Goal: Information Seeking & Learning: Learn about a topic

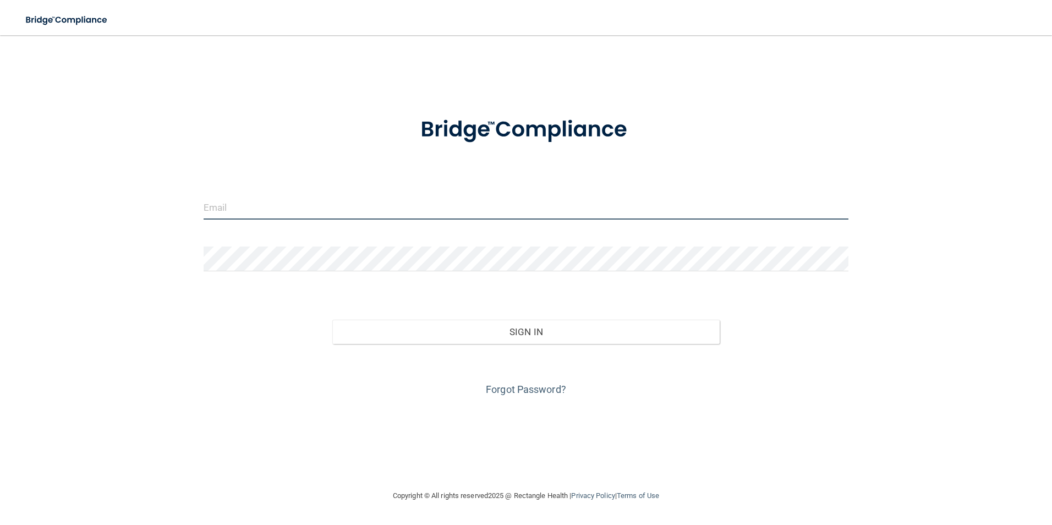
click at [230, 205] on input "email" at bounding box center [526, 207] width 645 height 25
type input "LMADERA@CO.SOMERSET.NJ.US"
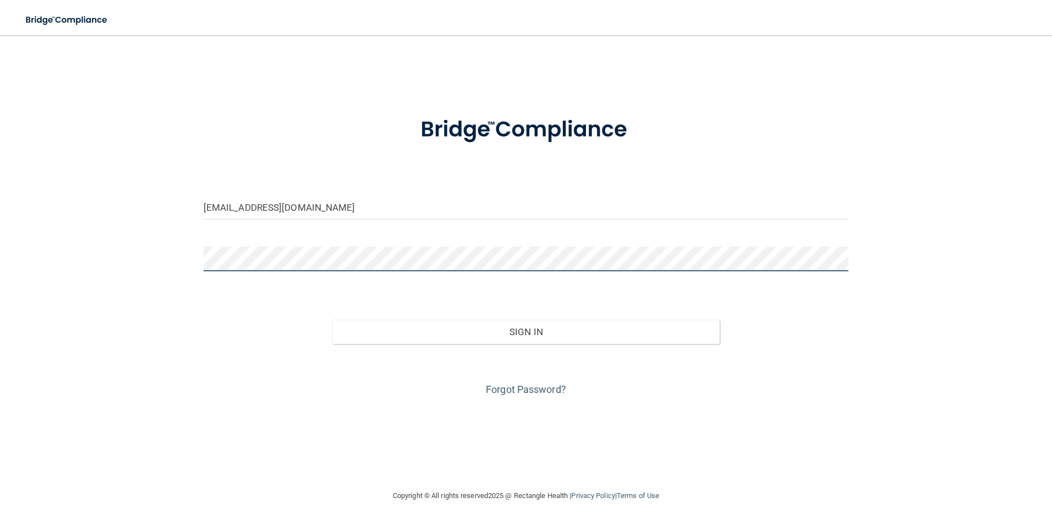
click at [332, 320] on button "Sign In" at bounding box center [525, 332] width 387 height 24
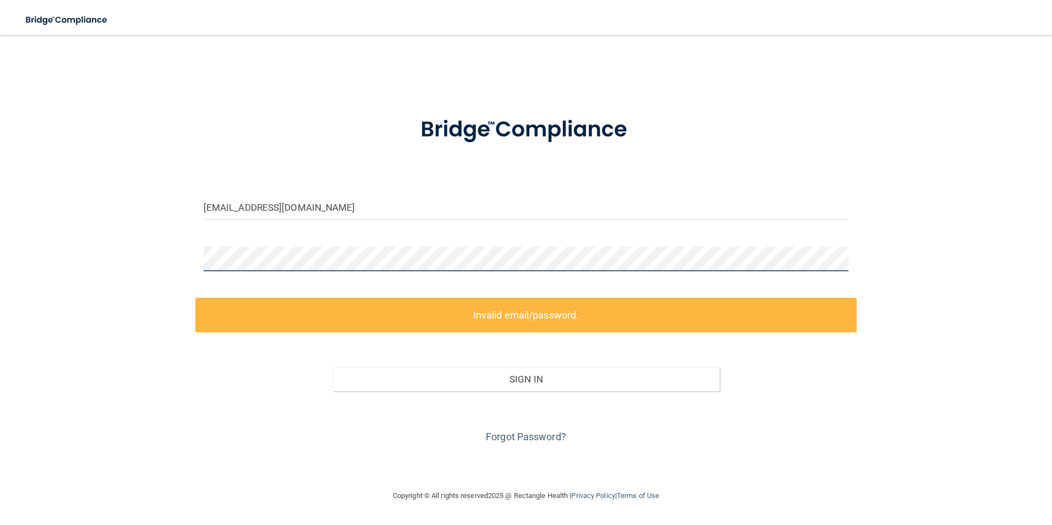
click at [116, 256] on div "LMADERA@CO.SOMERSET.NJ.US Invalid email/password. You don't have permission to …" at bounding box center [526, 262] width 1008 height 432
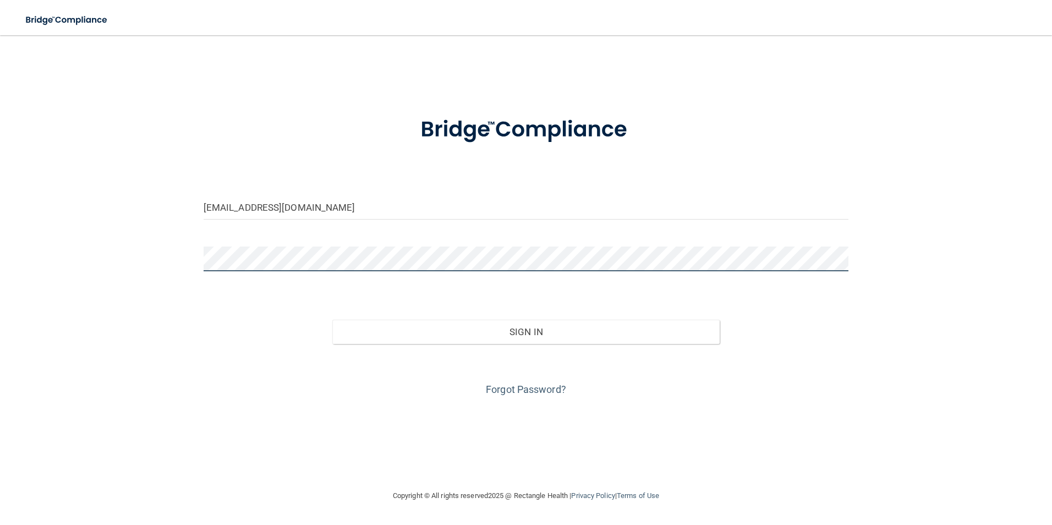
click at [332, 320] on button "Sign In" at bounding box center [525, 332] width 387 height 24
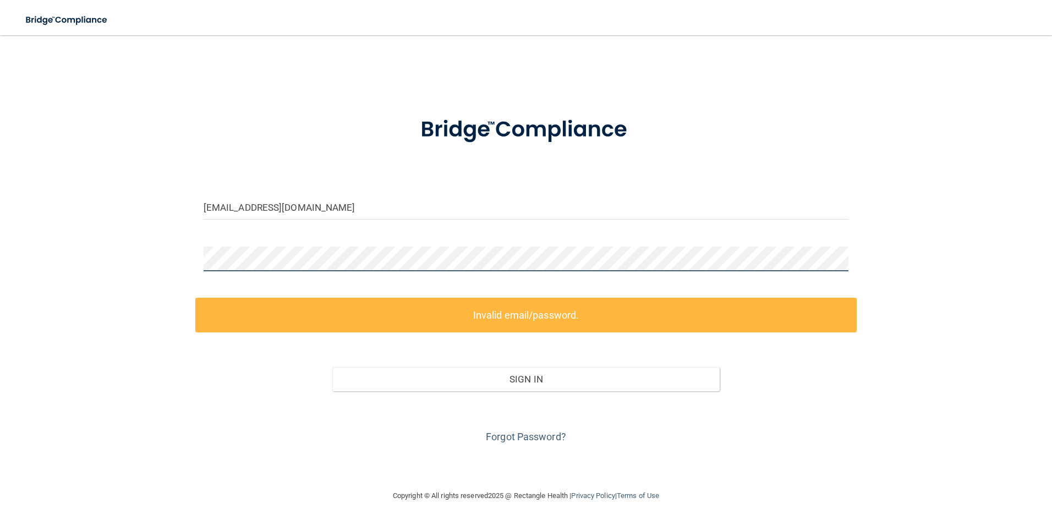
click at [113, 256] on div "LMADERA@CO.SOMERSET.NJ.US Invalid email/password. You don't have permission to …" at bounding box center [526, 262] width 1008 height 432
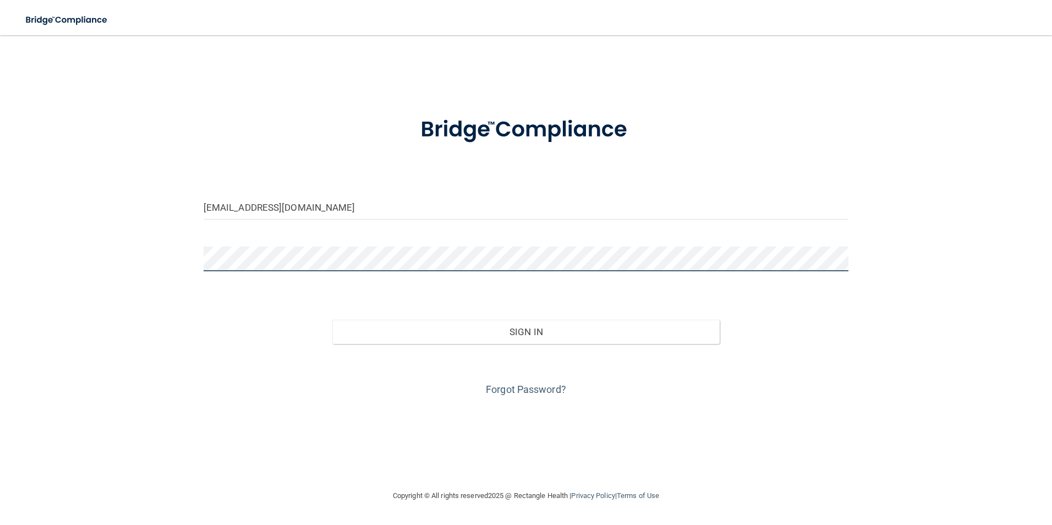
click at [332, 320] on button "Sign In" at bounding box center [525, 332] width 387 height 24
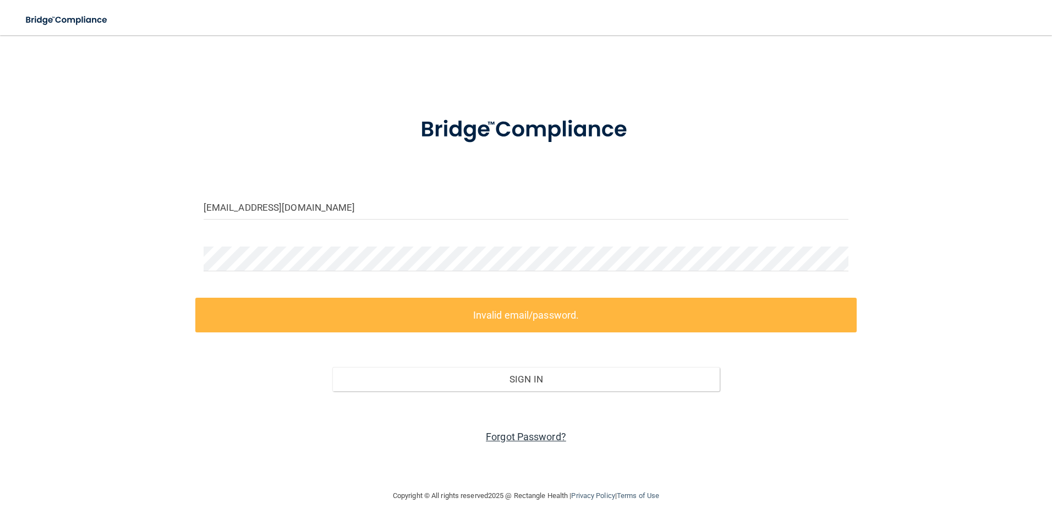
click at [541, 437] on link "Forgot Password?" at bounding box center [526, 437] width 80 height 12
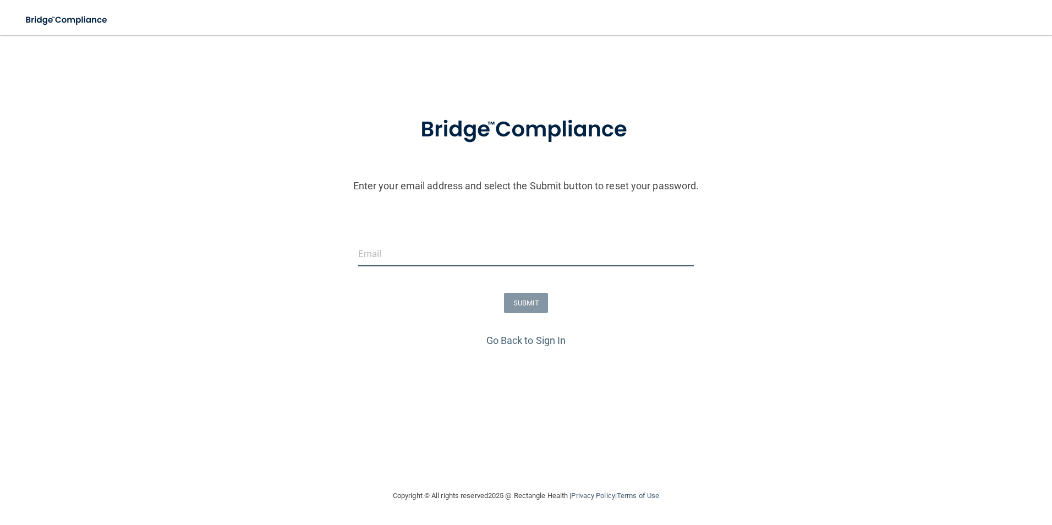
click at [391, 259] on input "email" at bounding box center [526, 253] width 336 height 25
type input "lmadera@co.somerset.nj.us"
click at [523, 301] on button "SUBMIT" at bounding box center [526, 303] width 45 height 20
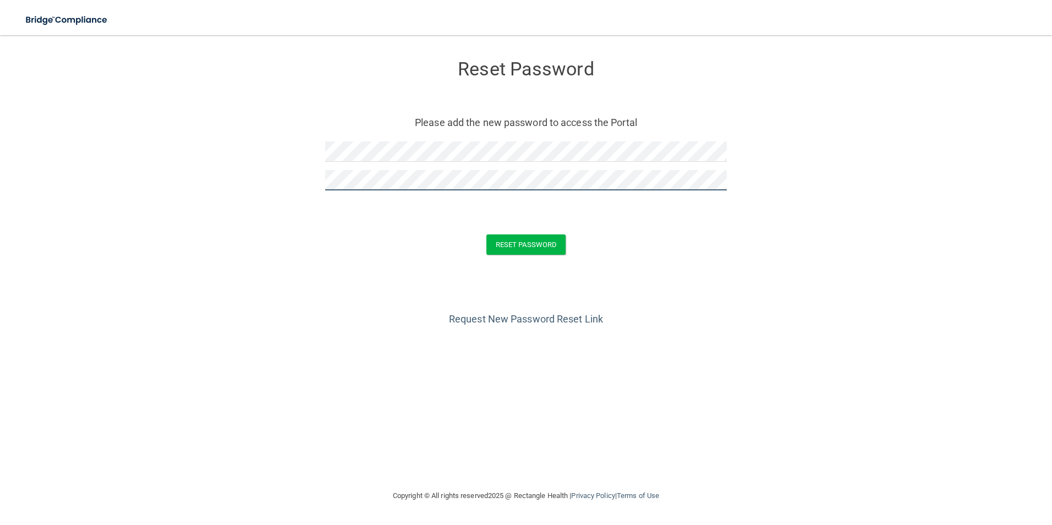
click at [486, 234] on button "Reset Password" at bounding box center [525, 244] width 79 height 20
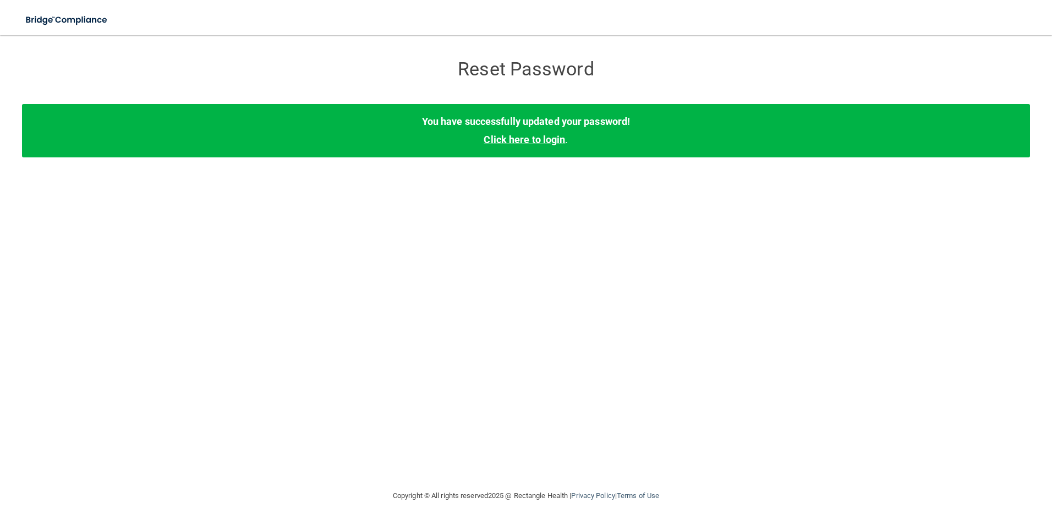
click at [500, 139] on link "Click here to login" at bounding box center [524, 140] width 81 height 12
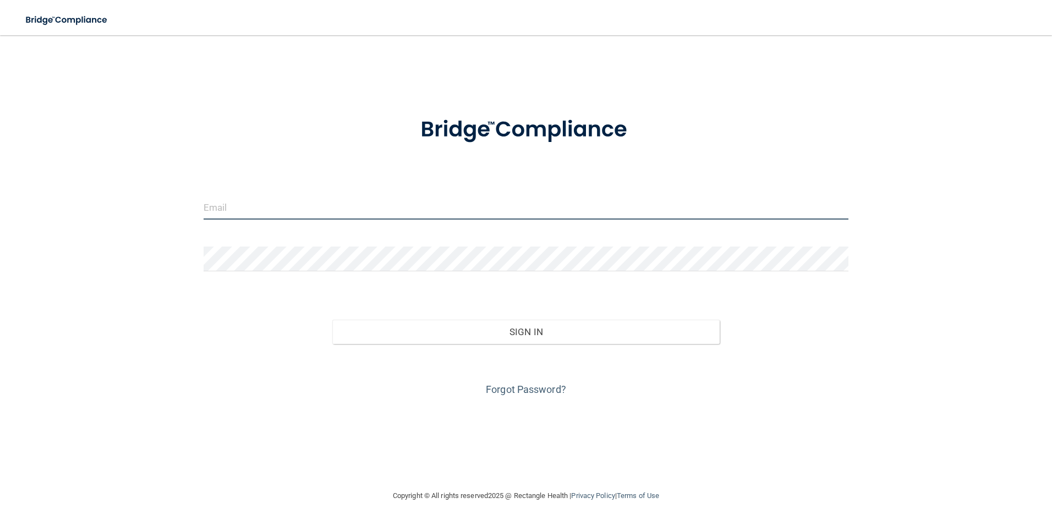
click at [315, 212] on input "email" at bounding box center [526, 207] width 645 height 25
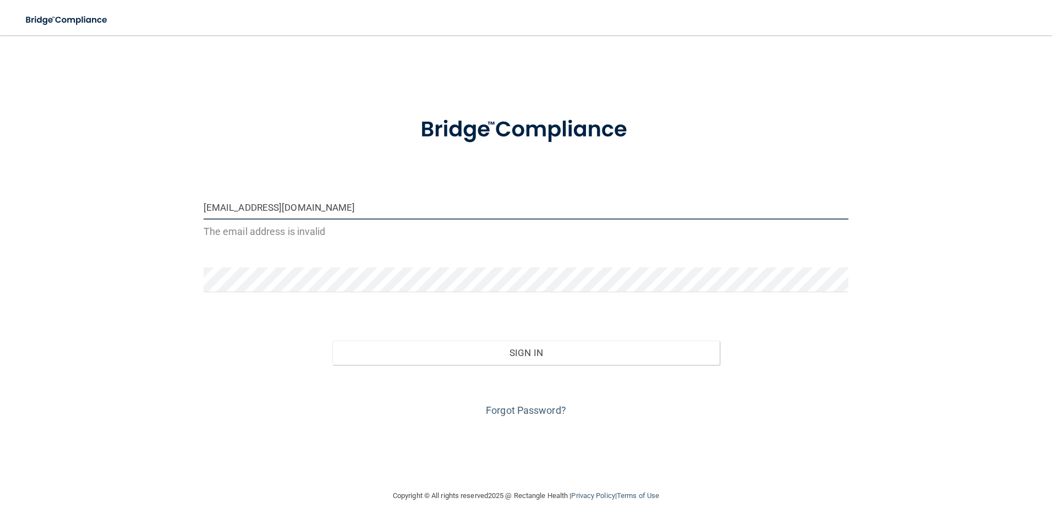
type input "lmadera@co.somerset.nj.us"
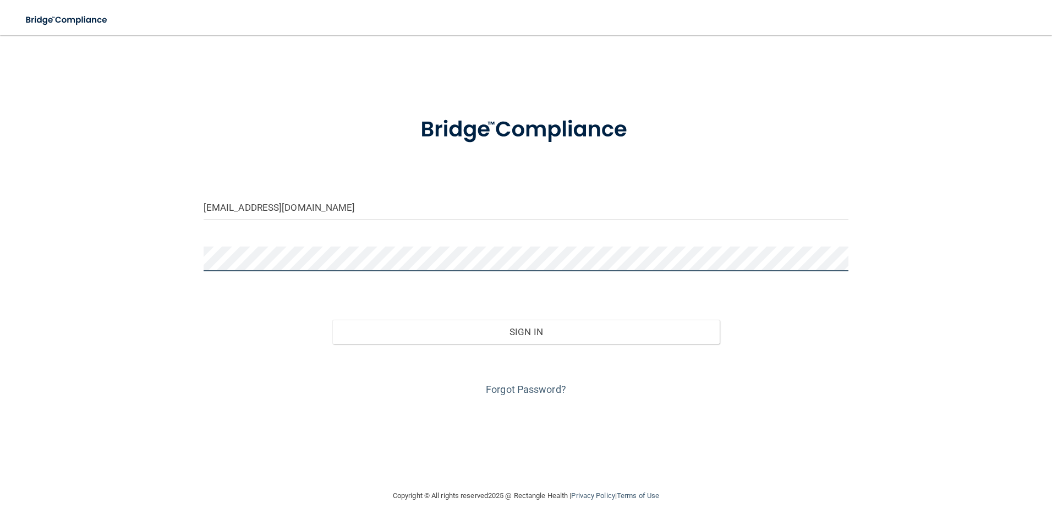
click at [332, 320] on button "Sign In" at bounding box center [525, 332] width 387 height 24
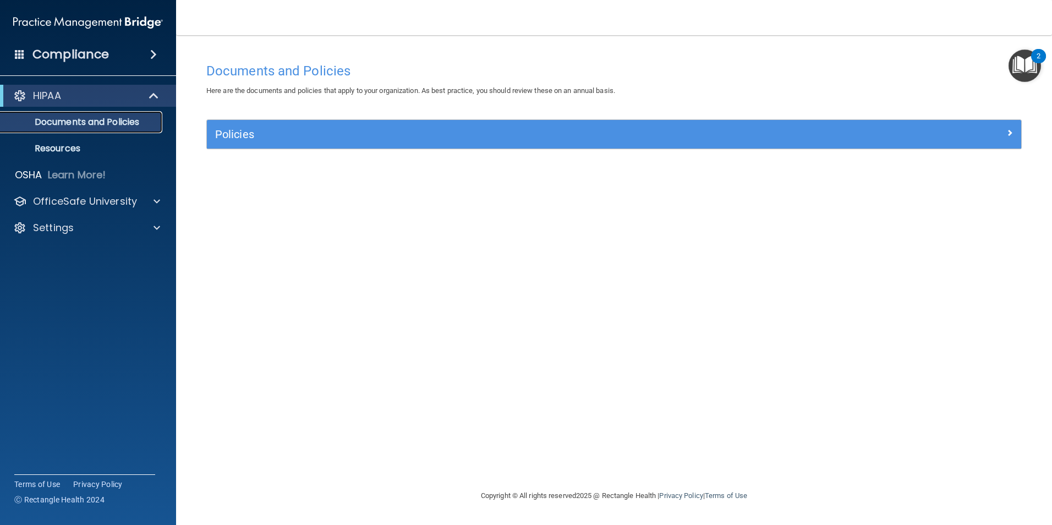
click at [117, 118] on p "Documents and Policies" at bounding box center [82, 122] width 150 height 11
click at [139, 51] on div "Compliance" at bounding box center [88, 54] width 176 height 24
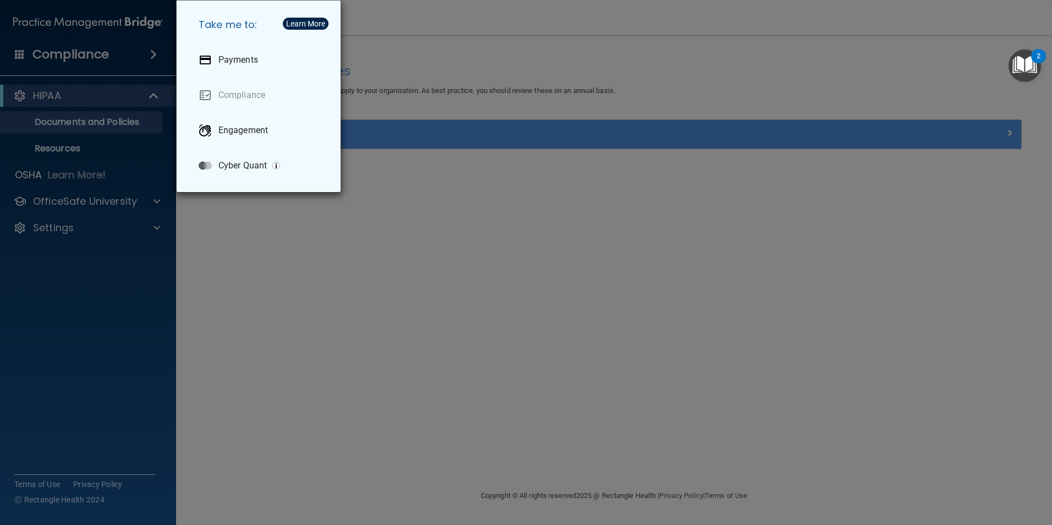
click at [107, 57] on div "Take me to: Payments Compliance Engagement Cyber Quant" at bounding box center [526, 262] width 1052 height 525
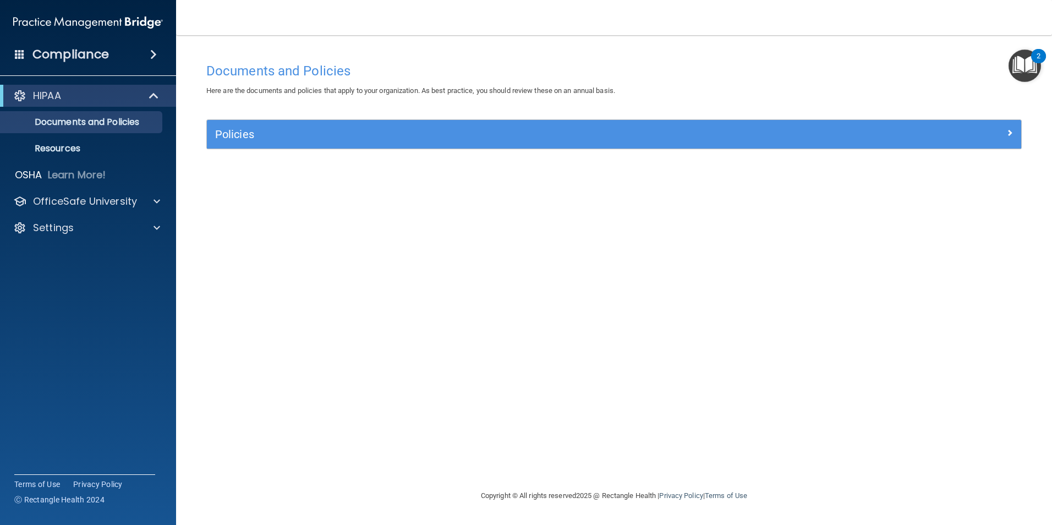
click at [100, 56] on h4 "Compliance" at bounding box center [70, 54] width 76 height 15
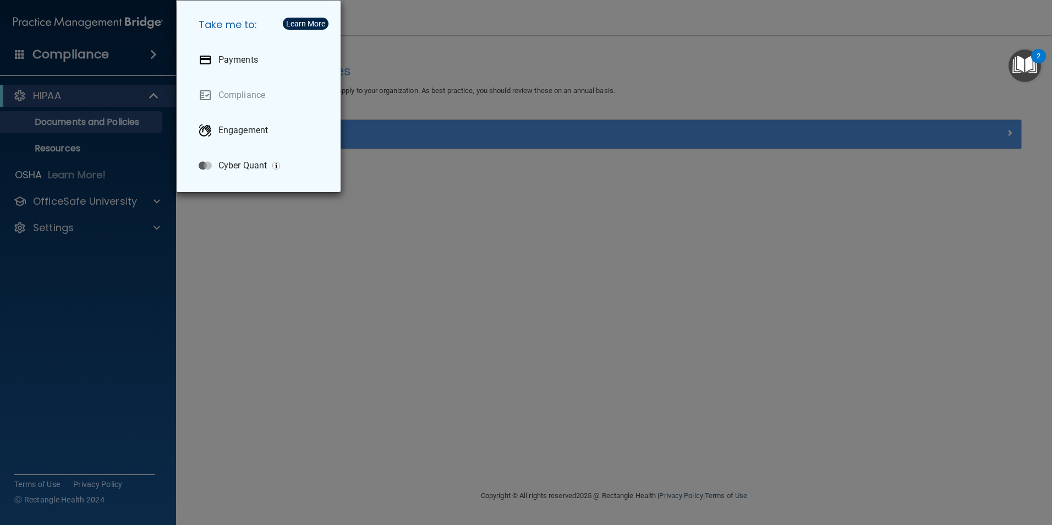
click at [108, 267] on div "Take me to: Payments Compliance Engagement Cyber Quant" at bounding box center [526, 262] width 1052 height 525
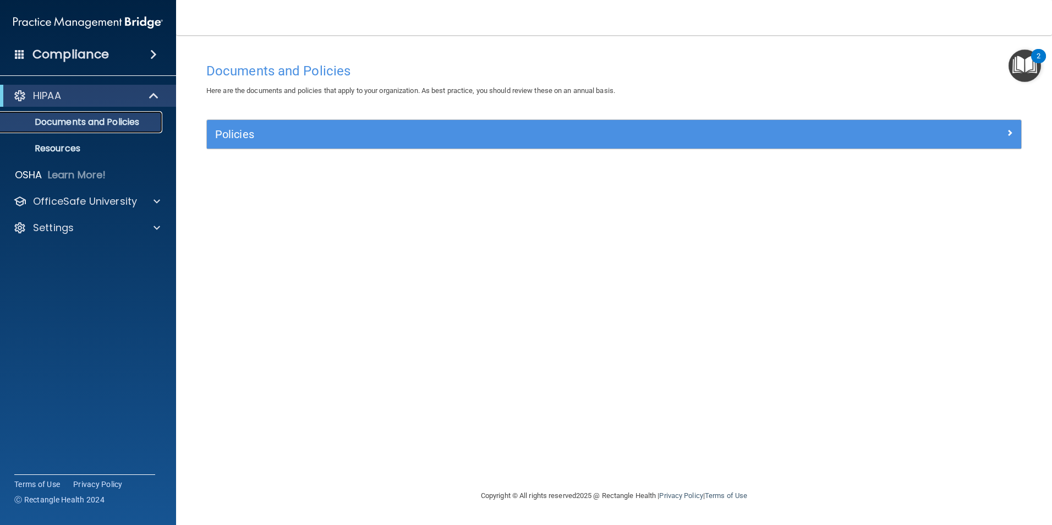
click at [63, 123] on p "Documents and Policies" at bounding box center [82, 122] width 150 height 11
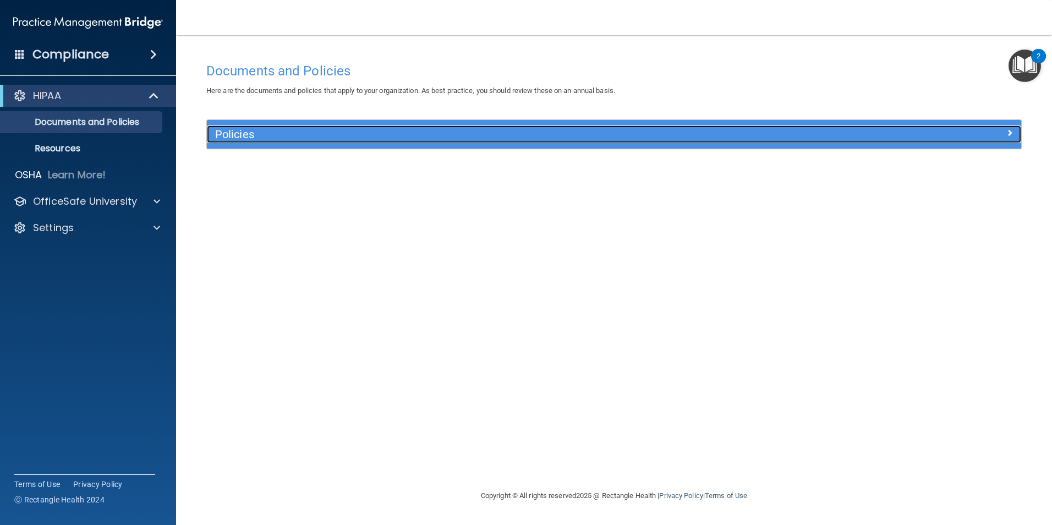
click at [238, 136] on h5 "Policies" at bounding box center [512, 134] width 594 height 12
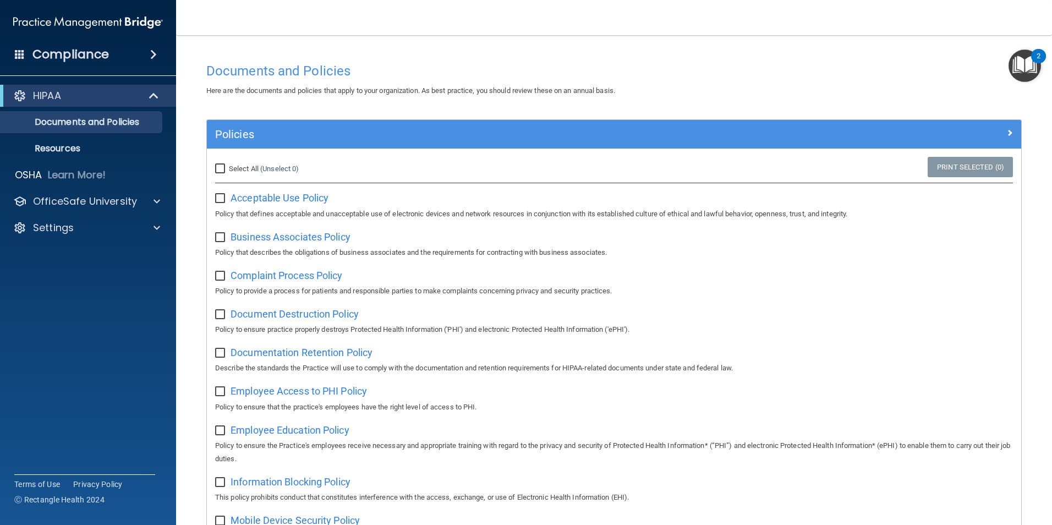
click at [219, 166] on input "Select All (Unselect 0) Unselect All" at bounding box center [221, 168] width 13 height 9
checkbox input "true"
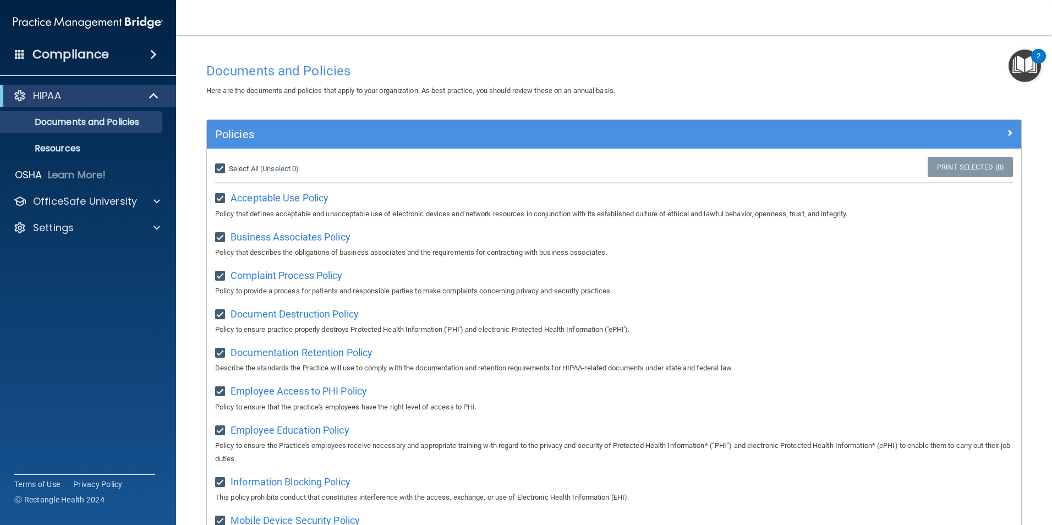
checkbox input "true"
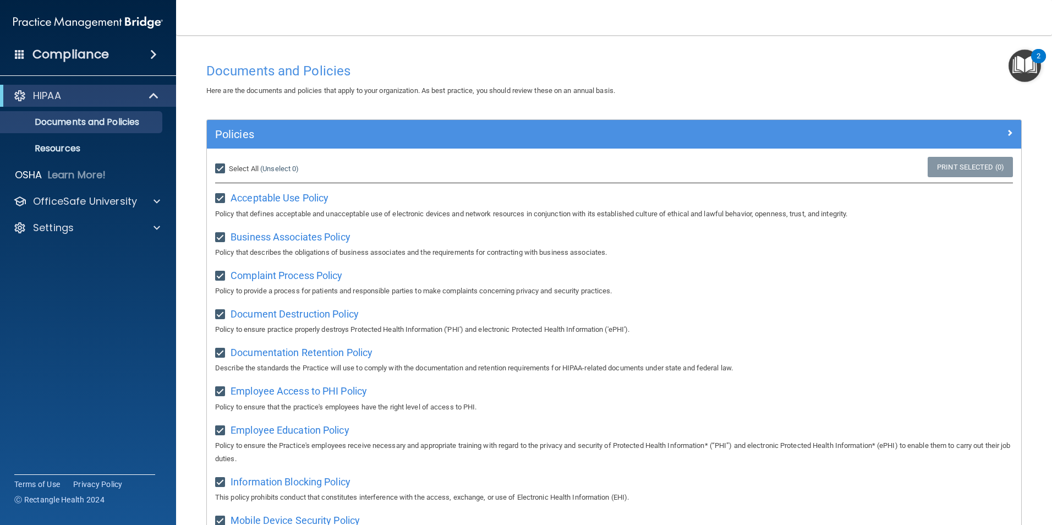
checkbox input "true"
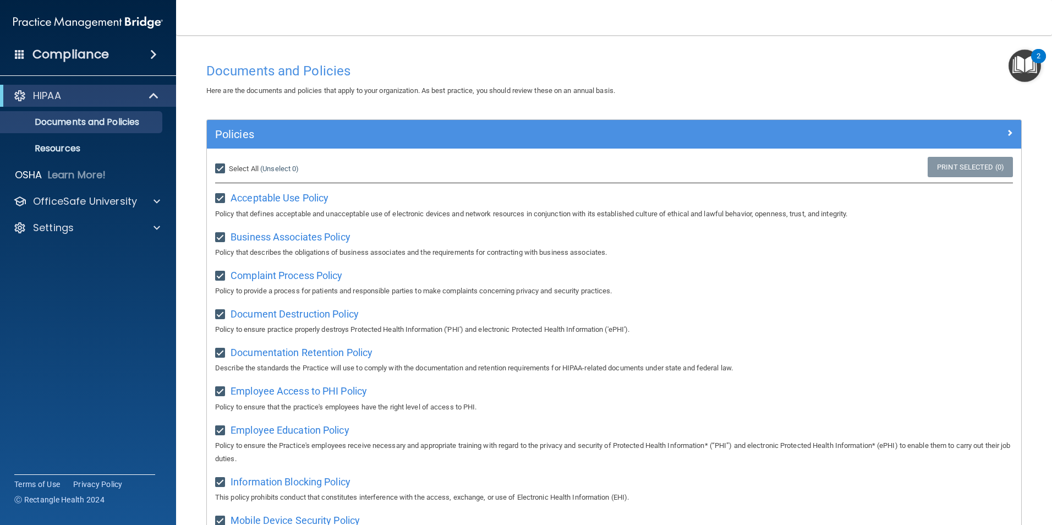
checkbox input "true"
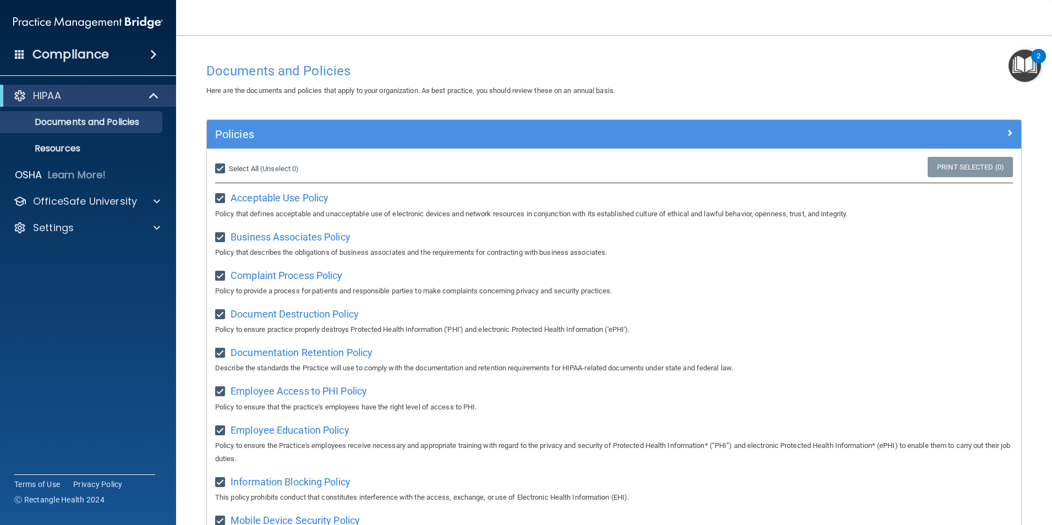
checkbox input "true"
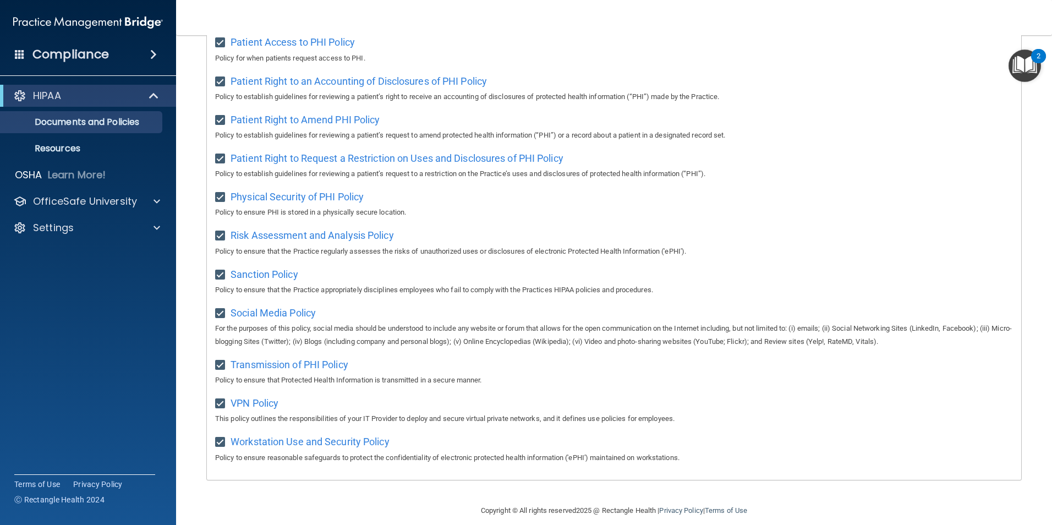
scroll to position [579, 0]
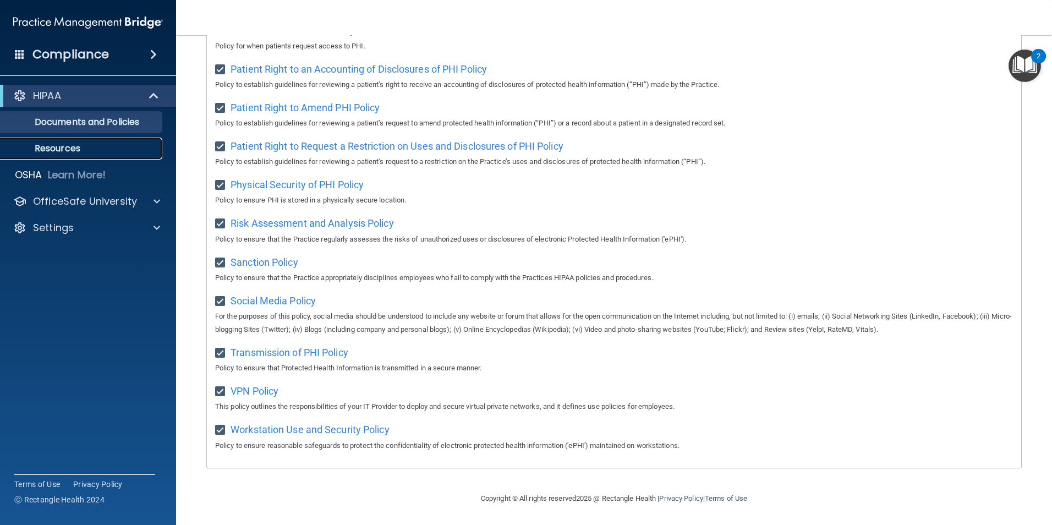
click at [63, 150] on p "Resources" at bounding box center [82, 148] width 150 height 11
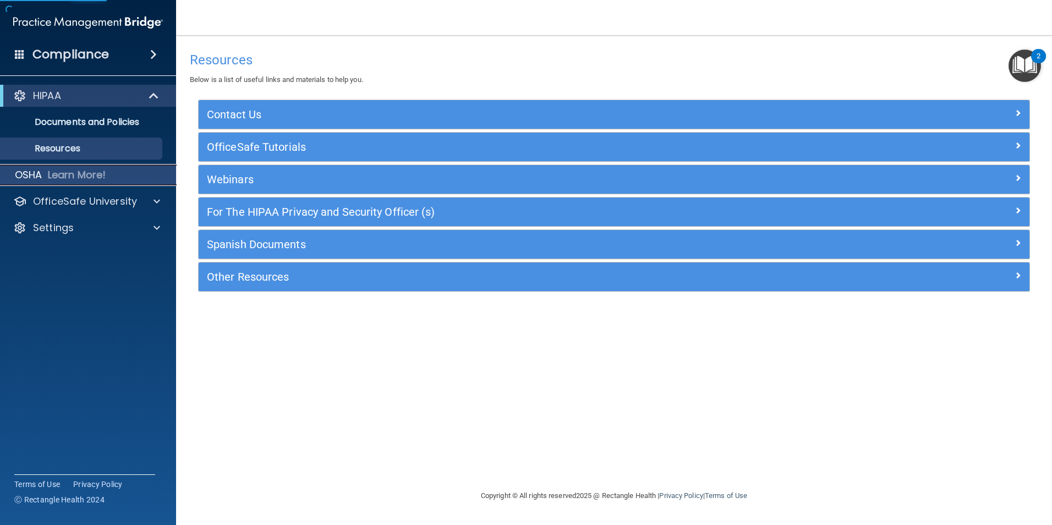
click at [67, 166] on div "OSHA Learn More!" at bounding box center [88, 175] width 193 height 22
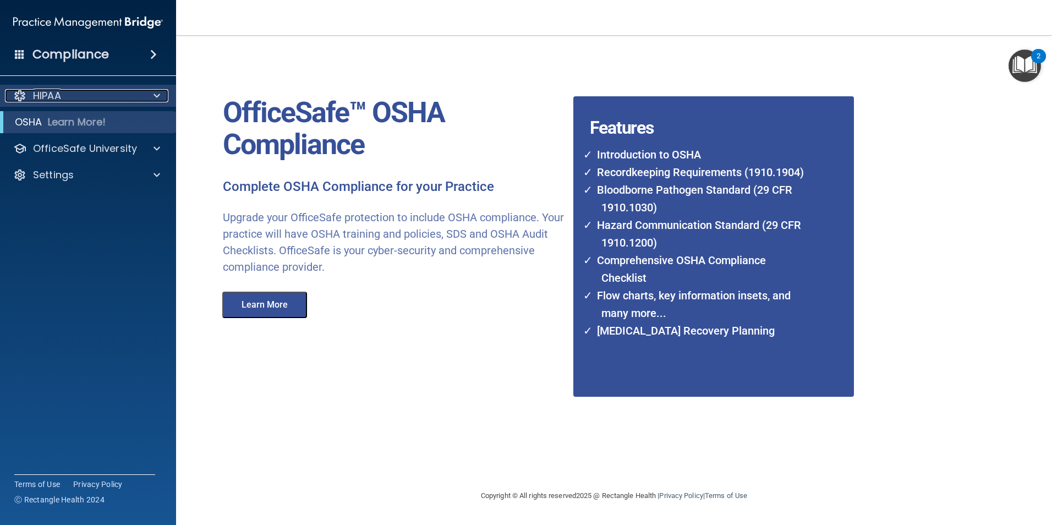
click at [93, 100] on div "HIPAA" at bounding box center [73, 95] width 136 height 13
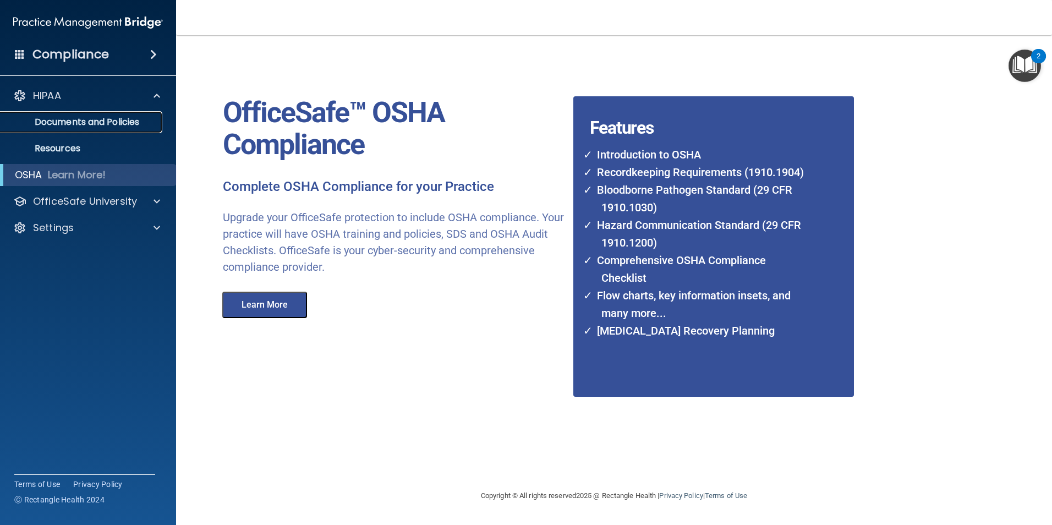
click at [78, 125] on p "Documents and Policies" at bounding box center [82, 122] width 150 height 11
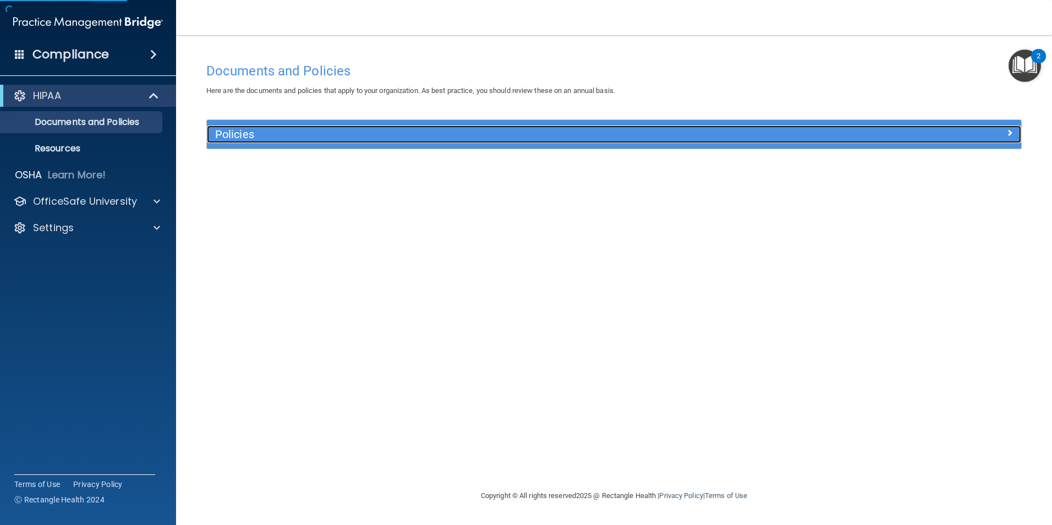
click at [234, 133] on h5 "Policies" at bounding box center [512, 134] width 594 height 12
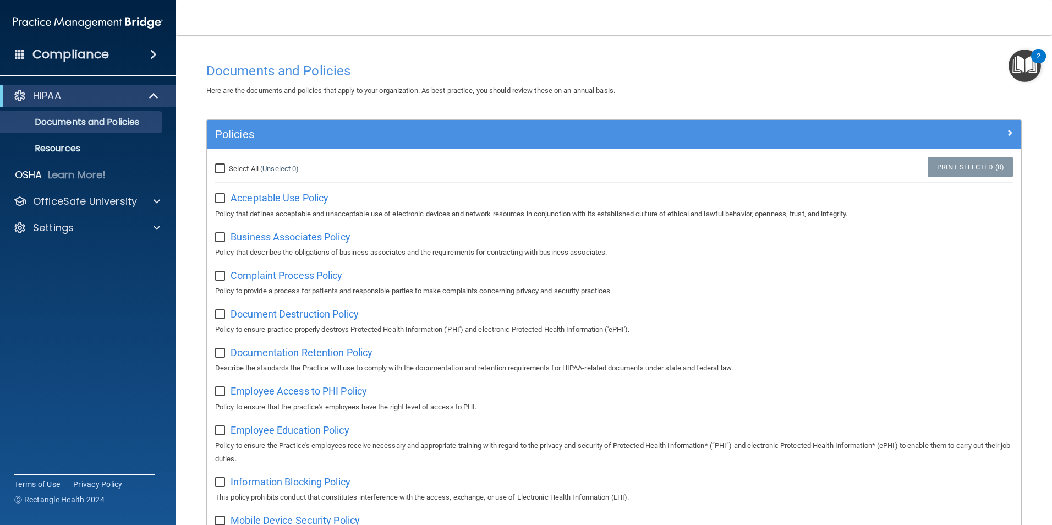
click at [127, 54] on div "Compliance" at bounding box center [88, 54] width 176 height 24
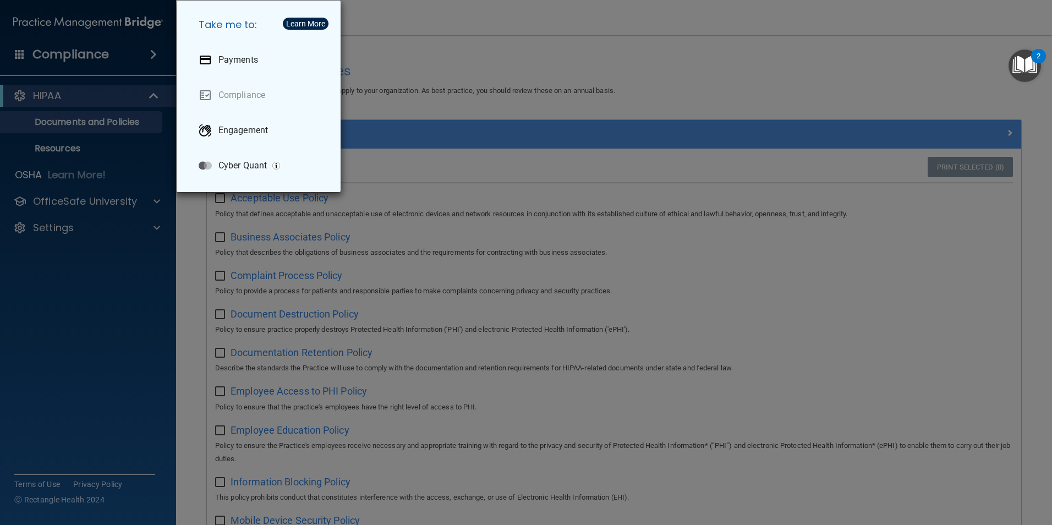
click at [479, 36] on div "Take me to: Payments Compliance Engagement Cyber Quant" at bounding box center [526, 262] width 1052 height 525
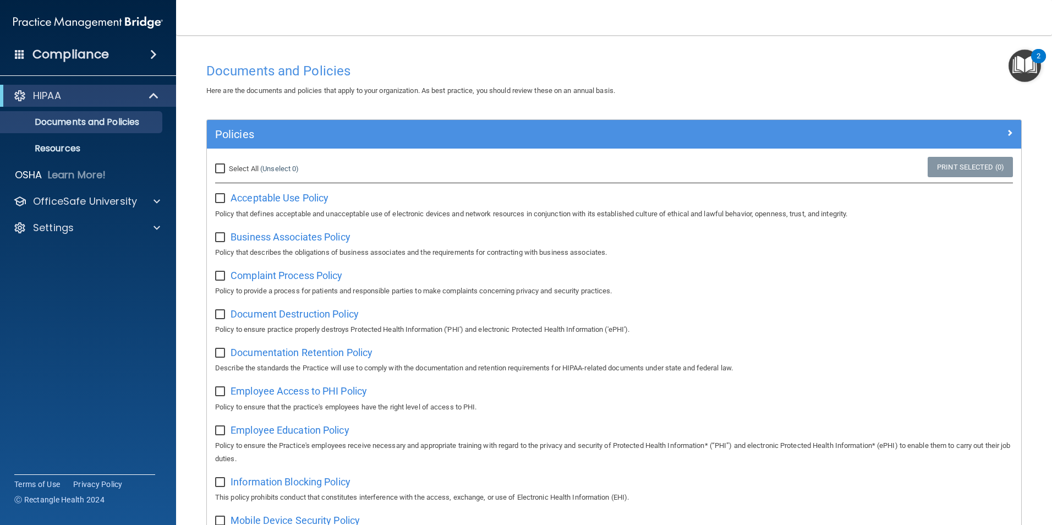
click at [1024, 65] on img "Open Resource Center, 2 new notifications" at bounding box center [1024, 66] width 32 height 32
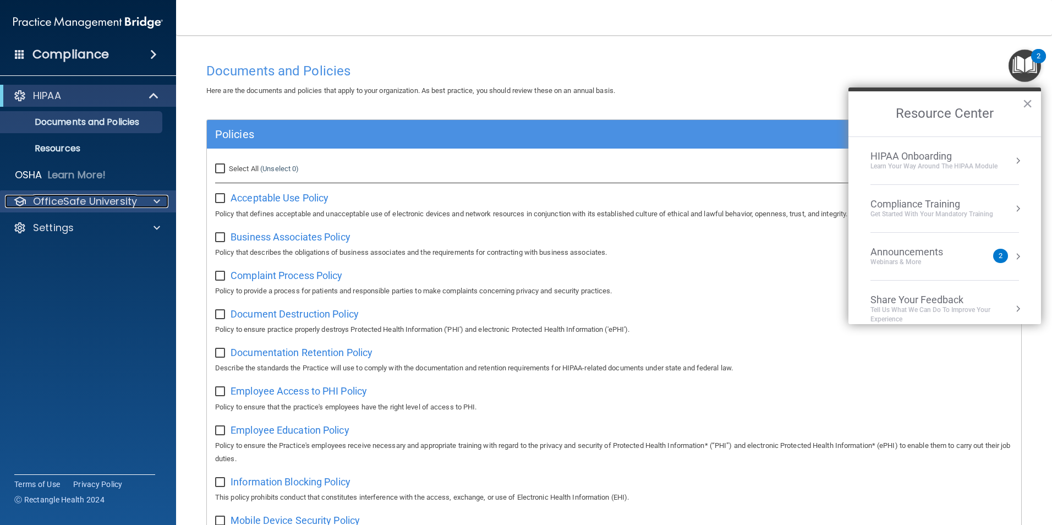
click at [30, 201] on div "OfficeSafe University" at bounding box center [73, 201] width 136 height 13
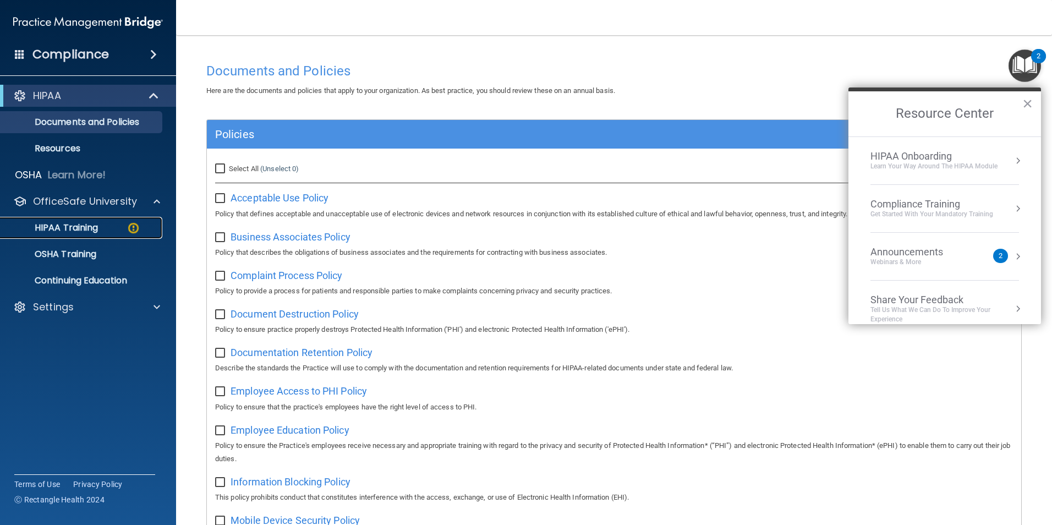
click at [84, 231] on p "HIPAA Training" at bounding box center [52, 227] width 91 height 11
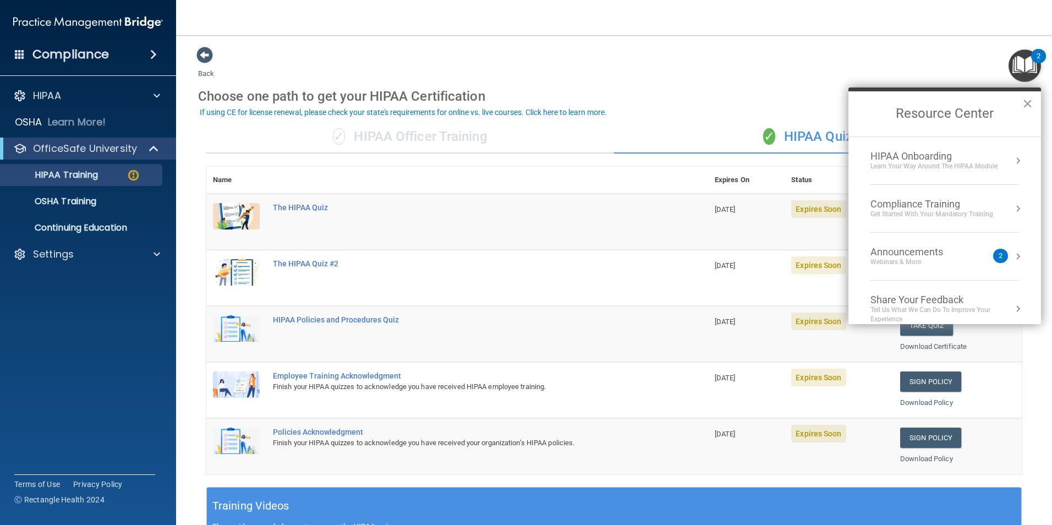
click at [1023, 98] on button "×" at bounding box center [1027, 104] width 10 height 18
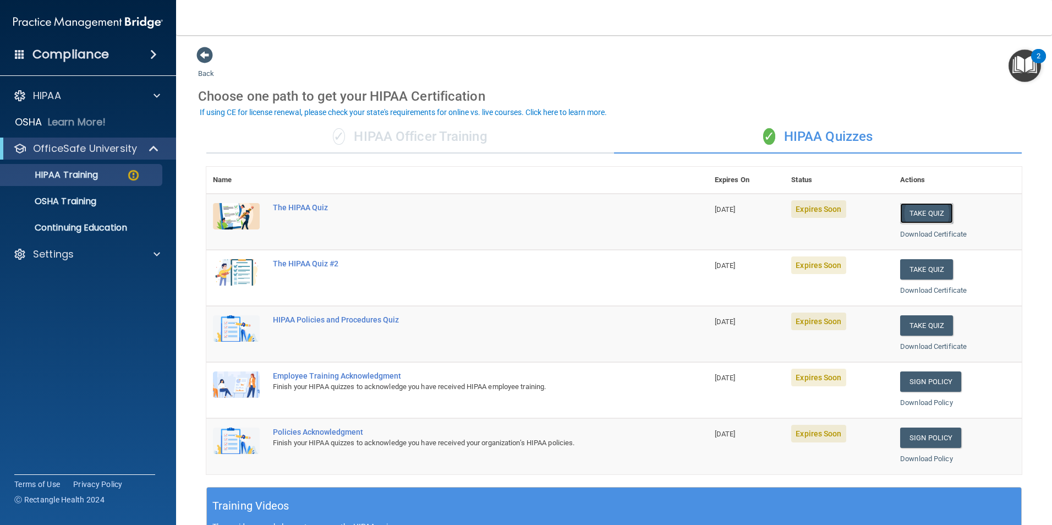
click at [934, 211] on button "Take Quiz" at bounding box center [926, 213] width 53 height 20
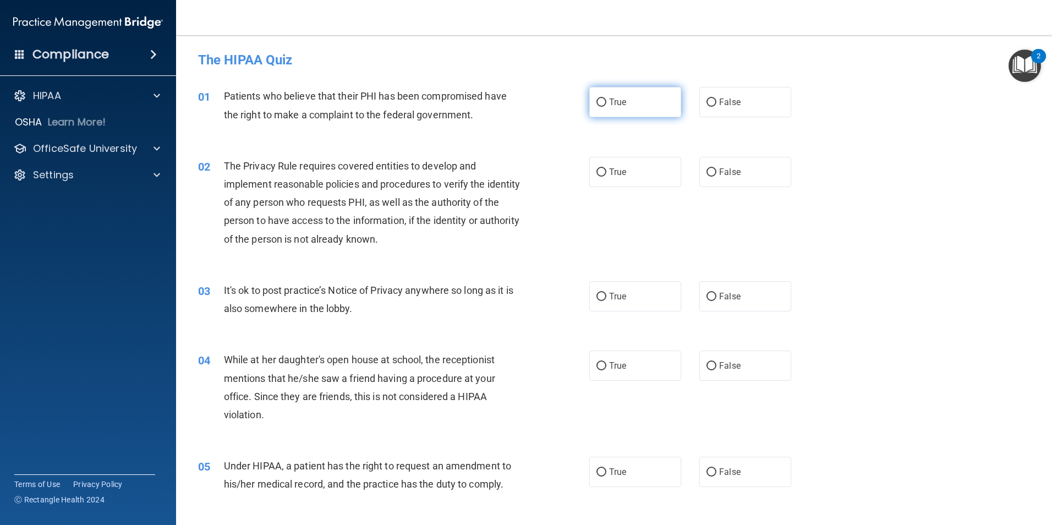
click at [601, 102] on input "True" at bounding box center [601, 102] width 10 height 8
radio input "true"
click at [597, 171] on input "True" at bounding box center [601, 172] width 10 height 8
radio input "true"
click at [707, 296] on input "False" at bounding box center [711, 297] width 10 height 8
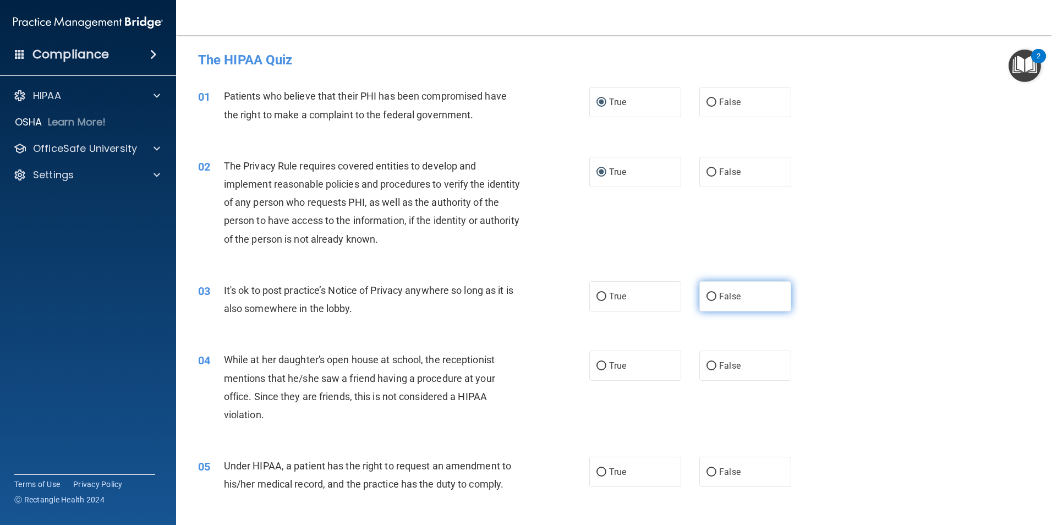
radio input "true"
click at [706, 369] on input "False" at bounding box center [711, 366] width 10 height 8
radio input "true"
click at [707, 472] on input "False" at bounding box center [711, 472] width 10 height 8
radio input "true"
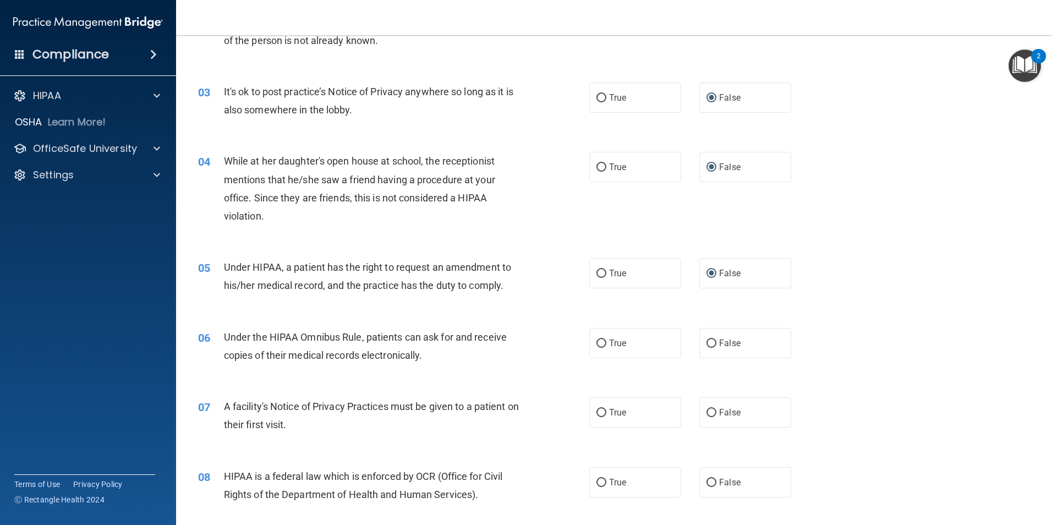
scroll to position [220, 0]
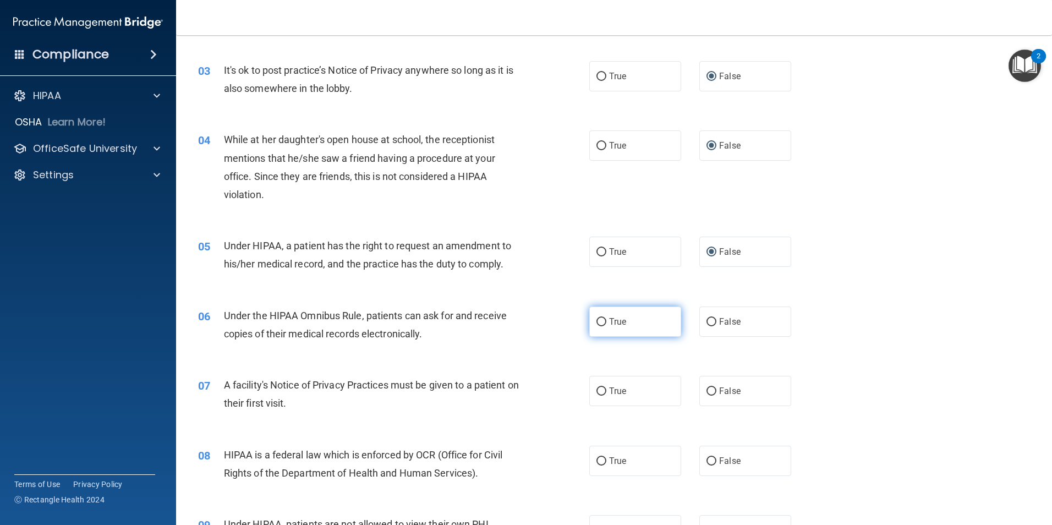
click at [605, 327] on label "True" at bounding box center [635, 321] width 92 height 30
click at [605, 326] on input "True" at bounding box center [601, 322] width 10 height 8
radio input "true"
click at [598, 393] on input "True" at bounding box center [601, 391] width 10 height 8
radio input "true"
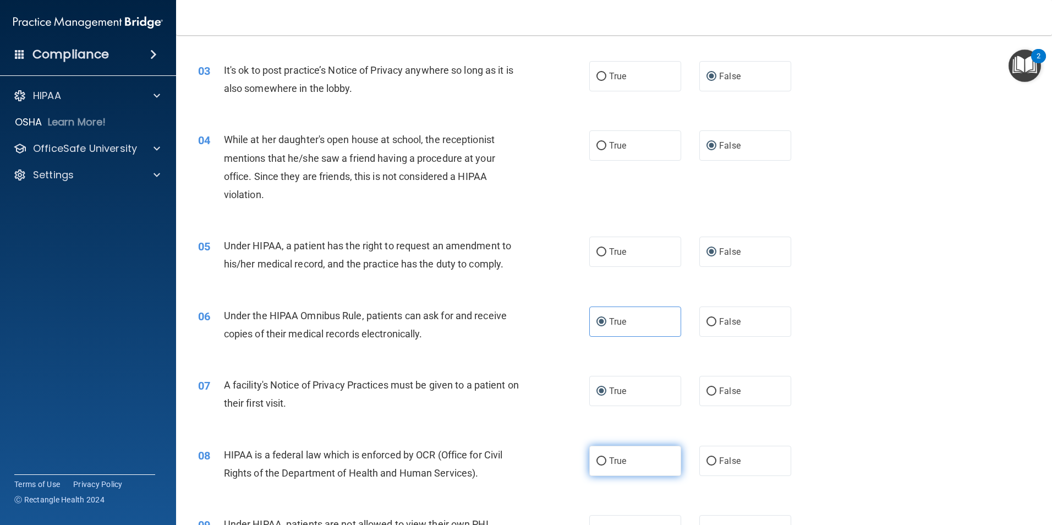
click at [597, 463] on input "True" at bounding box center [601, 461] width 10 height 8
radio input "true"
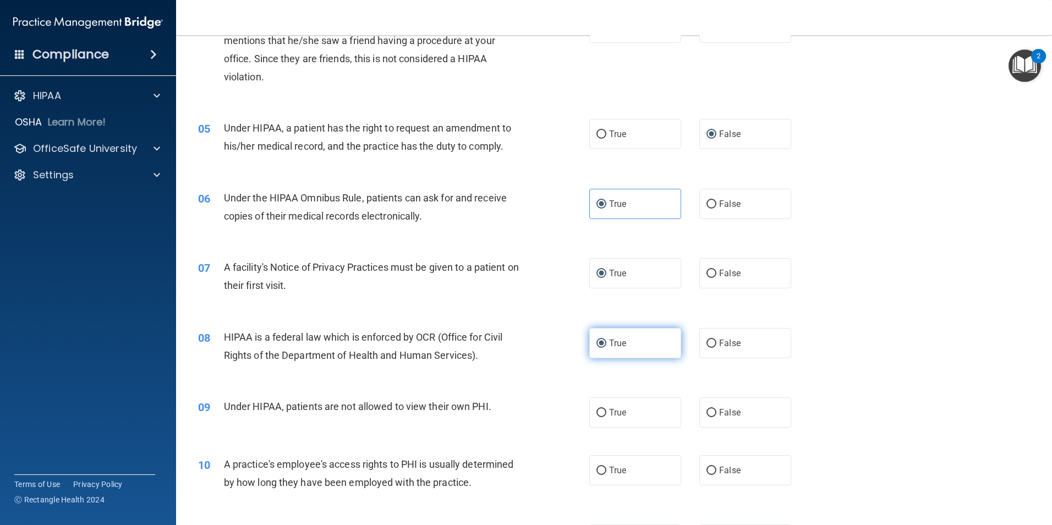
scroll to position [385, 0]
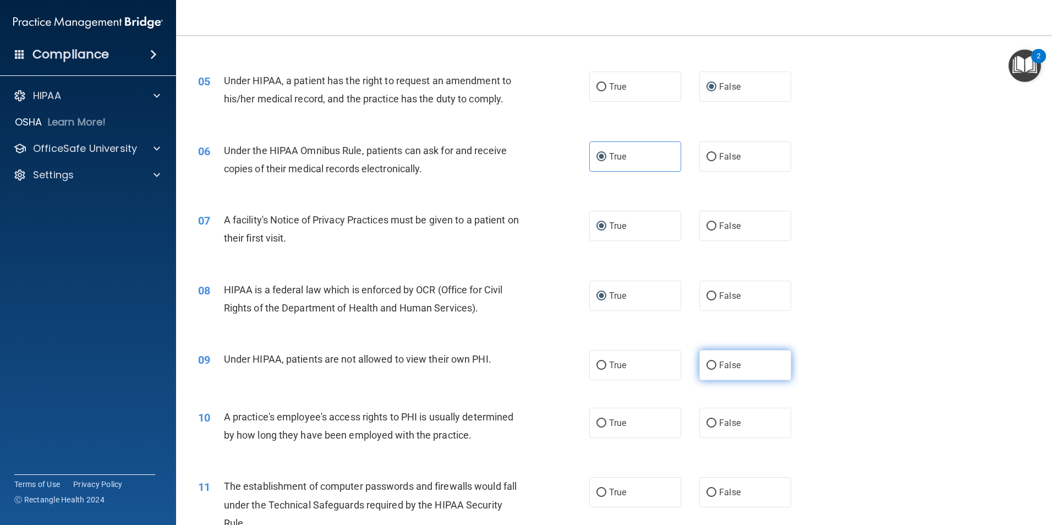
click at [706, 363] on input "False" at bounding box center [711, 365] width 10 height 8
radio input "true"
click at [706, 420] on input "False" at bounding box center [711, 423] width 10 height 8
radio input "true"
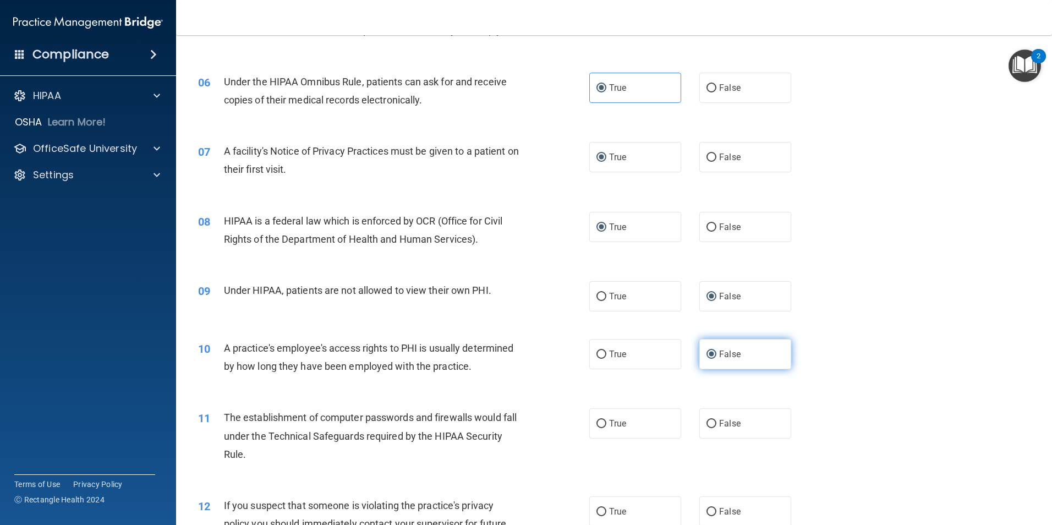
scroll to position [495, 0]
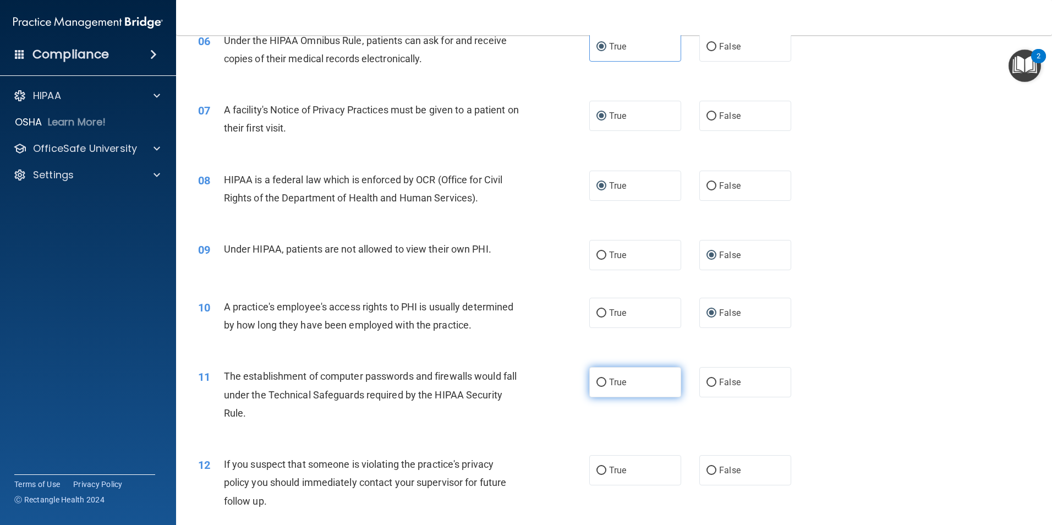
click at [604, 386] on label "True" at bounding box center [635, 382] width 92 height 30
click at [604, 386] on input "True" at bounding box center [601, 382] width 10 height 8
radio input "true"
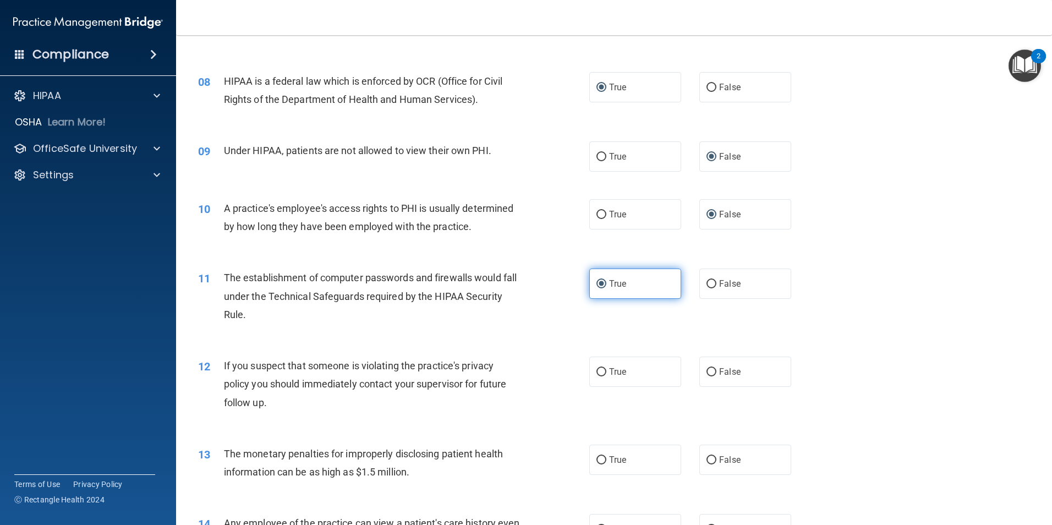
scroll to position [605, 0]
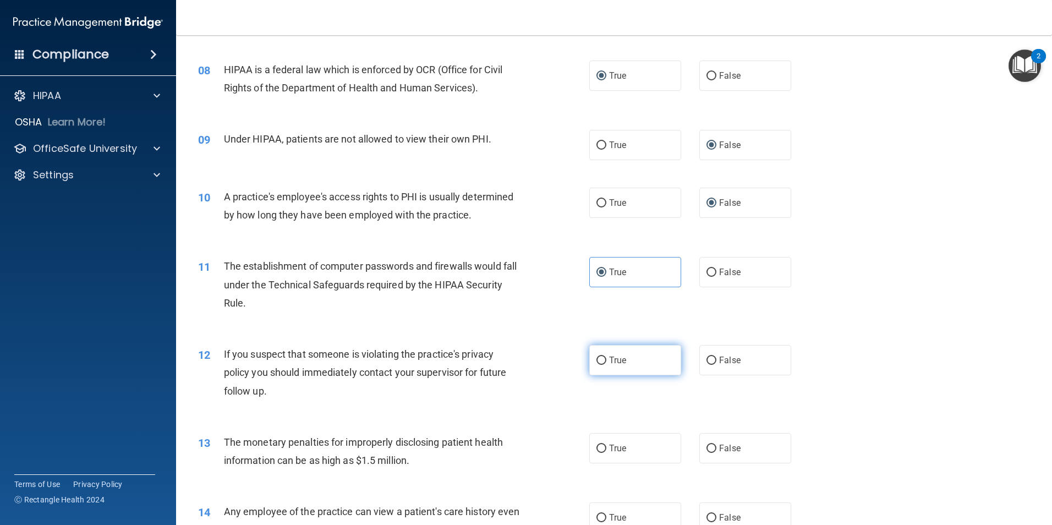
click at [597, 366] on label "True" at bounding box center [635, 360] width 92 height 30
click at [597, 365] on input "True" at bounding box center [601, 360] width 10 height 8
radio input "true"
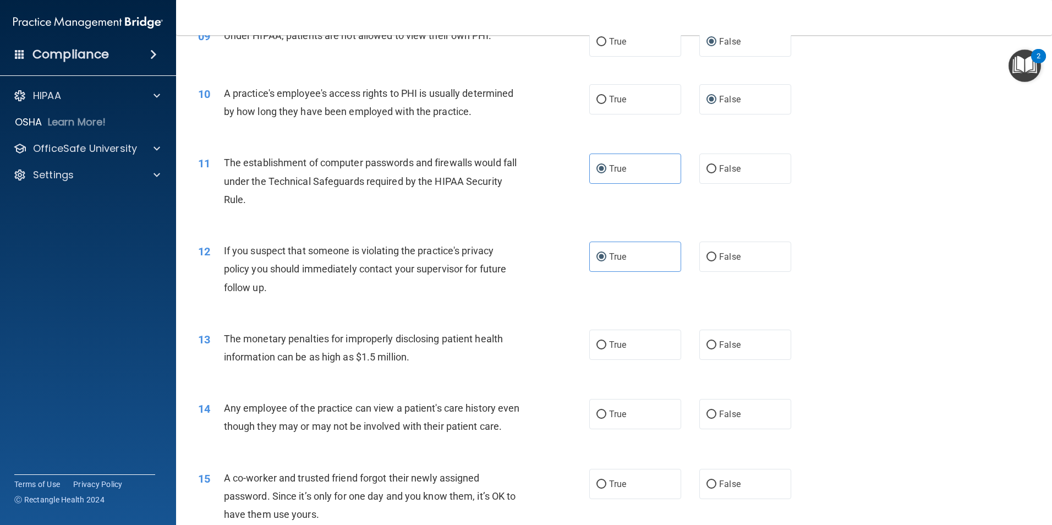
scroll to position [715, 0]
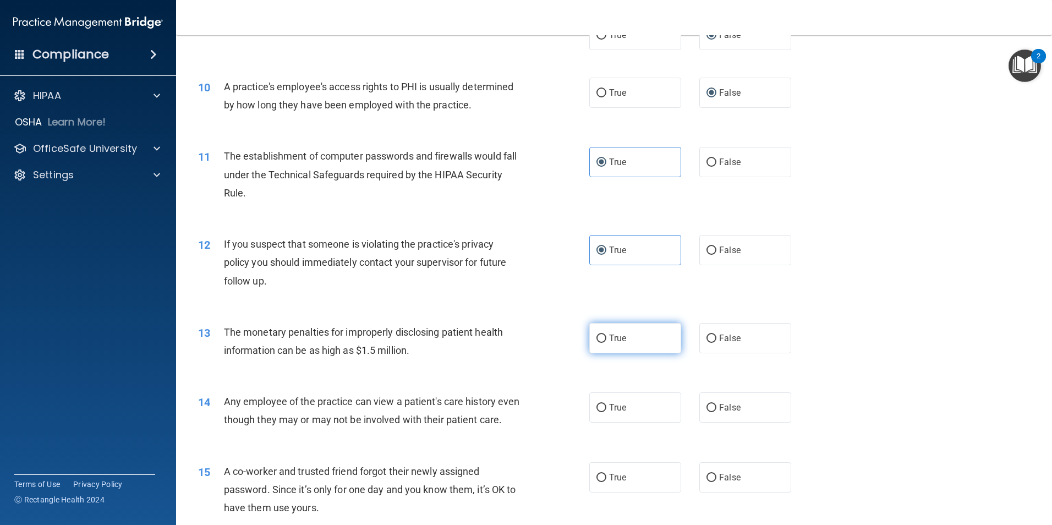
click at [597, 344] on label "True" at bounding box center [635, 338] width 92 height 30
click at [597, 343] on input "True" at bounding box center [601, 338] width 10 height 8
radio input "true"
click at [706, 407] on input "False" at bounding box center [711, 408] width 10 height 8
radio input "true"
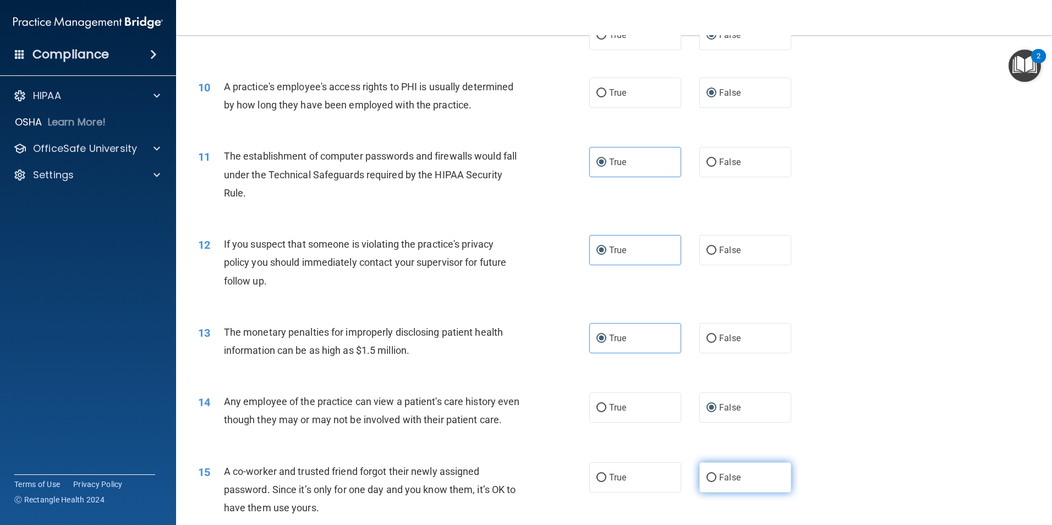
click at [706, 482] on input "False" at bounding box center [711, 478] width 10 height 8
radio input "true"
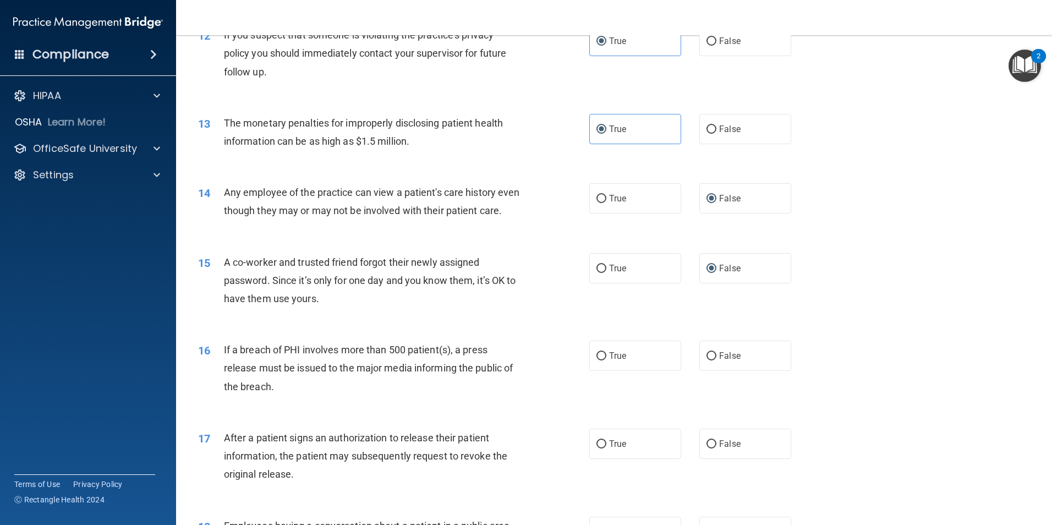
scroll to position [935, 0]
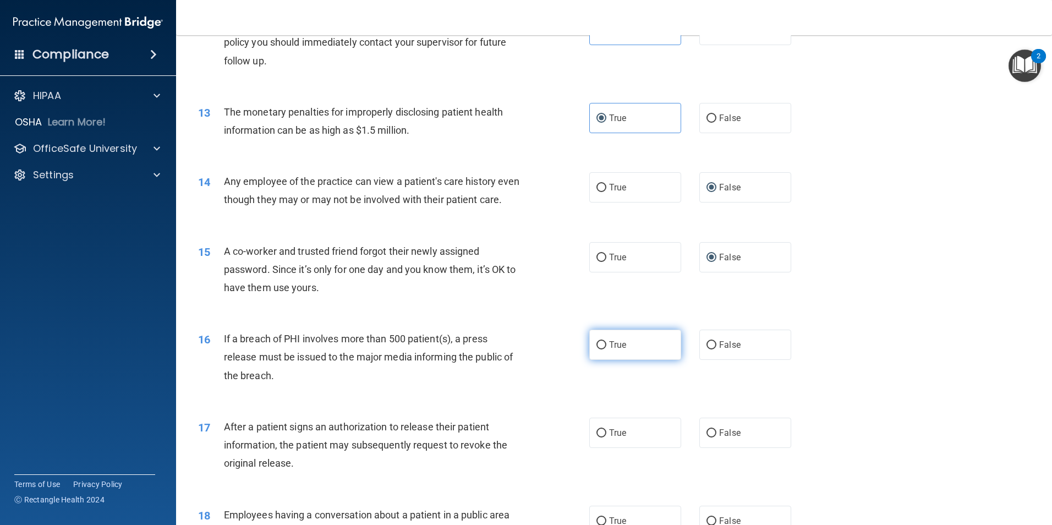
click at [599, 349] on input "True" at bounding box center [601, 345] width 10 height 8
radio input "true"
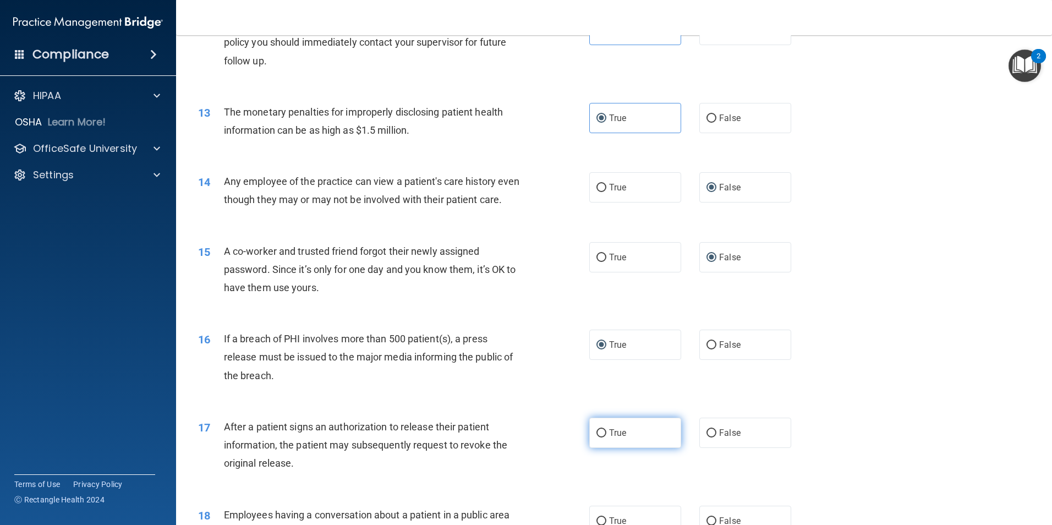
click at [598, 437] on input "True" at bounding box center [601, 433] width 10 height 8
radio input "true"
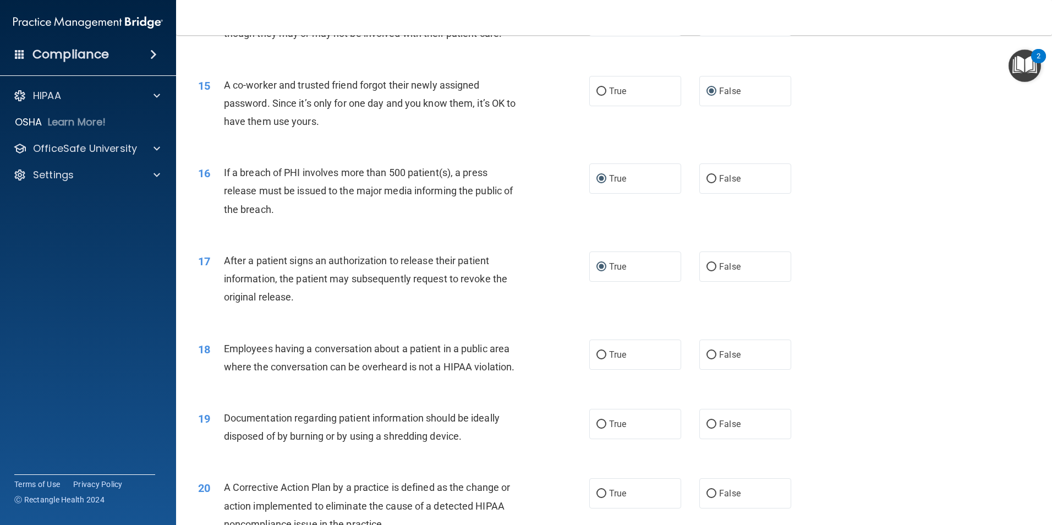
scroll to position [1155, 0]
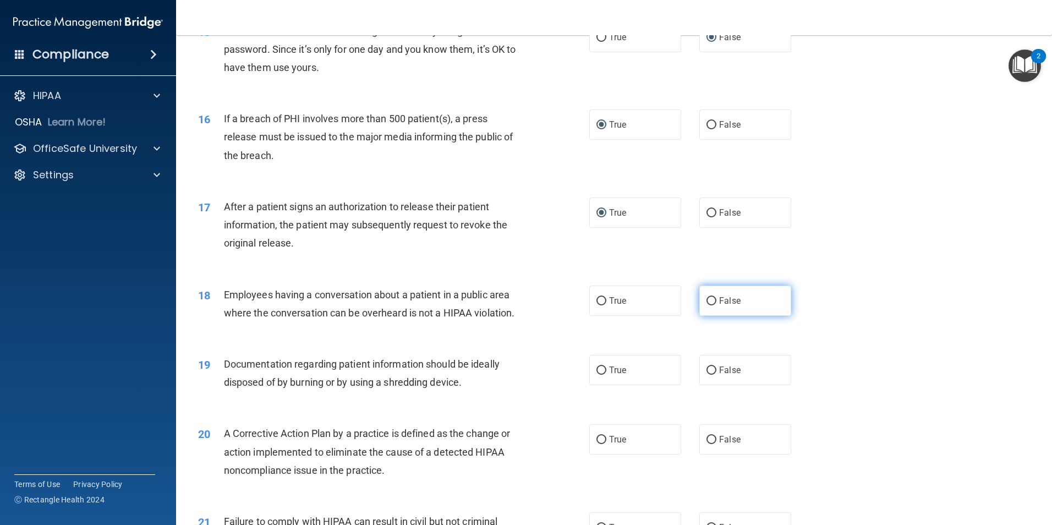
click at [706, 305] on input "False" at bounding box center [711, 301] width 10 height 8
radio input "true"
click at [596, 375] on input "True" at bounding box center [601, 370] width 10 height 8
radio input "true"
click at [597, 444] on input "True" at bounding box center [601, 440] width 10 height 8
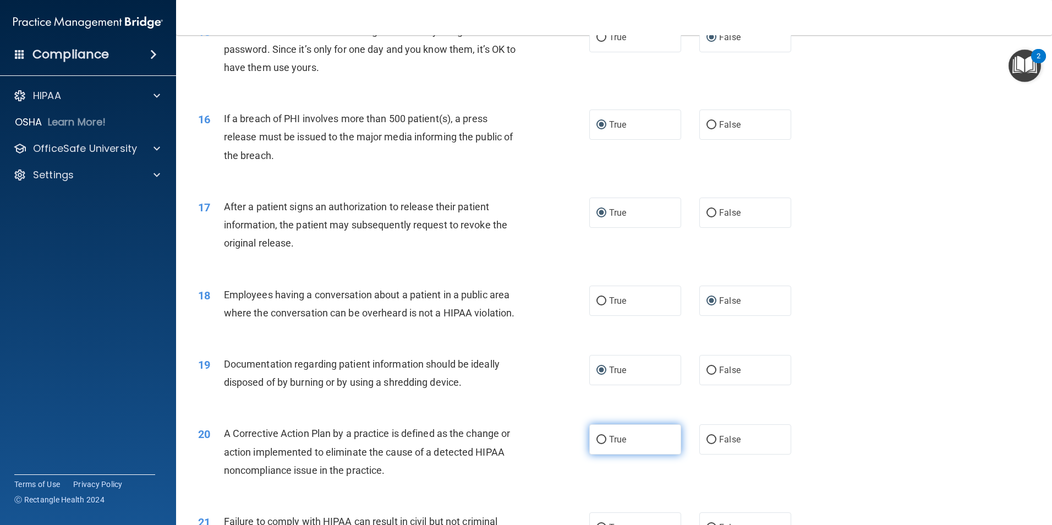
radio input "true"
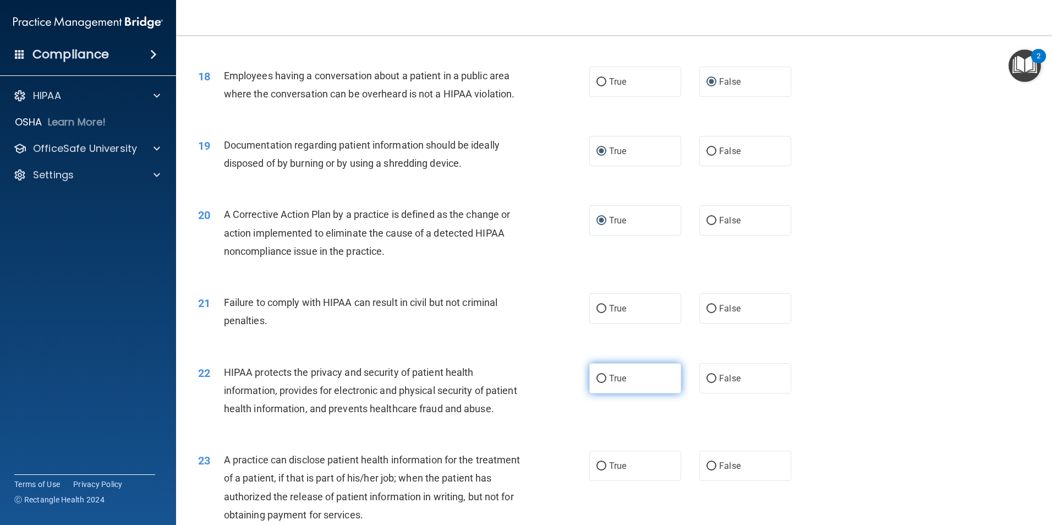
scroll to position [1375, 0]
click at [707, 312] on input "False" at bounding box center [711, 308] width 10 height 8
radio input "true"
click at [596, 382] on input "True" at bounding box center [601, 377] width 10 height 8
radio input "true"
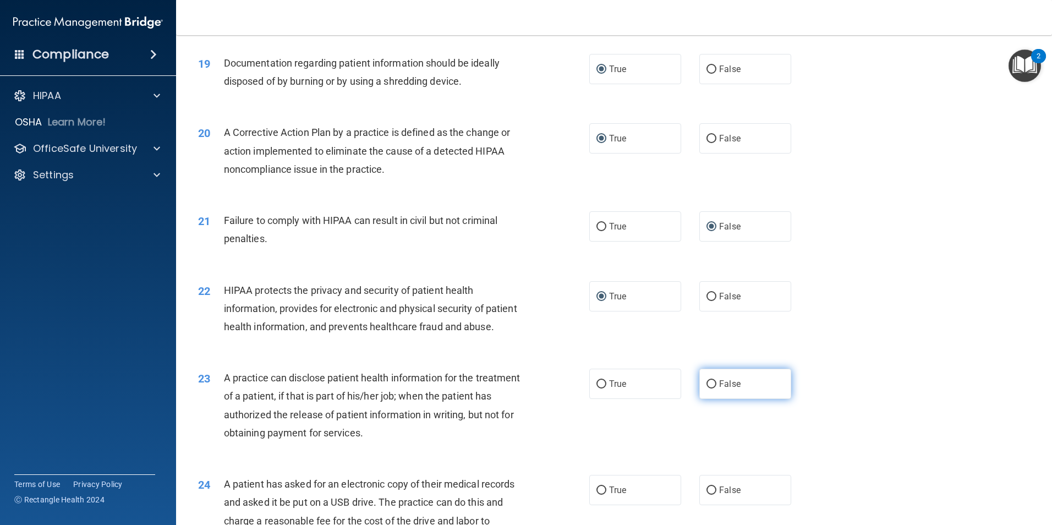
scroll to position [1485, 0]
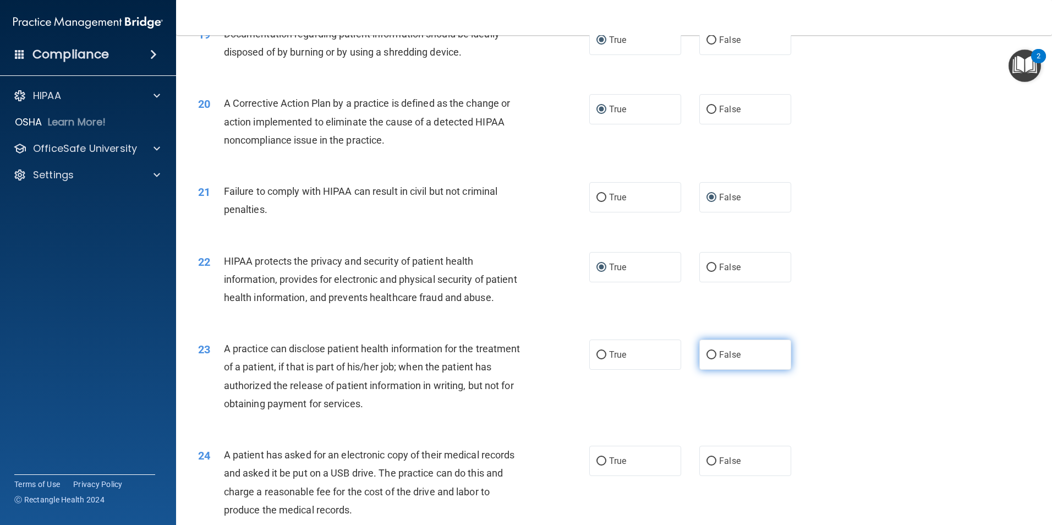
click at [706, 359] on input "False" at bounding box center [711, 355] width 10 height 8
radio input "true"
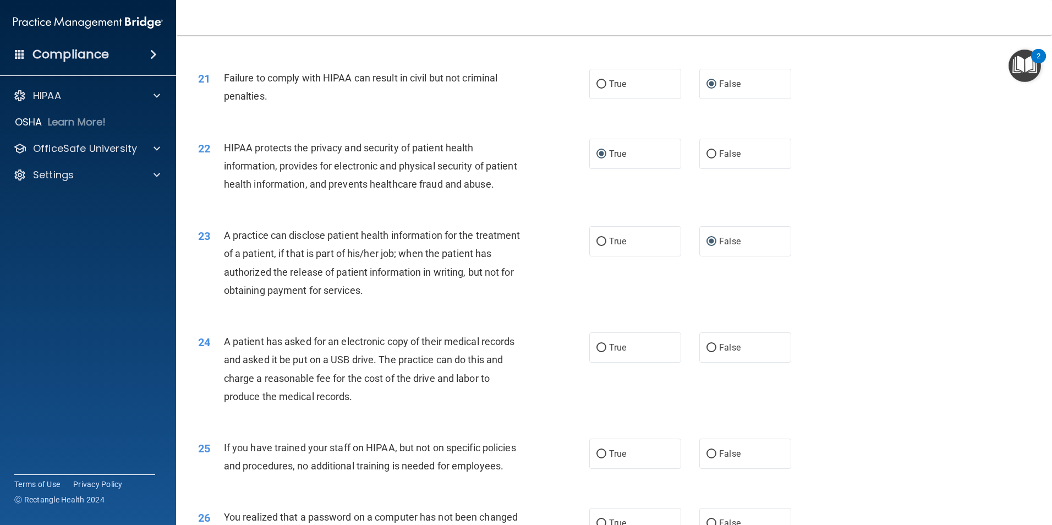
scroll to position [1650, 0]
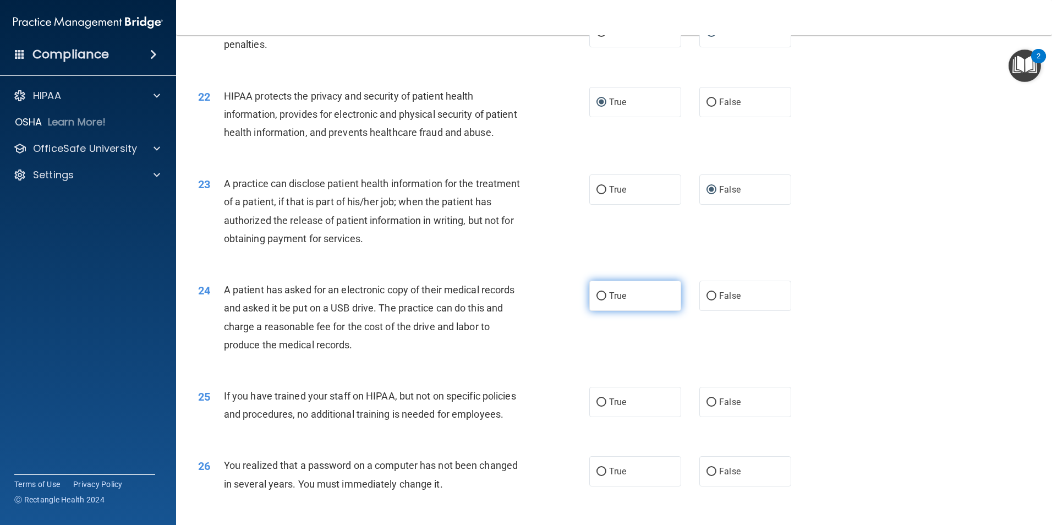
click at [597, 300] on input "True" at bounding box center [601, 296] width 10 height 8
radio input "true"
click at [598, 407] on input "True" at bounding box center [601, 402] width 10 height 8
radio input "true"
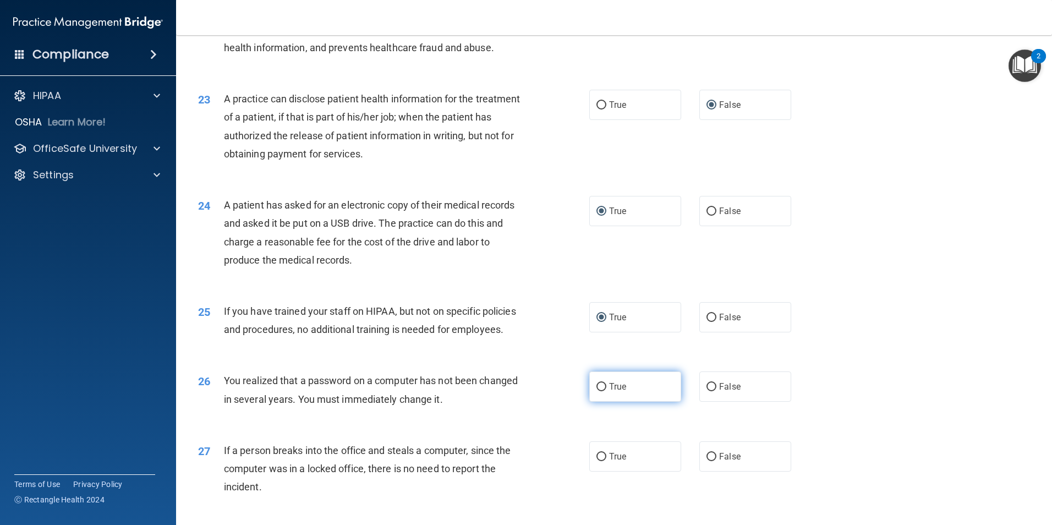
scroll to position [1760, 0]
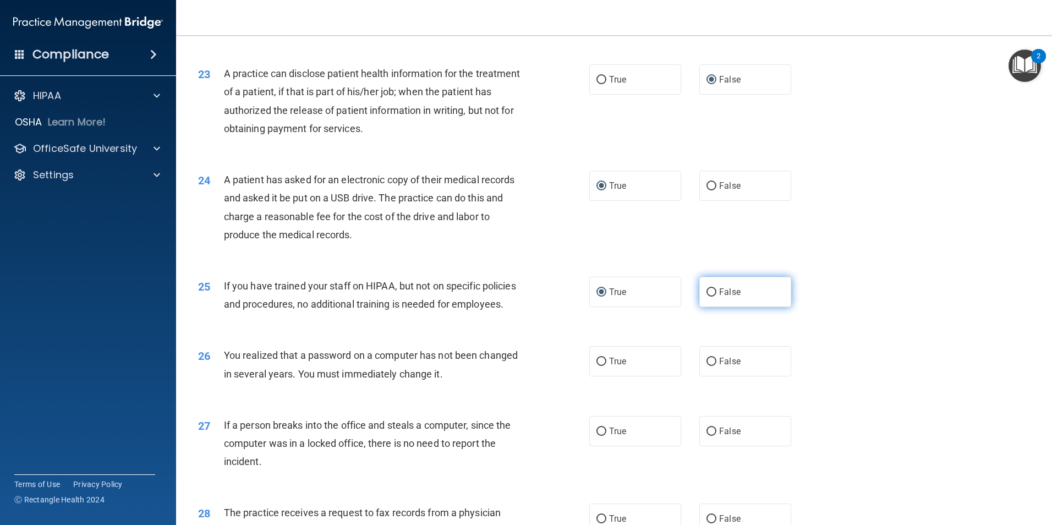
click at [708, 296] on input "False" at bounding box center [711, 292] width 10 height 8
radio input "true"
radio input "false"
click at [600, 366] on input "True" at bounding box center [601, 362] width 10 height 8
radio input "true"
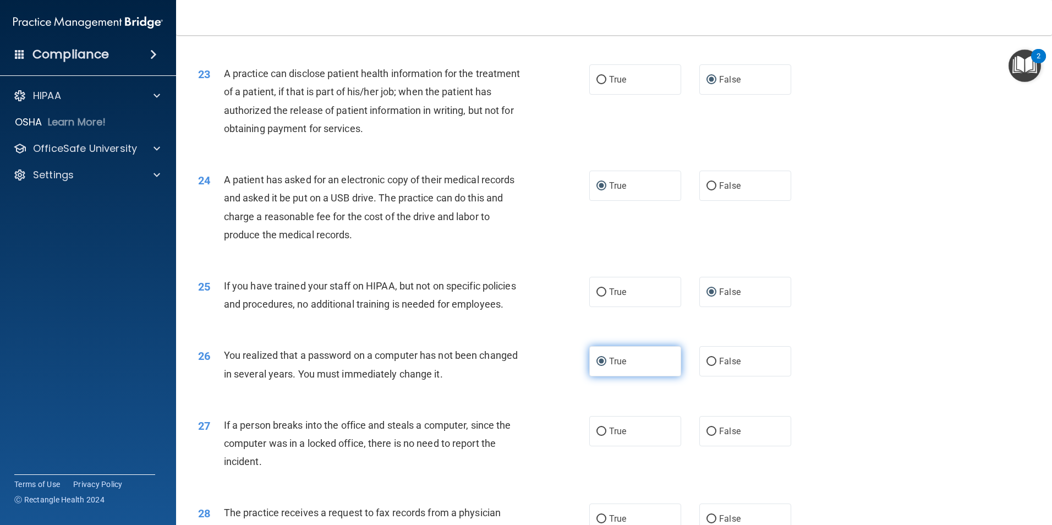
scroll to position [1815, 0]
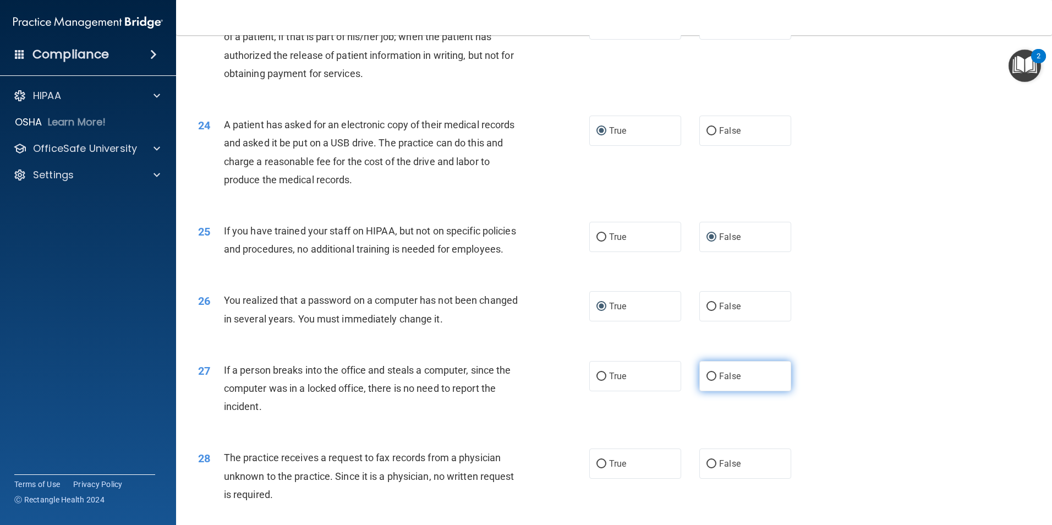
click at [706, 381] on input "False" at bounding box center [711, 376] width 10 height 8
radio input "true"
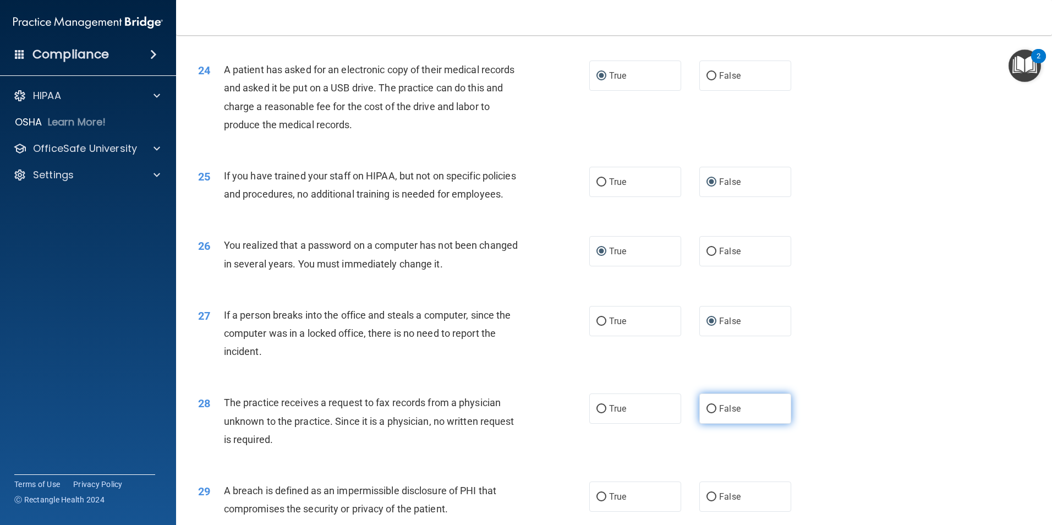
click at [708, 413] on input "False" at bounding box center [711, 409] width 10 height 8
radio input "true"
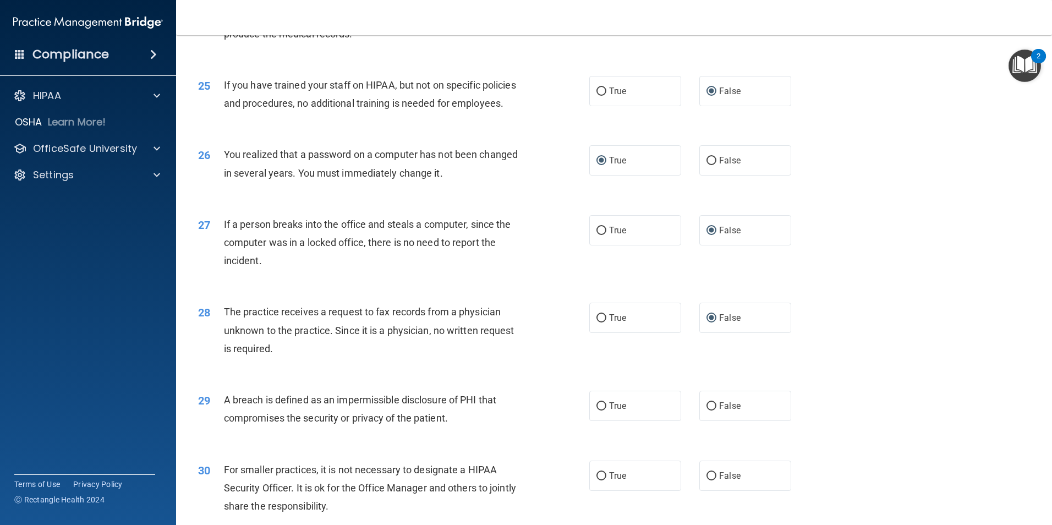
scroll to position [1980, 0]
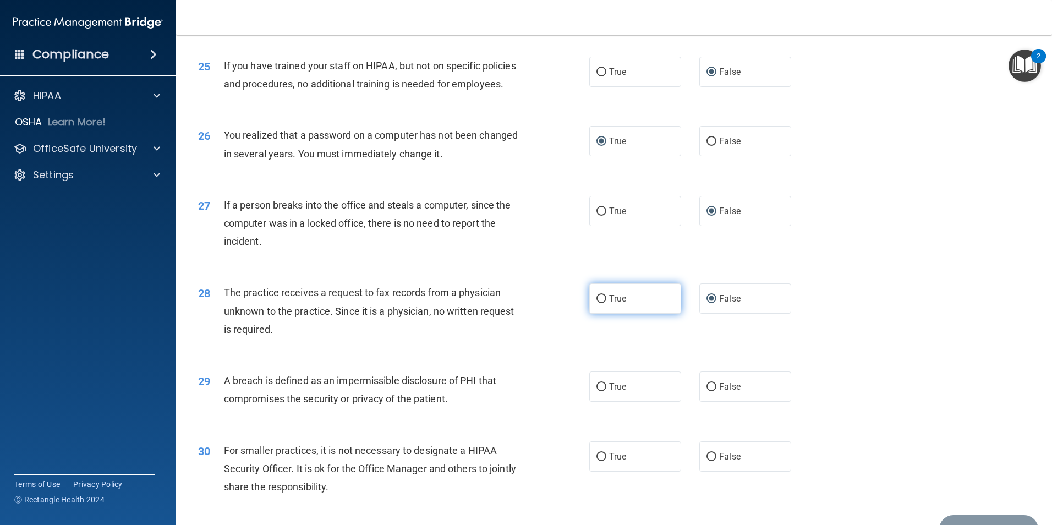
click at [597, 303] on input "True" at bounding box center [601, 299] width 10 height 8
radio input "true"
radio input "false"
click at [600, 391] on input "True" at bounding box center [601, 387] width 10 height 8
radio input "true"
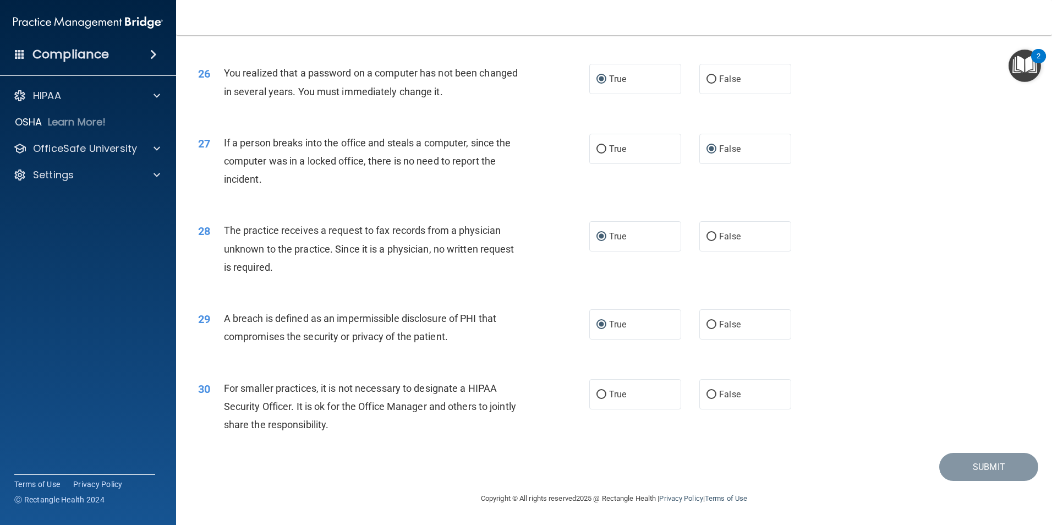
scroll to position [2090, 0]
click at [706, 399] on input "False" at bounding box center [711, 395] width 10 height 8
radio input "true"
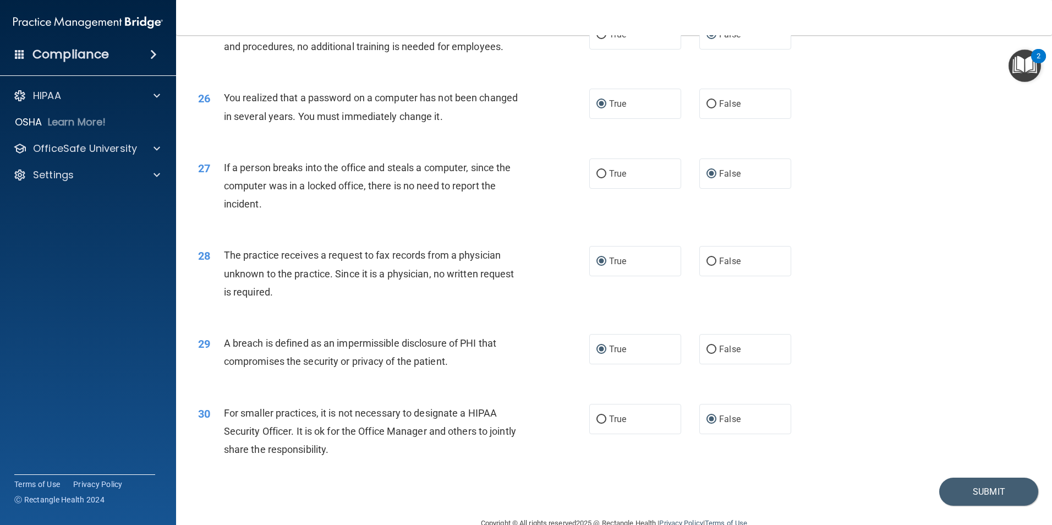
scroll to position [2097, 0]
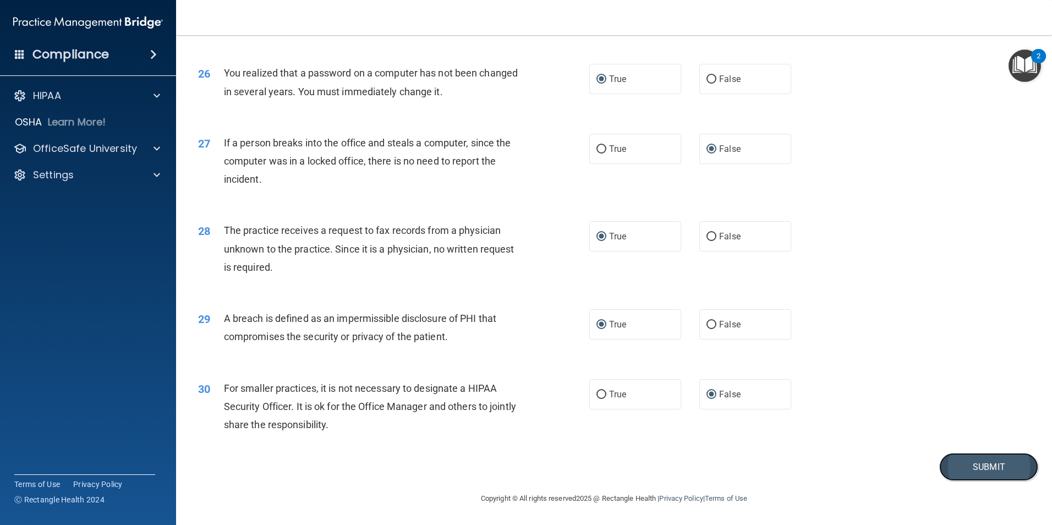
click at [979, 464] on button "Submit" at bounding box center [988, 467] width 99 height 28
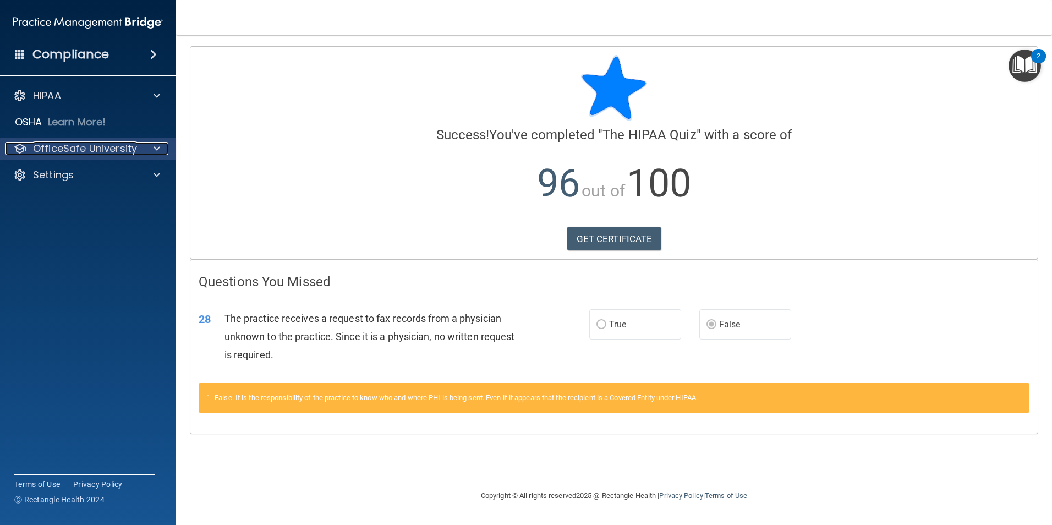
click at [50, 148] on p "OfficeSafe University" at bounding box center [85, 148] width 104 height 13
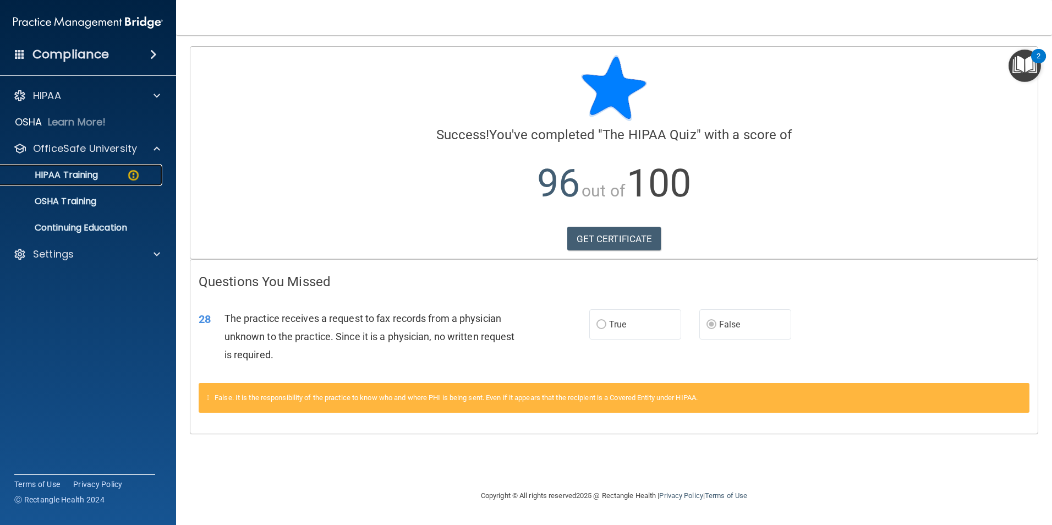
click at [63, 177] on p "HIPAA Training" at bounding box center [52, 174] width 91 height 11
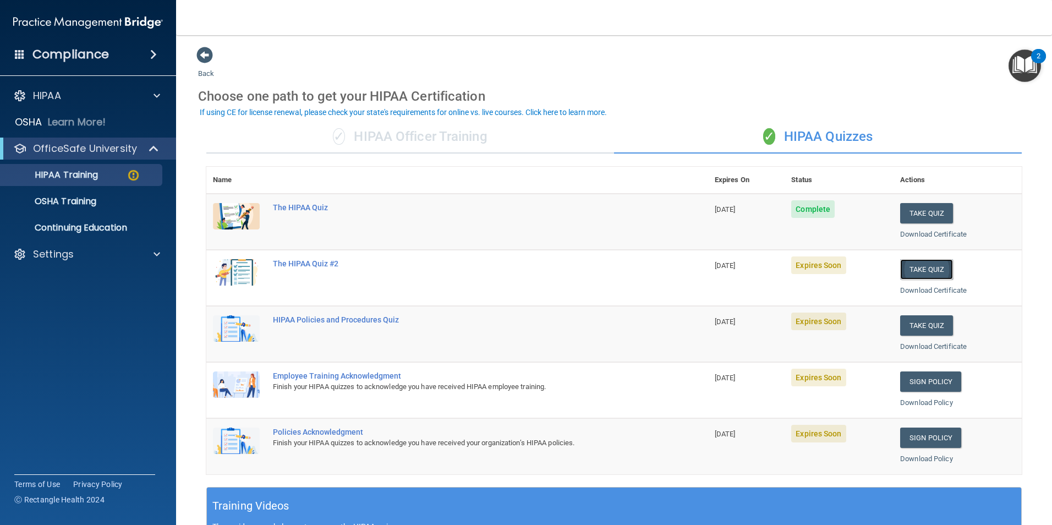
click at [926, 269] on button "Take Quiz" at bounding box center [926, 269] width 53 height 20
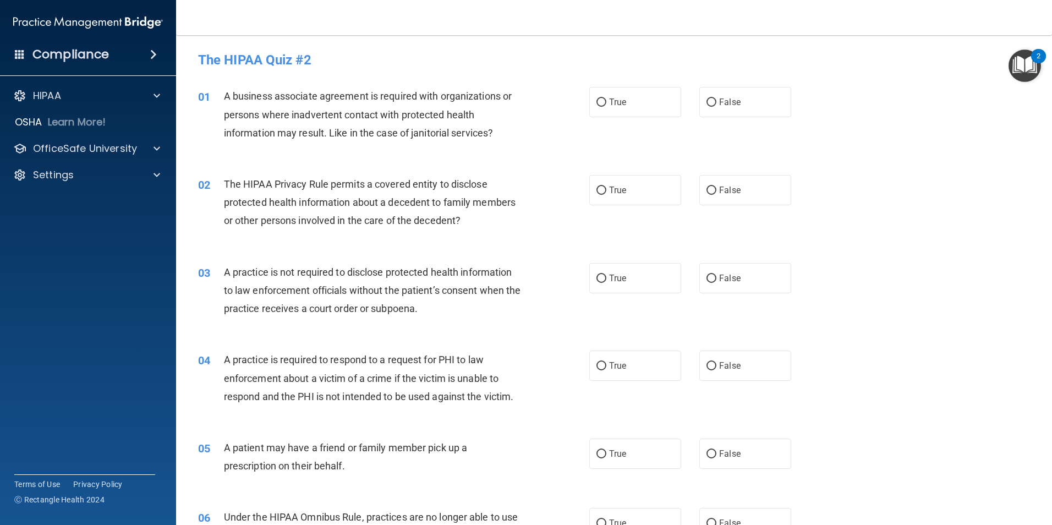
drag, startPoint x: 707, startPoint y: 103, endPoint x: 645, endPoint y: 146, distance: 76.0
click at [706, 103] on input "False" at bounding box center [711, 102] width 10 height 8
radio input "true"
click at [600, 188] on input "True" at bounding box center [601, 190] width 10 height 8
radio input "true"
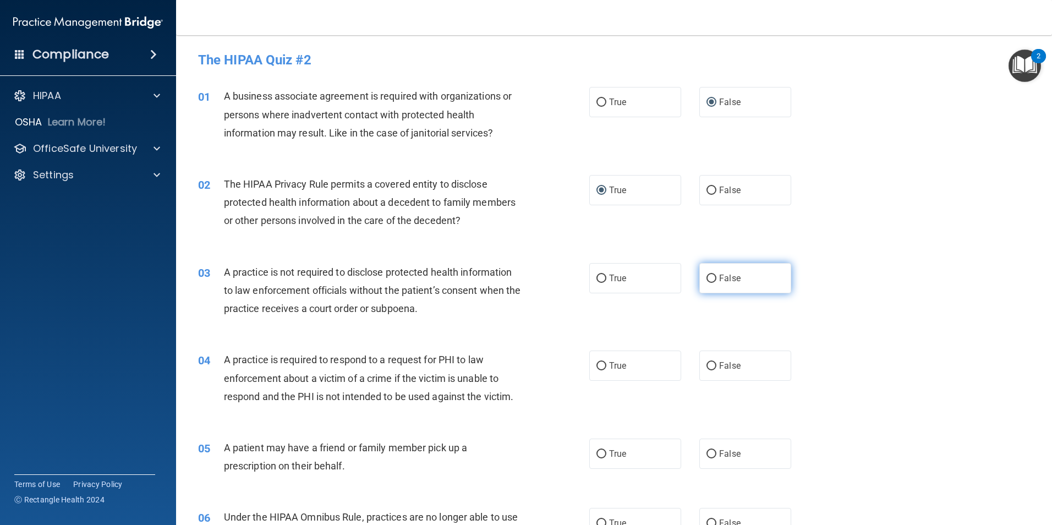
click at [707, 278] on input "False" at bounding box center [711, 278] width 10 height 8
radio input "true"
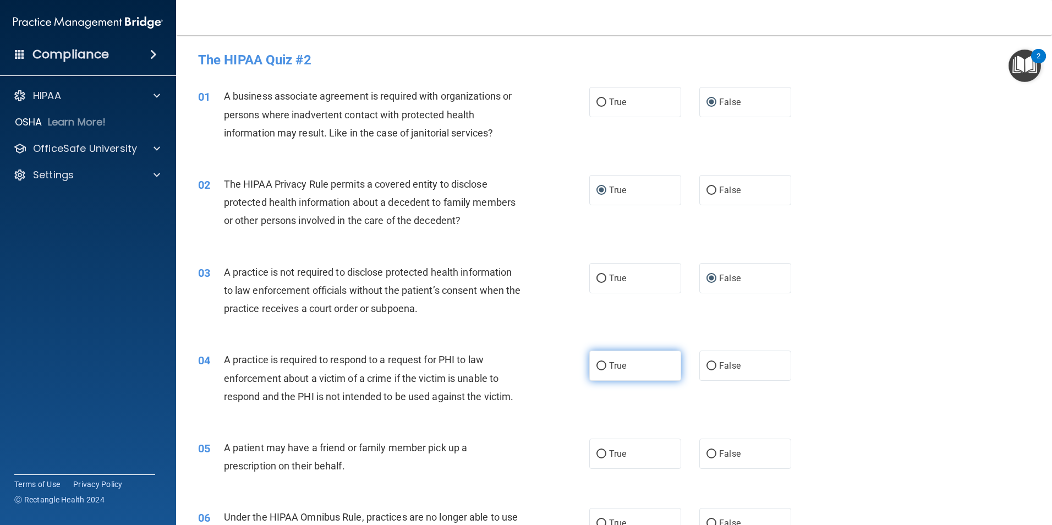
click at [597, 364] on input "True" at bounding box center [601, 366] width 10 height 8
radio input "true"
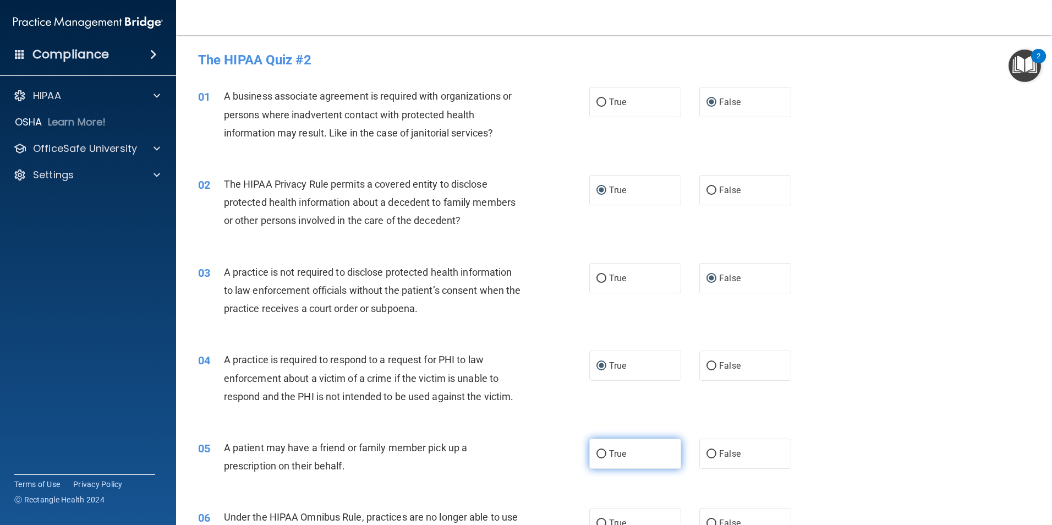
click at [597, 453] on input "True" at bounding box center [601, 454] width 10 height 8
radio input "true"
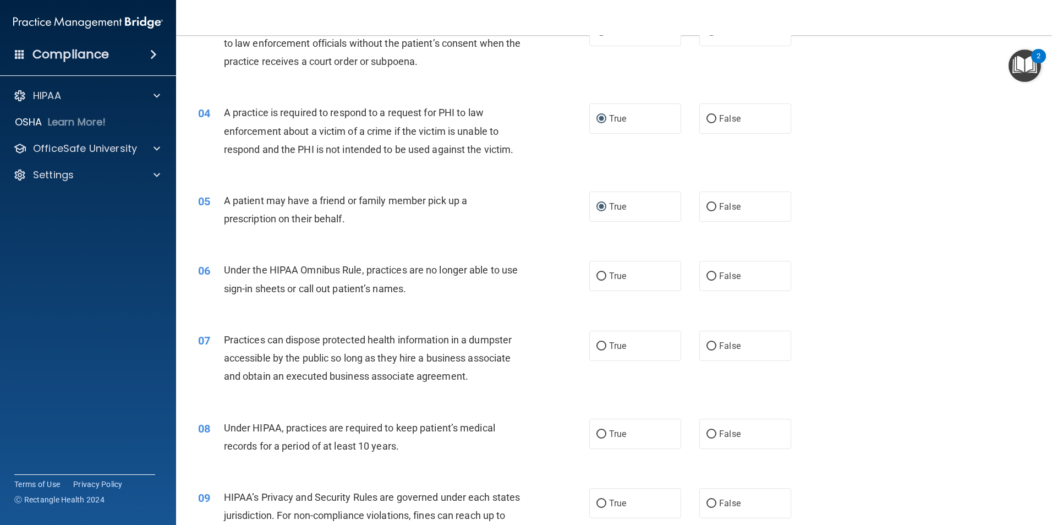
scroll to position [275, 0]
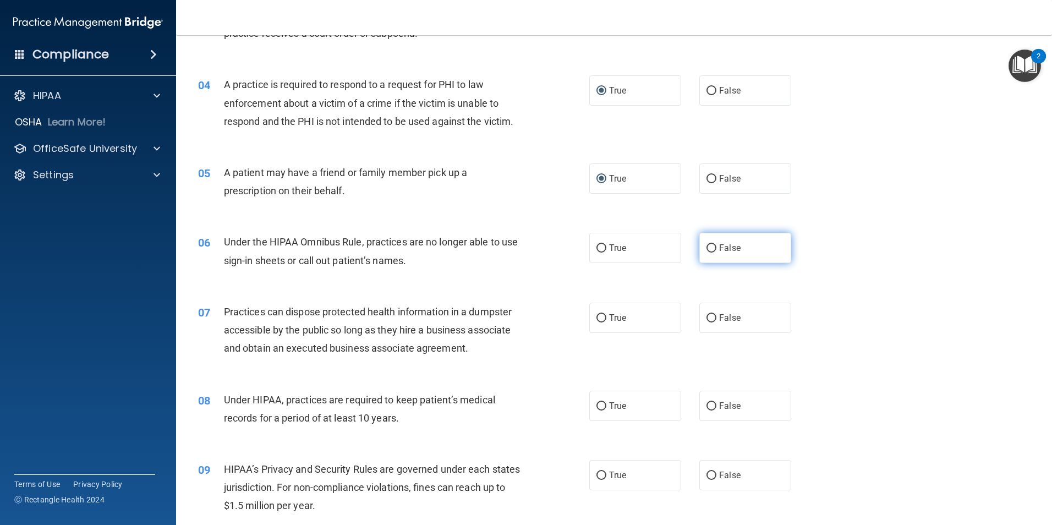
click at [710, 254] on label "False" at bounding box center [745, 248] width 92 height 30
click at [710, 252] on input "False" at bounding box center [711, 248] width 10 height 8
radio input "true"
click at [706, 318] on input "False" at bounding box center [711, 318] width 10 height 8
radio input "true"
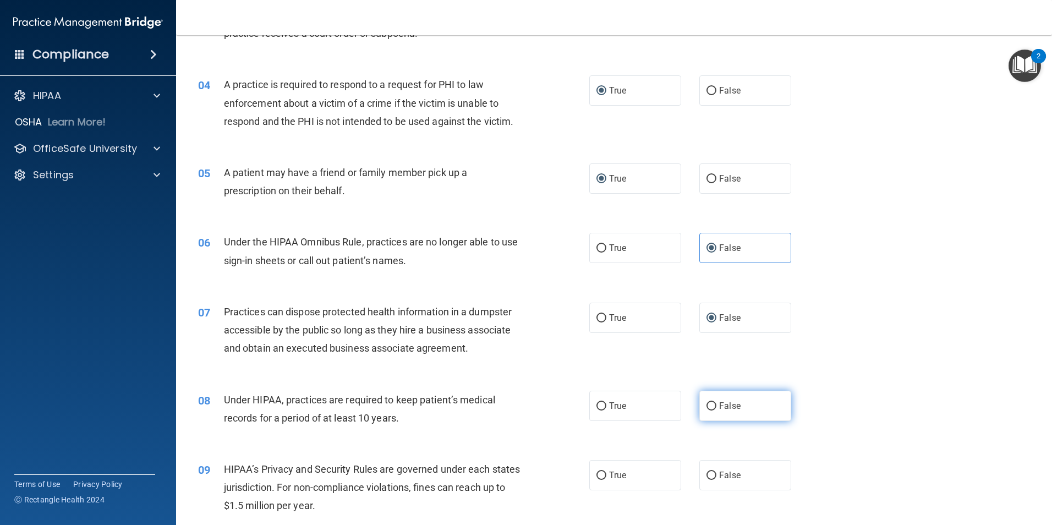
click at [706, 406] on input "False" at bounding box center [711, 406] width 10 height 8
radio input "true"
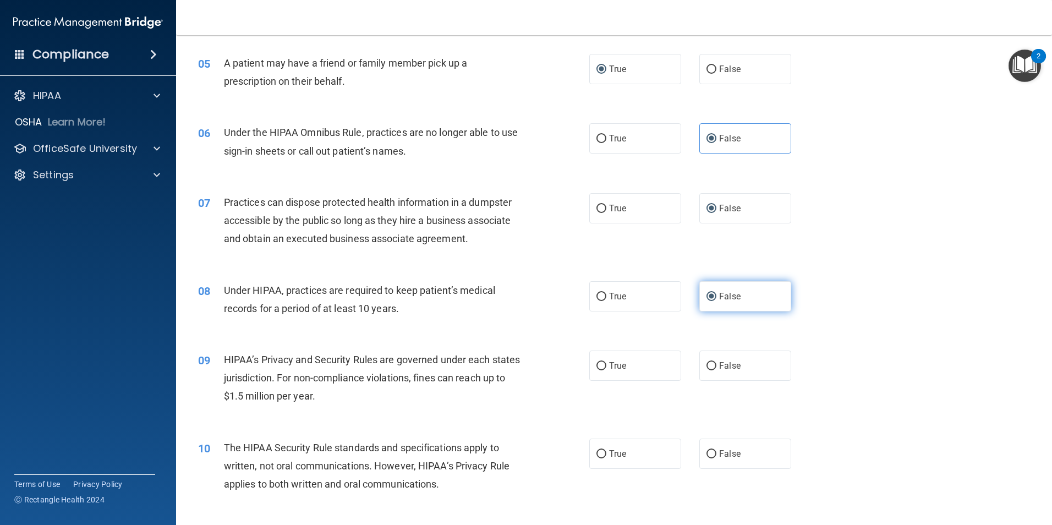
scroll to position [385, 0]
click at [708, 366] on input "False" at bounding box center [711, 365] width 10 height 8
radio input "true"
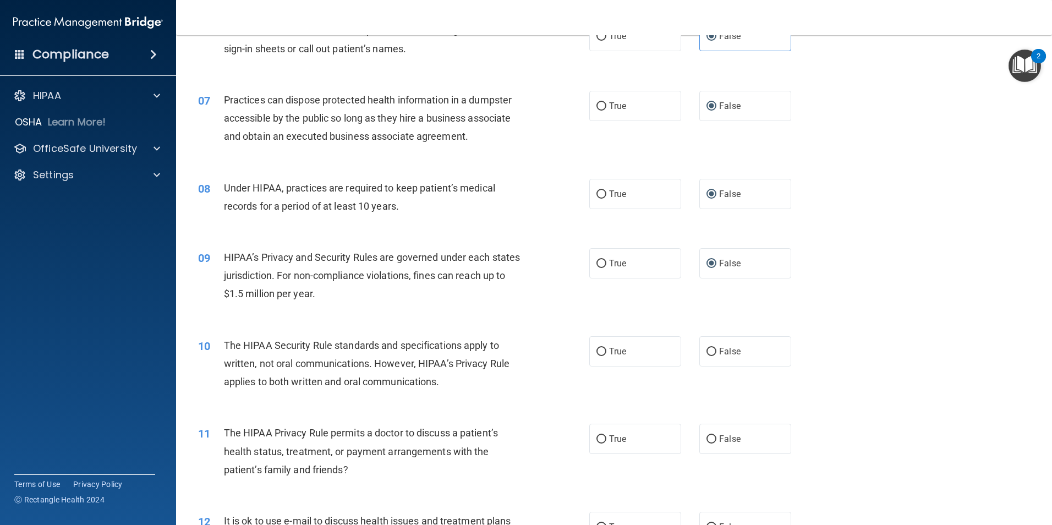
scroll to position [495, 0]
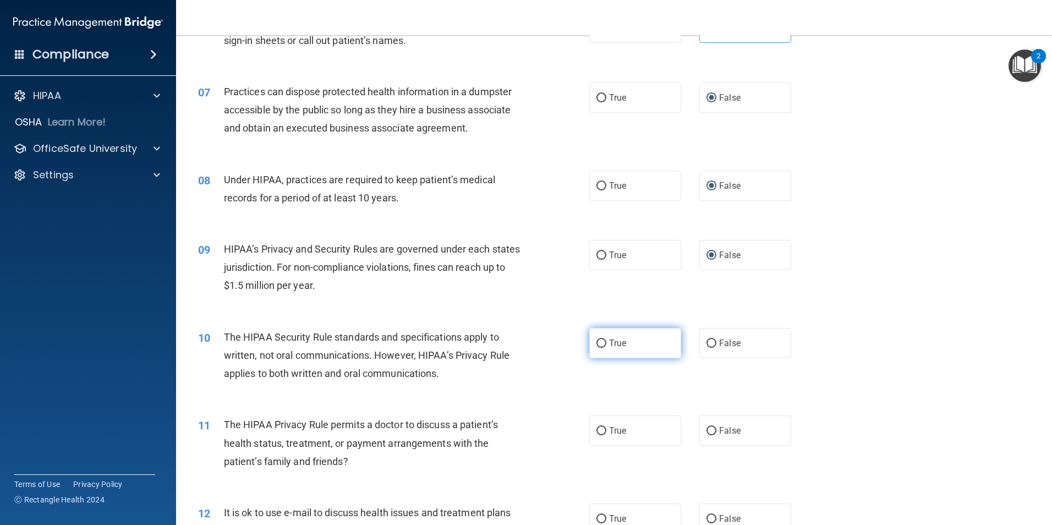
click at [603, 342] on label "True" at bounding box center [635, 343] width 92 height 30
click at [603, 342] on input "True" at bounding box center [601, 343] width 10 height 8
radio input "true"
click at [600, 431] on input "True" at bounding box center [601, 431] width 10 height 8
radio input "true"
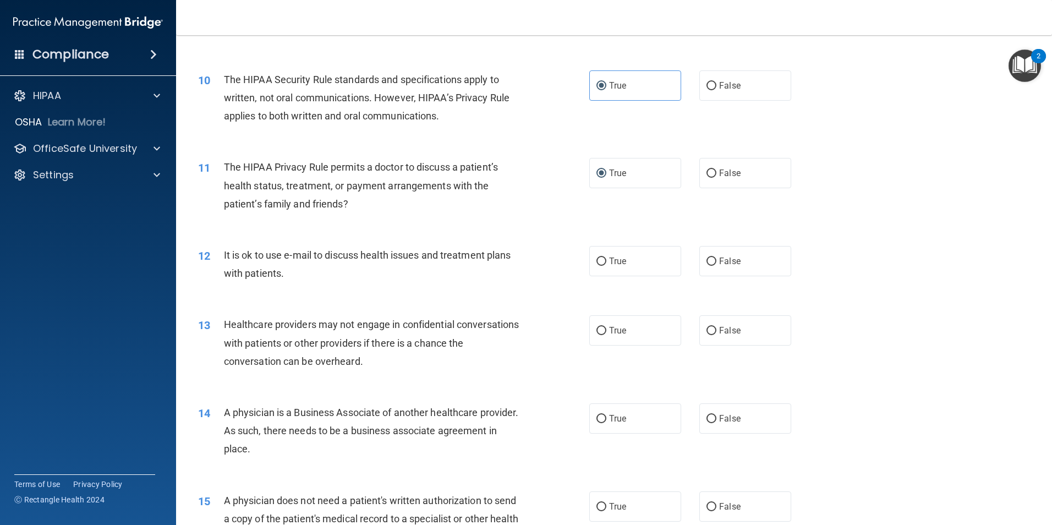
scroll to position [770, 0]
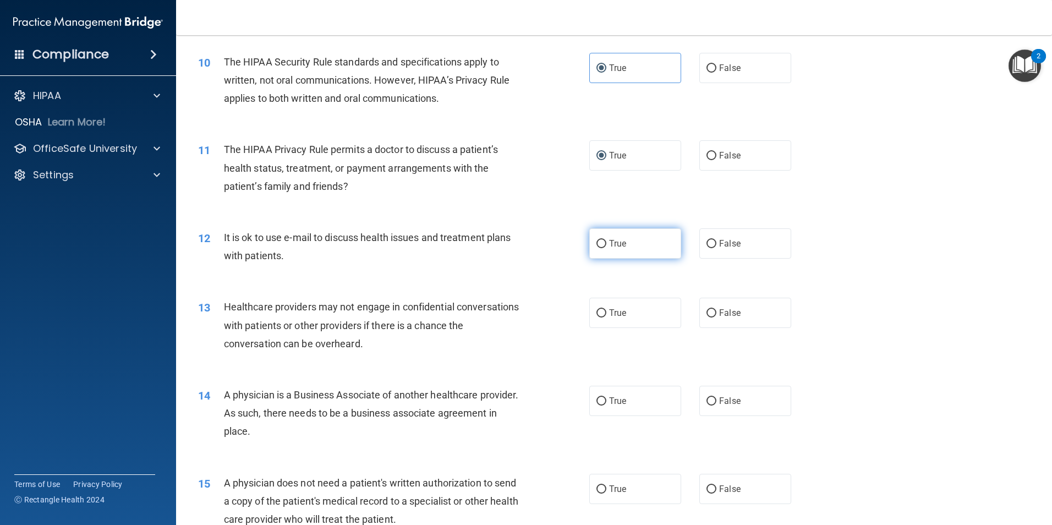
click at [596, 245] on input "True" at bounding box center [601, 244] width 10 height 8
radio input "true"
click at [600, 317] on input "True" at bounding box center [601, 313] width 10 height 8
radio input "true"
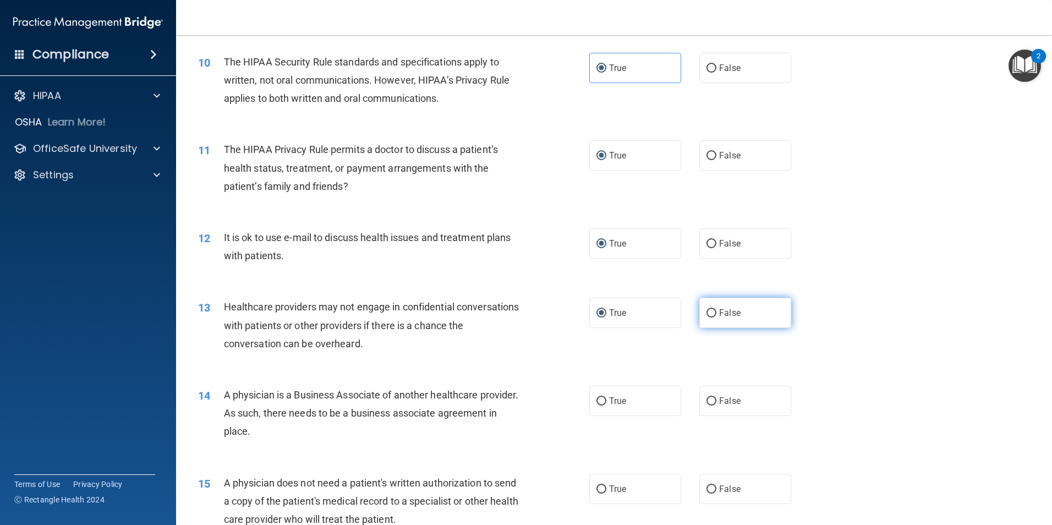
click at [707, 315] on input "False" at bounding box center [711, 313] width 10 height 8
radio input "true"
radio input "false"
click at [706, 403] on input "False" at bounding box center [711, 401] width 10 height 8
radio input "true"
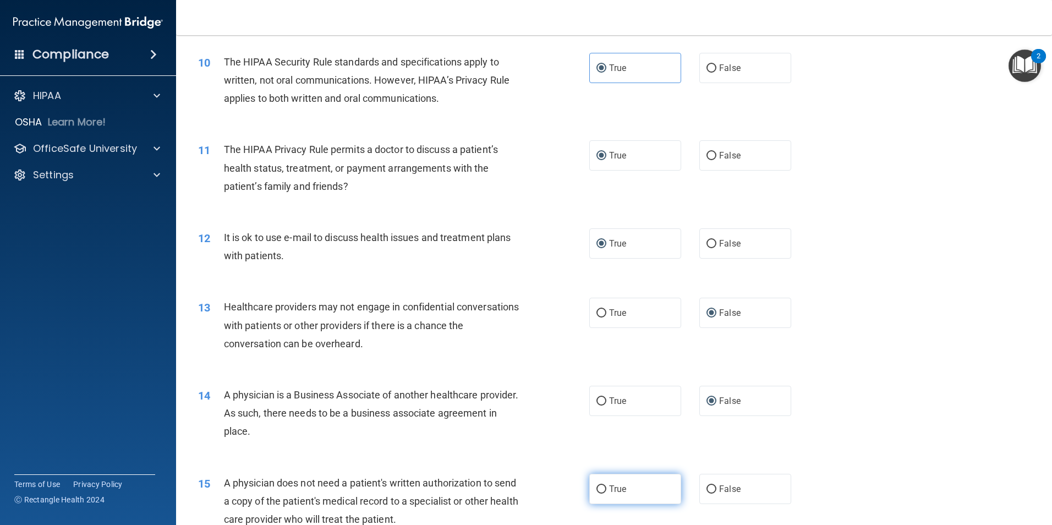
click at [596, 488] on input "True" at bounding box center [601, 489] width 10 height 8
radio input "true"
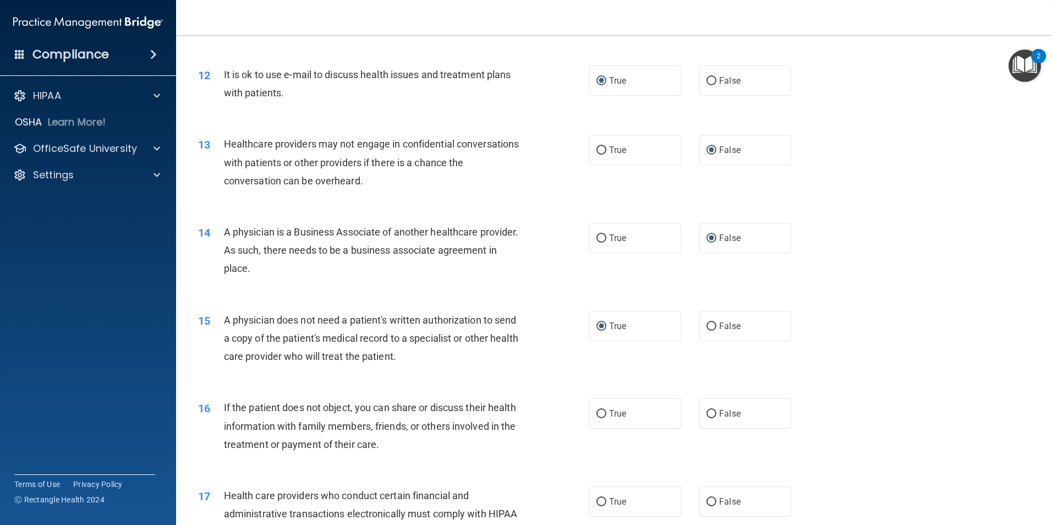
scroll to position [935, 0]
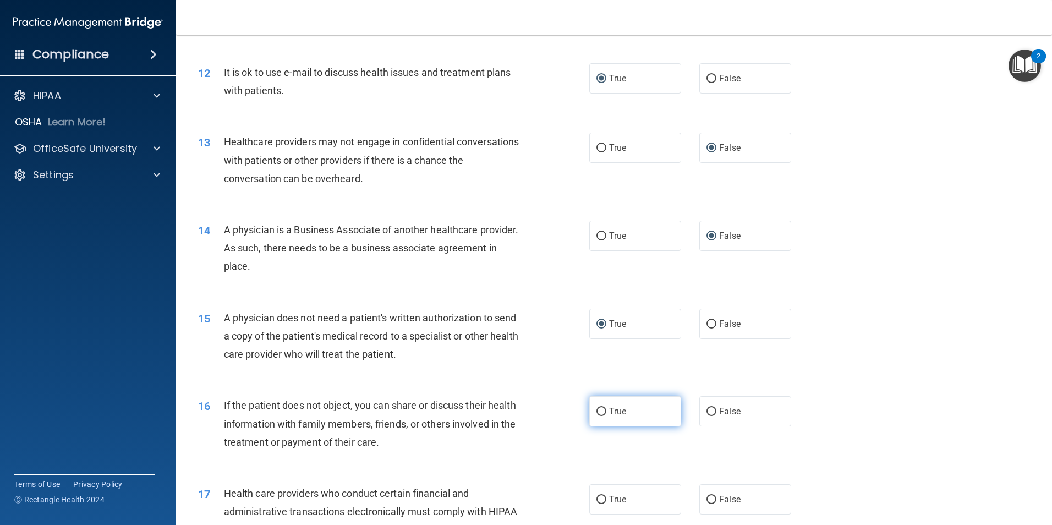
click at [596, 413] on input "True" at bounding box center [601, 412] width 10 height 8
radio input "true"
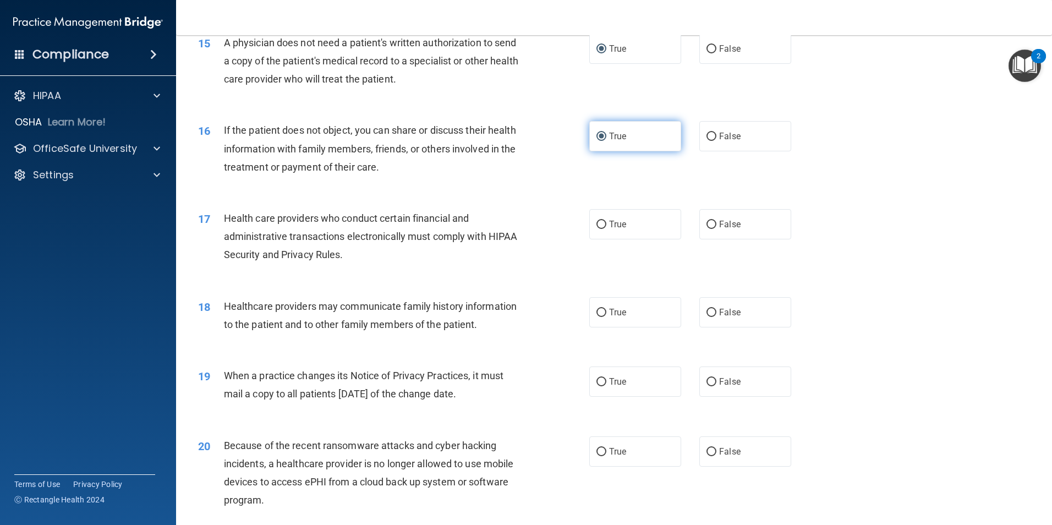
scroll to position [1265, 0]
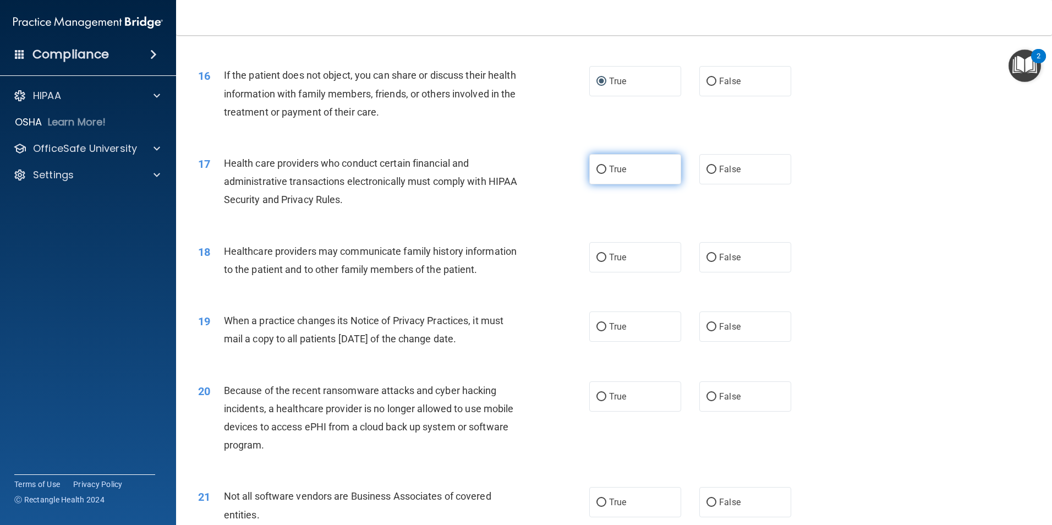
click at [599, 169] on input "True" at bounding box center [601, 170] width 10 height 8
radio input "true"
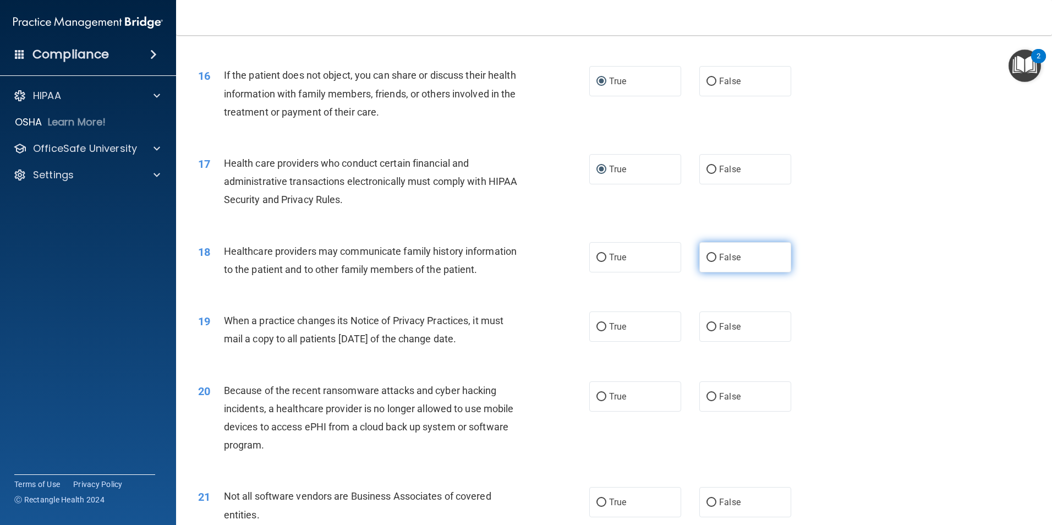
click at [706, 257] on input "False" at bounding box center [711, 258] width 10 height 8
radio input "true"
click at [708, 324] on input "False" at bounding box center [711, 327] width 10 height 8
radio input "true"
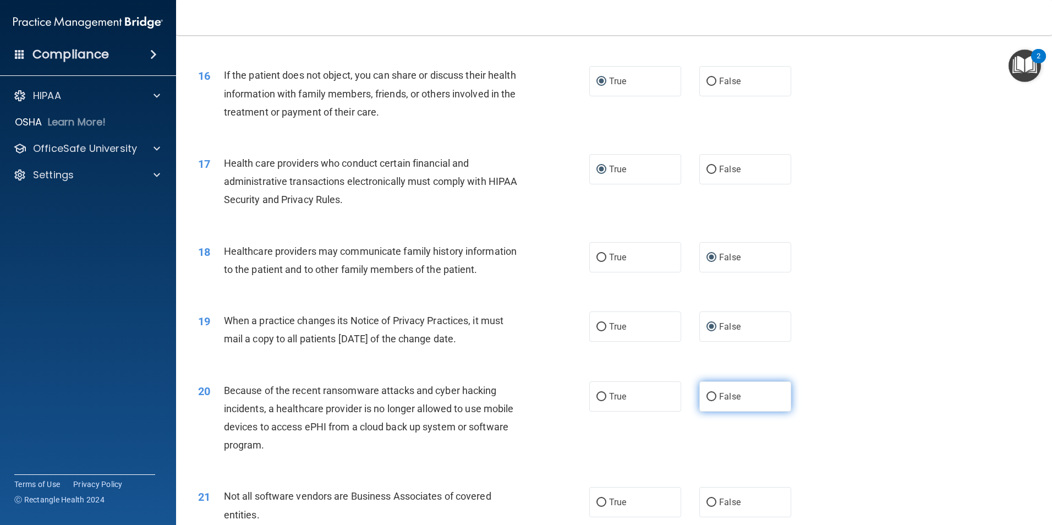
click at [706, 397] on input "False" at bounding box center [711, 397] width 10 height 8
radio input "true"
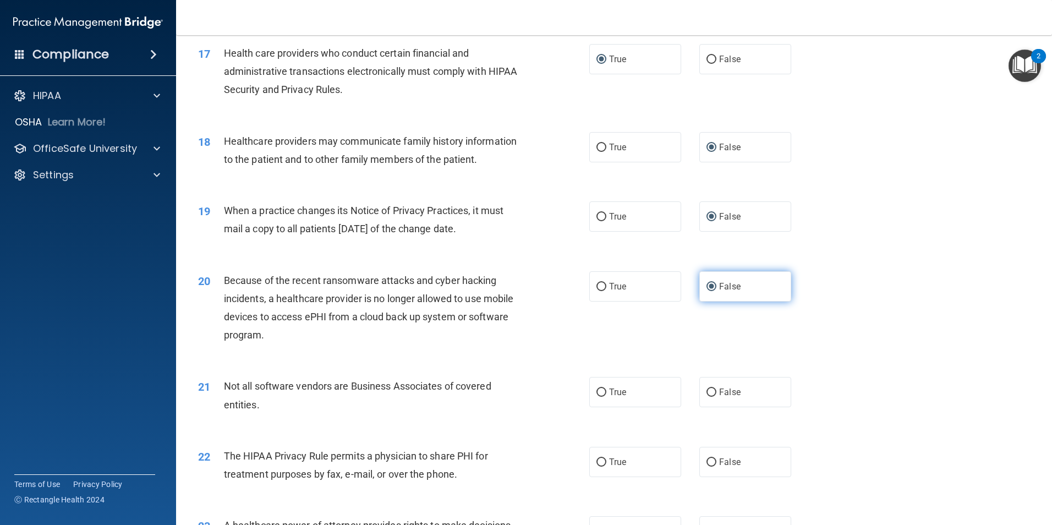
scroll to position [1430, 0]
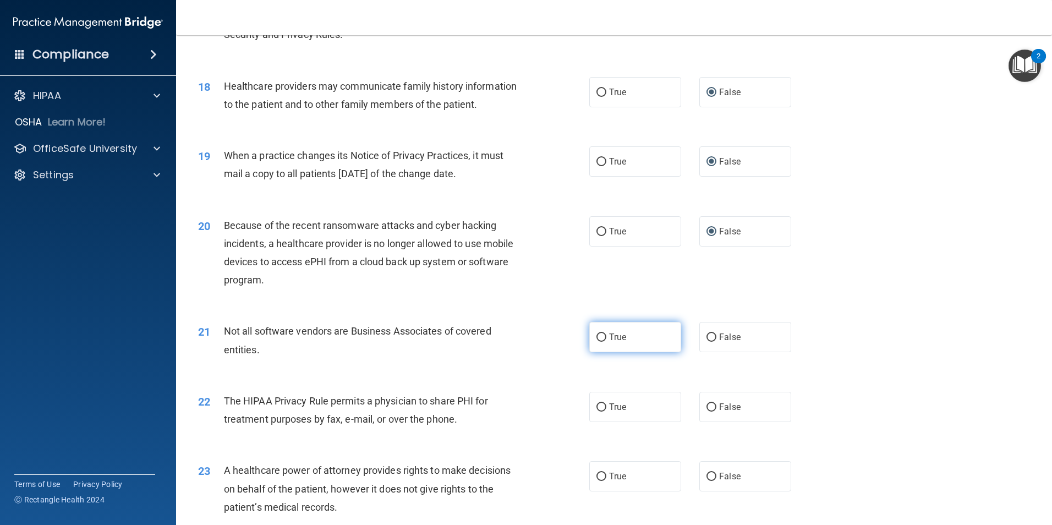
click at [600, 338] on input "True" at bounding box center [601, 337] width 10 height 8
radio input "true"
drag, startPoint x: 597, startPoint y: 410, endPoint x: 606, endPoint y: 410, distance: 8.3
click at [600, 408] on input "True" at bounding box center [601, 407] width 10 height 8
radio input "true"
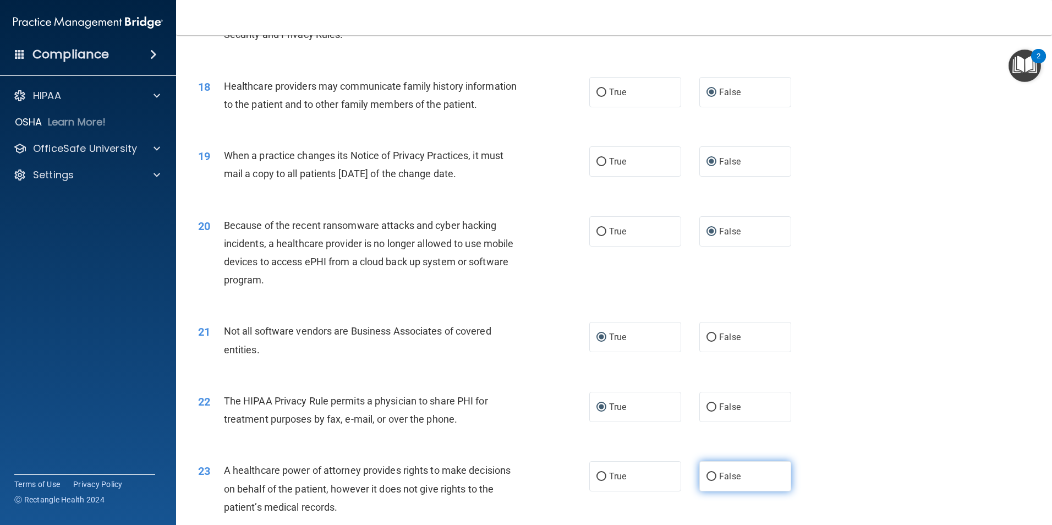
click at [708, 476] on input "False" at bounding box center [711, 477] width 10 height 8
radio input "true"
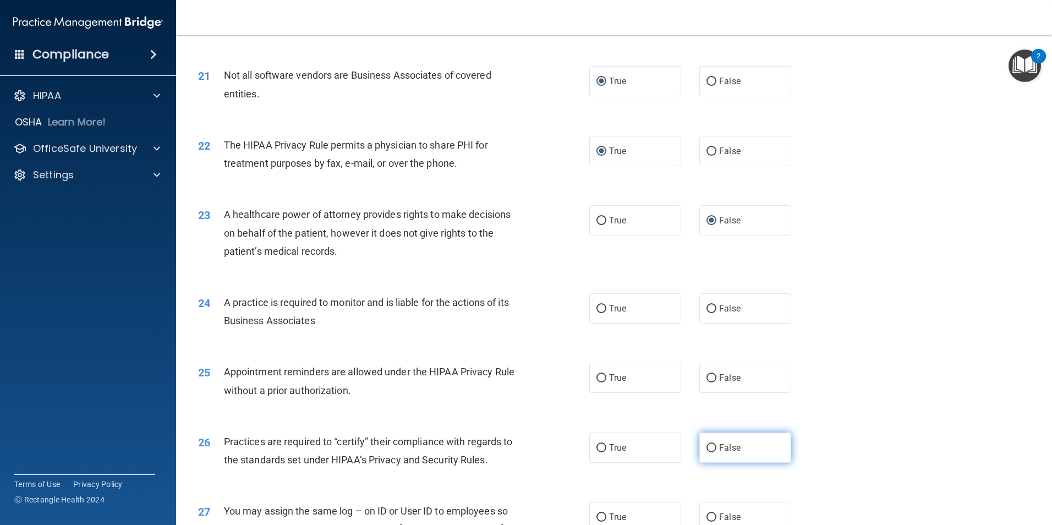
scroll to position [1705, 0]
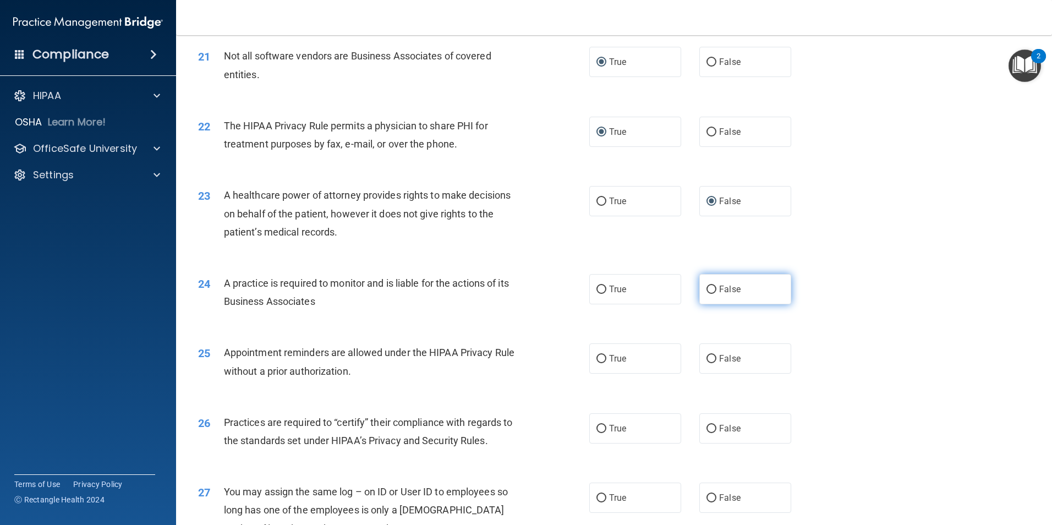
click at [700, 290] on label "False" at bounding box center [745, 289] width 92 height 30
click at [706, 290] on input "False" at bounding box center [711, 289] width 10 height 8
radio input "true"
click at [599, 358] on input "True" at bounding box center [601, 359] width 10 height 8
radio input "true"
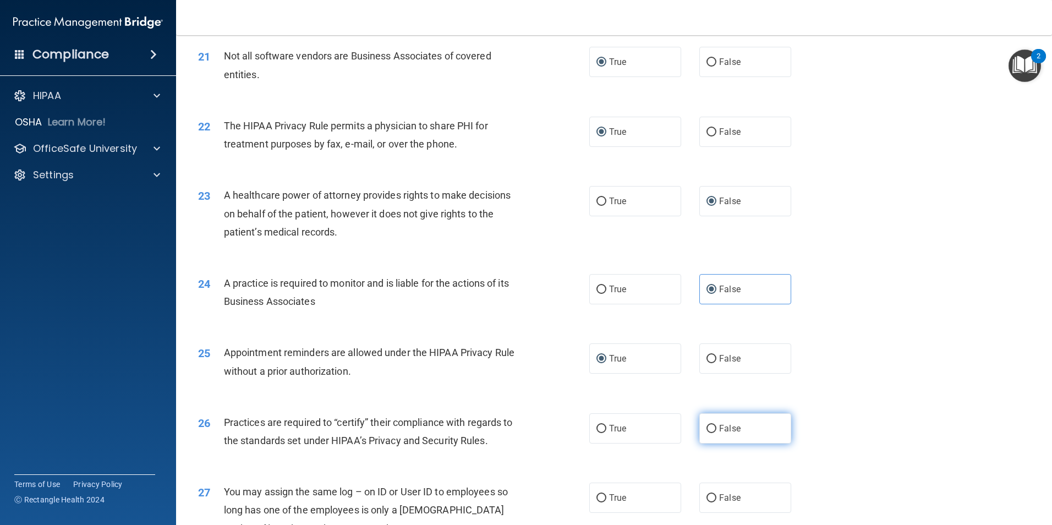
click at [707, 427] on input "False" at bounding box center [711, 429] width 10 height 8
radio input "true"
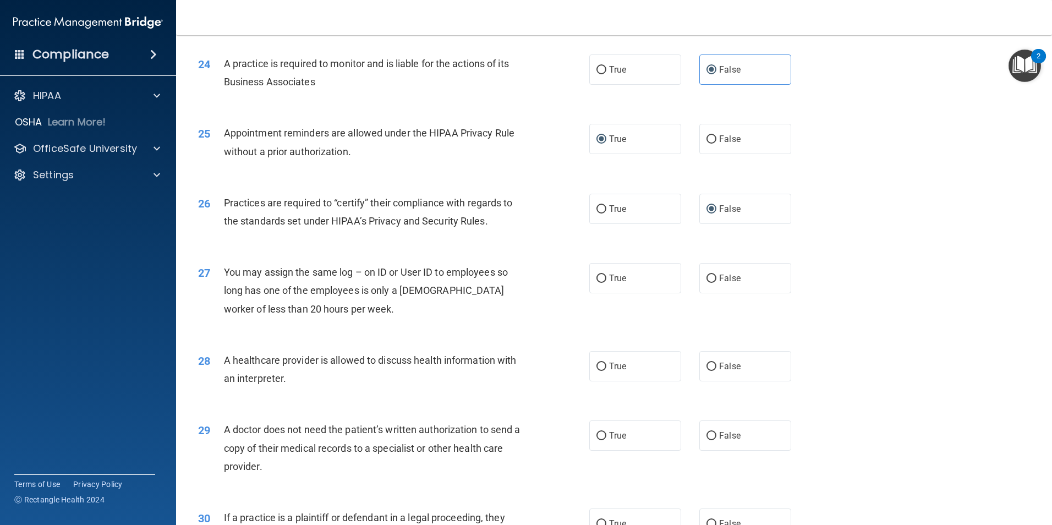
scroll to position [1925, 0]
click at [706, 281] on input "False" at bounding box center [711, 278] width 10 height 8
radio input "true"
click at [609, 362] on span "True" at bounding box center [617, 365] width 17 height 10
click at [605, 362] on input "True" at bounding box center [601, 366] width 10 height 8
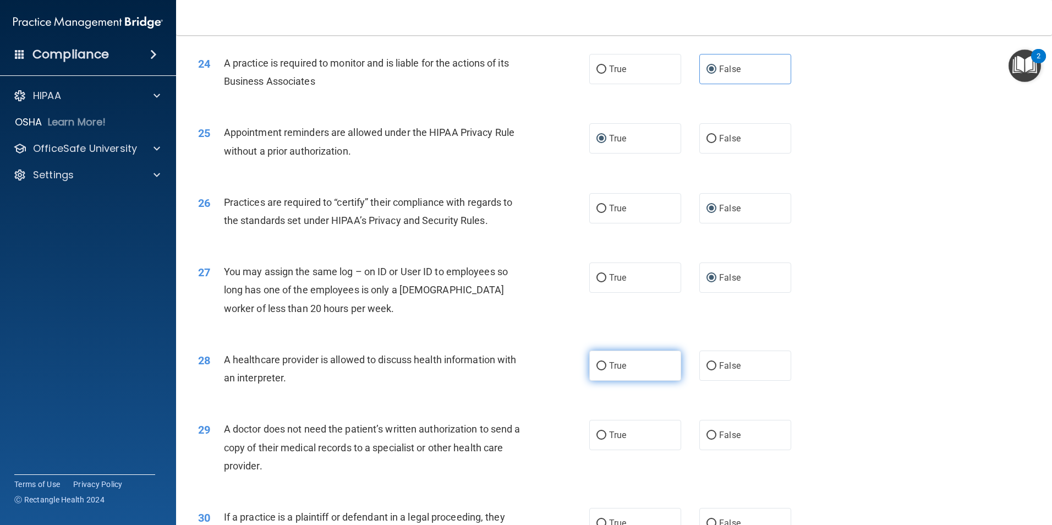
radio input "true"
click at [599, 435] on input "True" at bounding box center [601, 435] width 10 height 8
radio input "true"
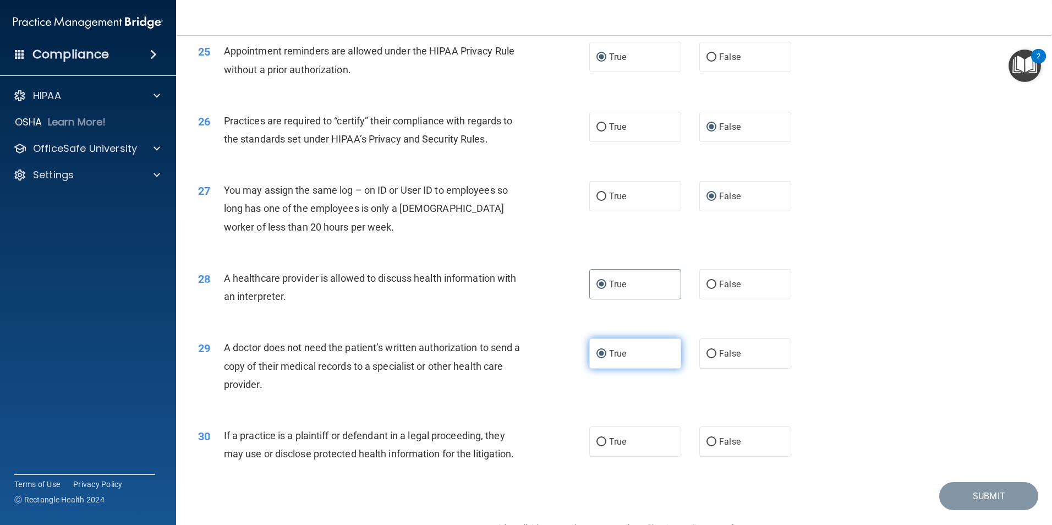
scroll to position [2035, 0]
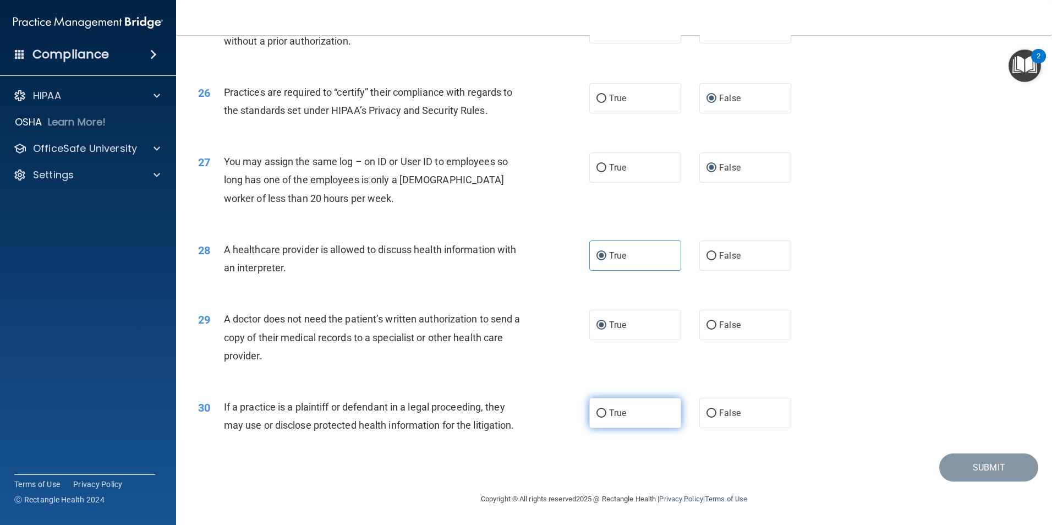
click at [602, 413] on input "True" at bounding box center [601, 413] width 10 height 8
radio input "true"
click at [987, 469] on button "Submit" at bounding box center [988, 467] width 99 height 28
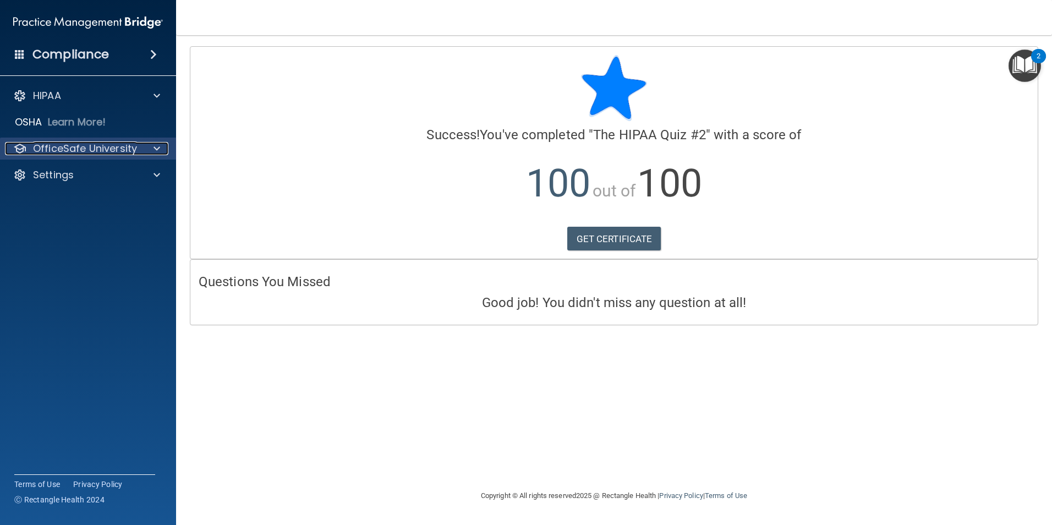
click at [62, 151] on p "OfficeSafe University" at bounding box center [85, 148] width 104 height 13
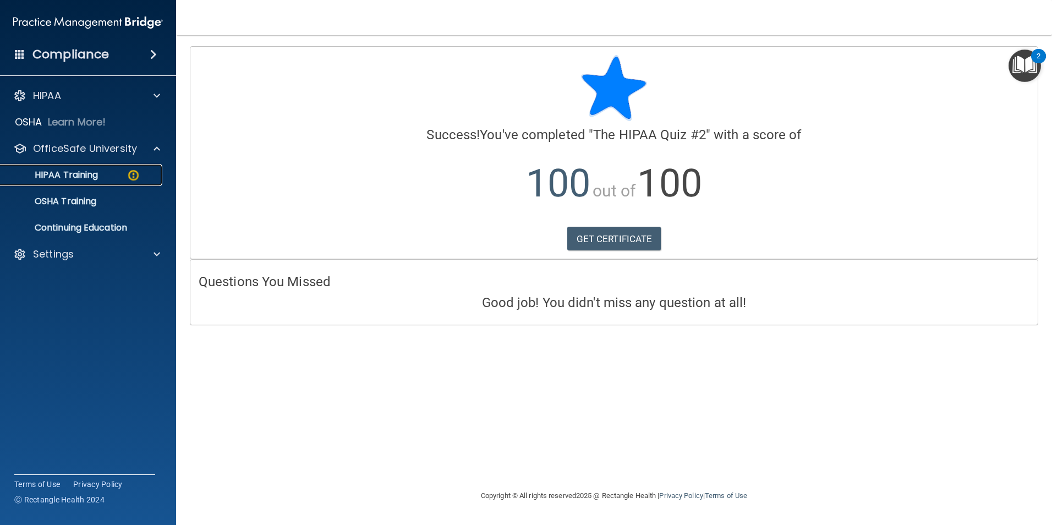
click at [67, 180] on p "HIPAA Training" at bounding box center [52, 174] width 91 height 11
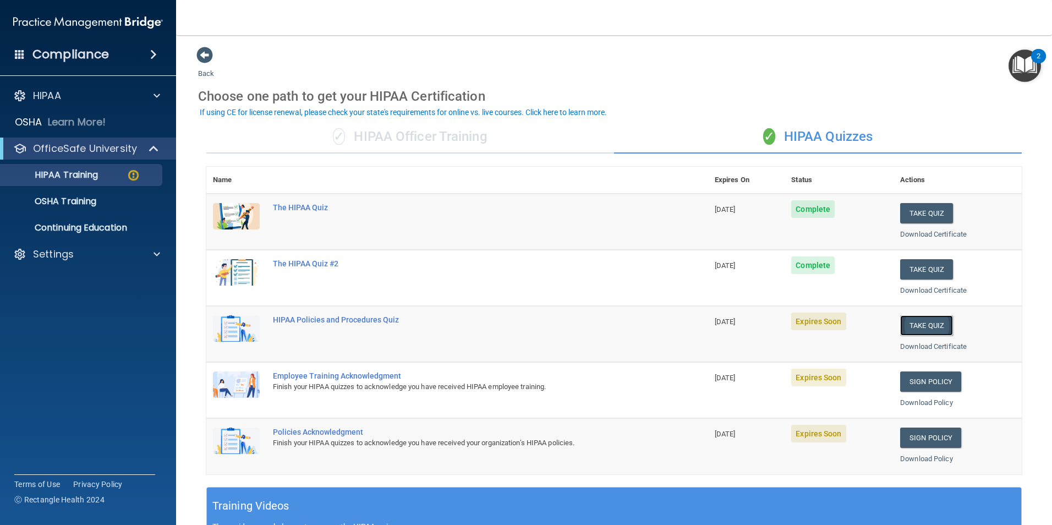
click at [915, 326] on button "Take Quiz" at bounding box center [926, 325] width 53 height 20
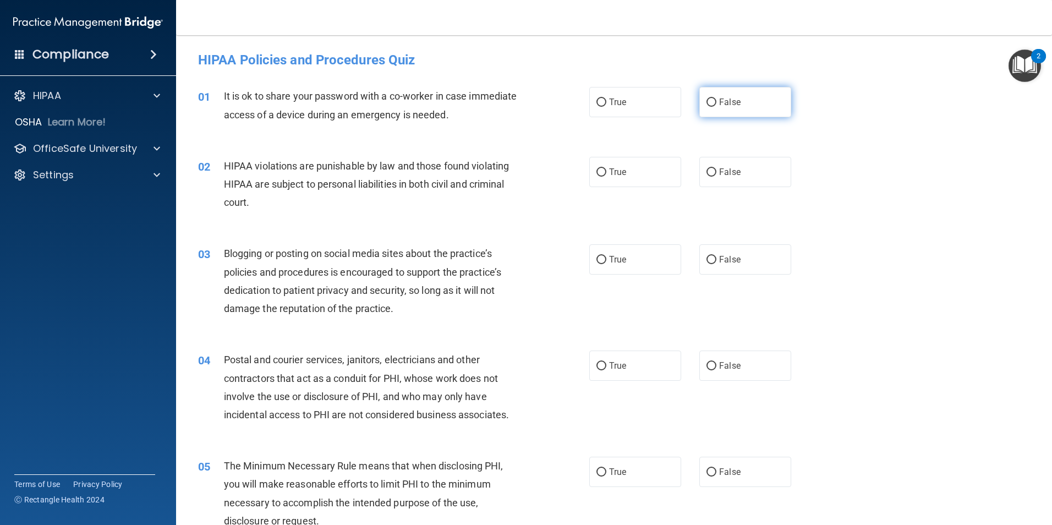
click at [711, 102] on input "False" at bounding box center [711, 102] width 10 height 8
radio input "true"
click at [597, 171] on input "True" at bounding box center [601, 172] width 10 height 8
radio input "true"
click at [710, 261] on input "False" at bounding box center [711, 260] width 10 height 8
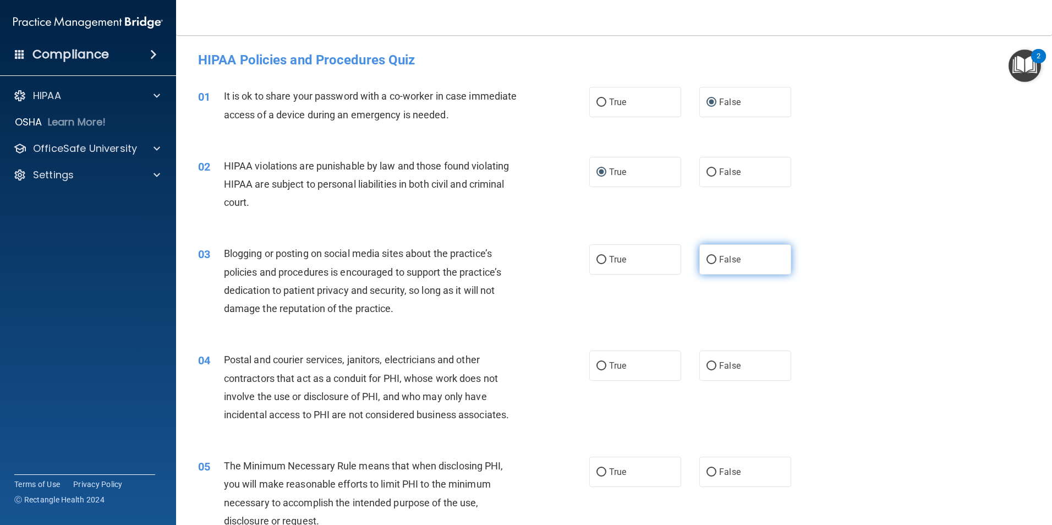
radio input "true"
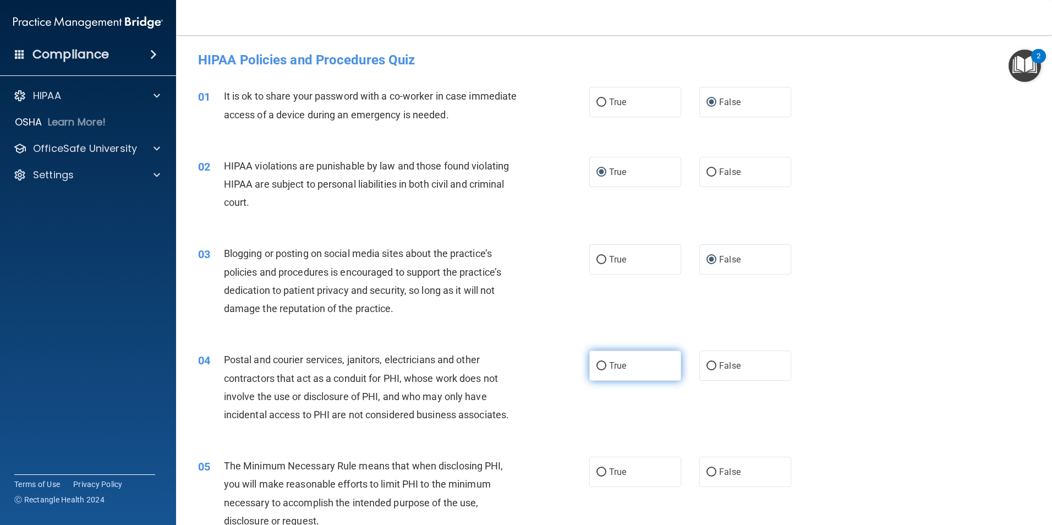
click at [597, 367] on input "True" at bounding box center [601, 366] width 10 height 8
radio input "true"
click at [596, 470] on input "True" at bounding box center [601, 472] width 10 height 8
radio input "true"
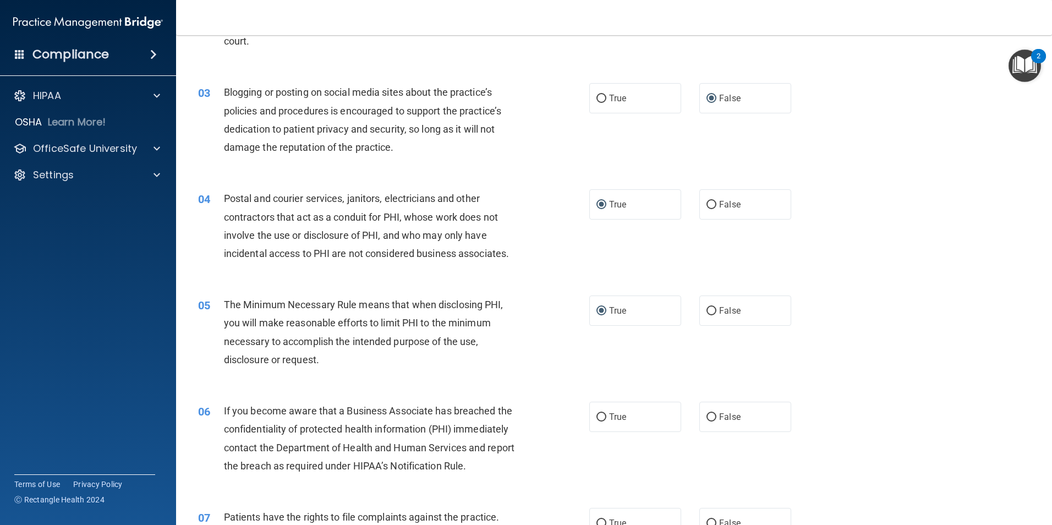
scroll to position [165, 0]
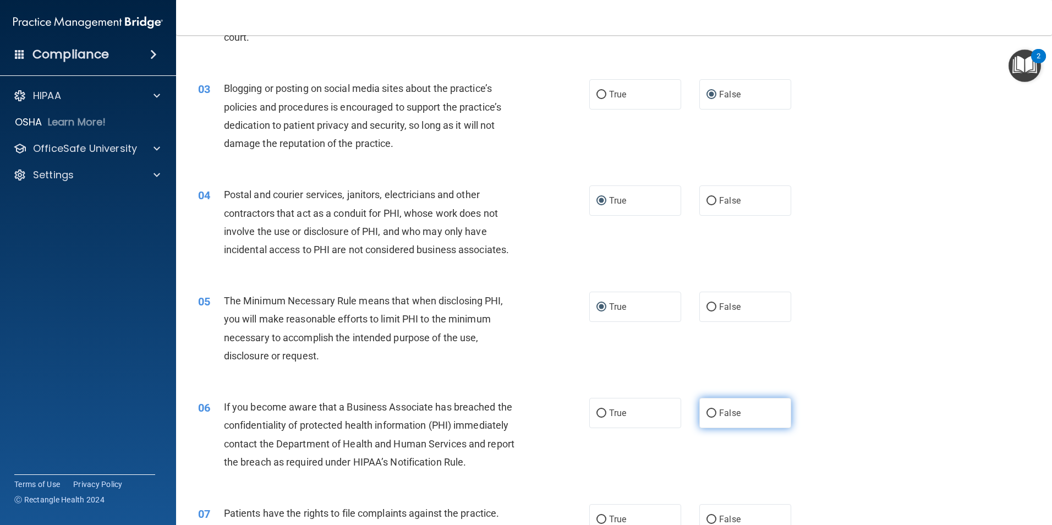
click at [706, 411] on input "False" at bounding box center [711, 413] width 10 height 8
radio input "true"
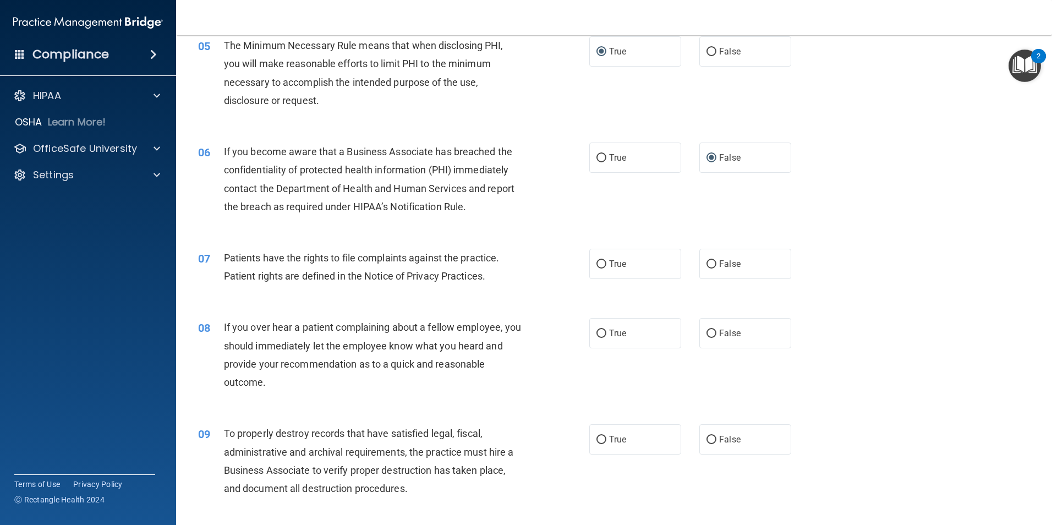
scroll to position [440, 0]
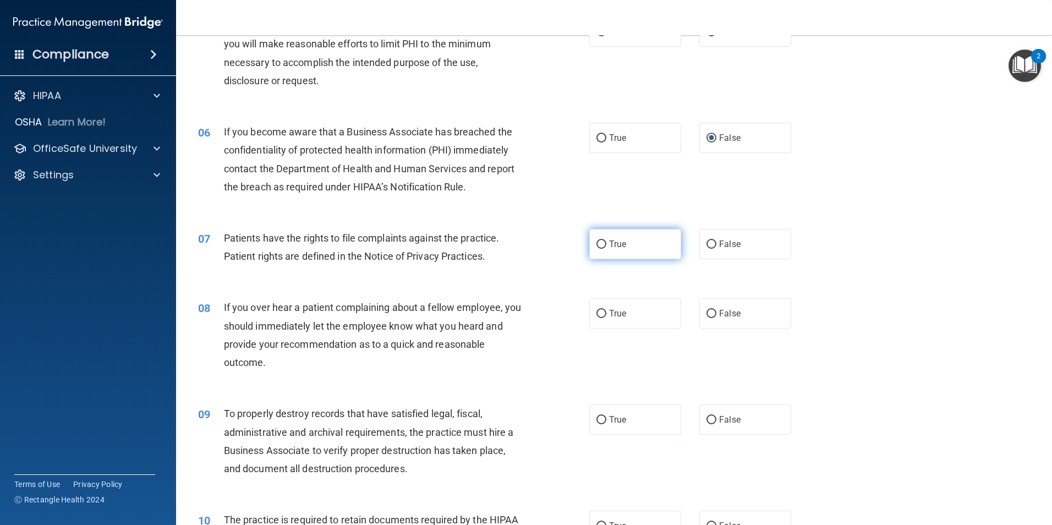
click at [596, 243] on input "True" at bounding box center [601, 244] width 10 height 8
radio input "true"
click at [707, 315] on input "False" at bounding box center [711, 314] width 10 height 8
radio input "true"
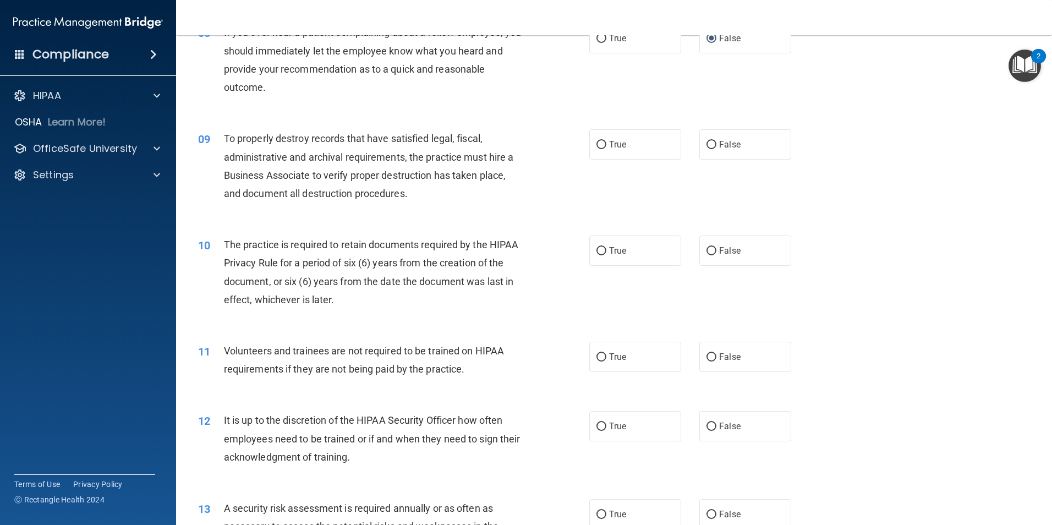
scroll to position [770, 0]
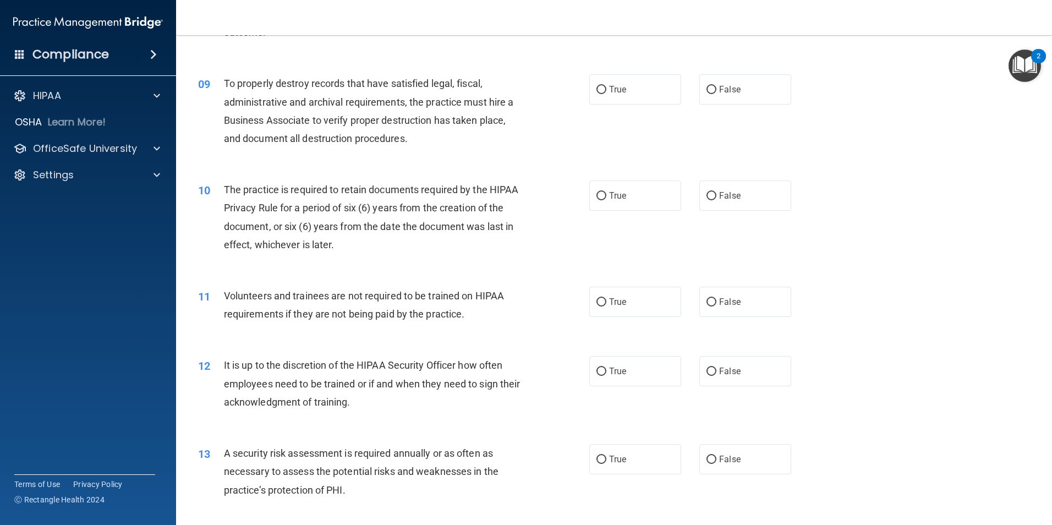
drag, startPoint x: 705, startPoint y: 91, endPoint x: 638, endPoint y: 145, distance: 86.4
click at [706, 91] on input "False" at bounding box center [711, 90] width 10 height 8
radio input "true"
click at [602, 196] on label "True" at bounding box center [635, 195] width 92 height 30
click at [602, 196] on input "True" at bounding box center [601, 196] width 10 height 8
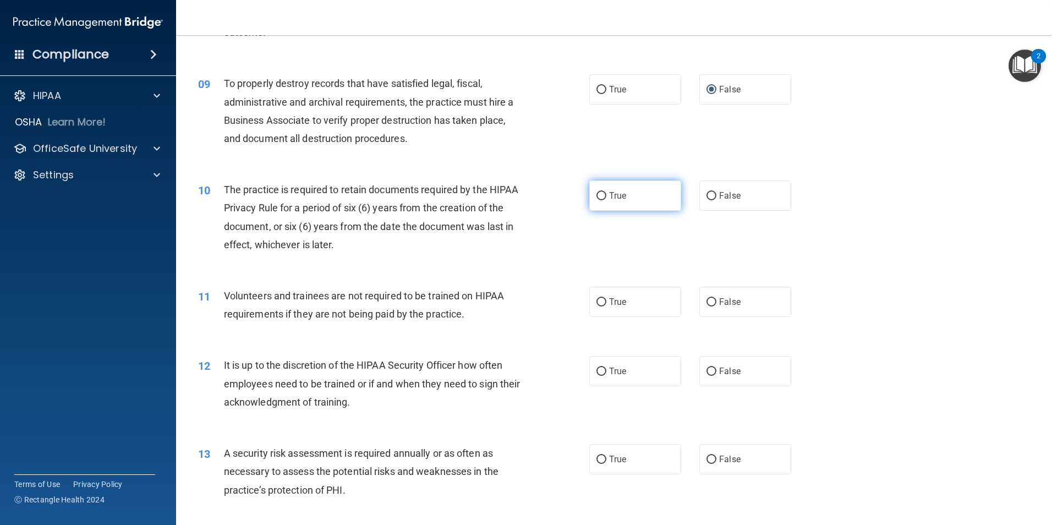
radio input "true"
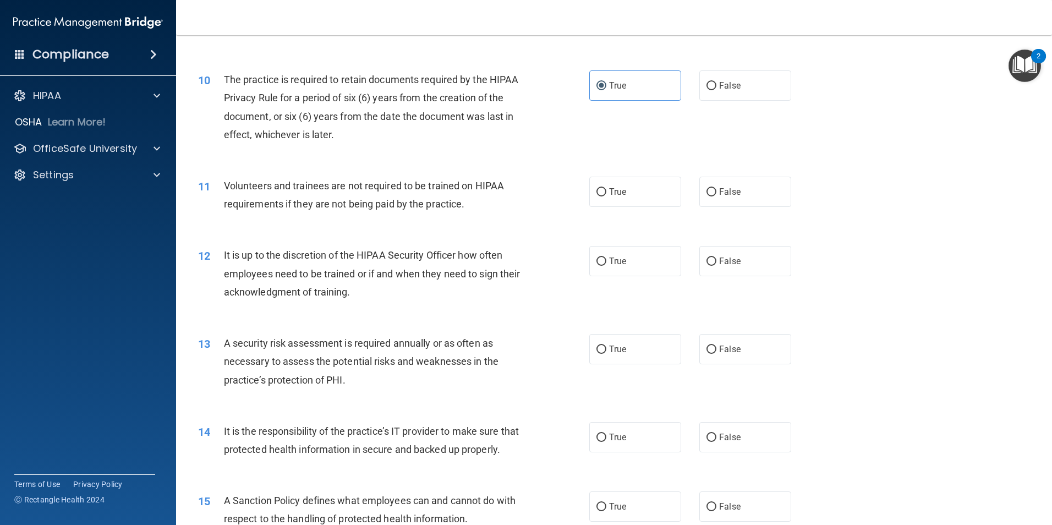
scroll to position [935, 0]
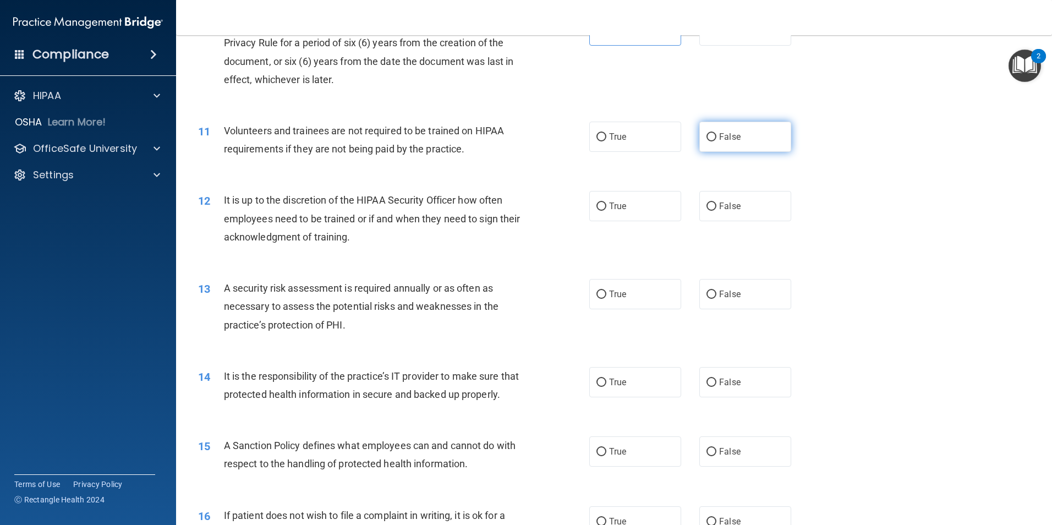
click at [706, 145] on label "False" at bounding box center [745, 137] width 92 height 30
click at [706, 141] on input "False" at bounding box center [711, 137] width 10 height 8
radio input "true"
click at [708, 208] on input "False" at bounding box center [711, 206] width 10 height 8
radio input "true"
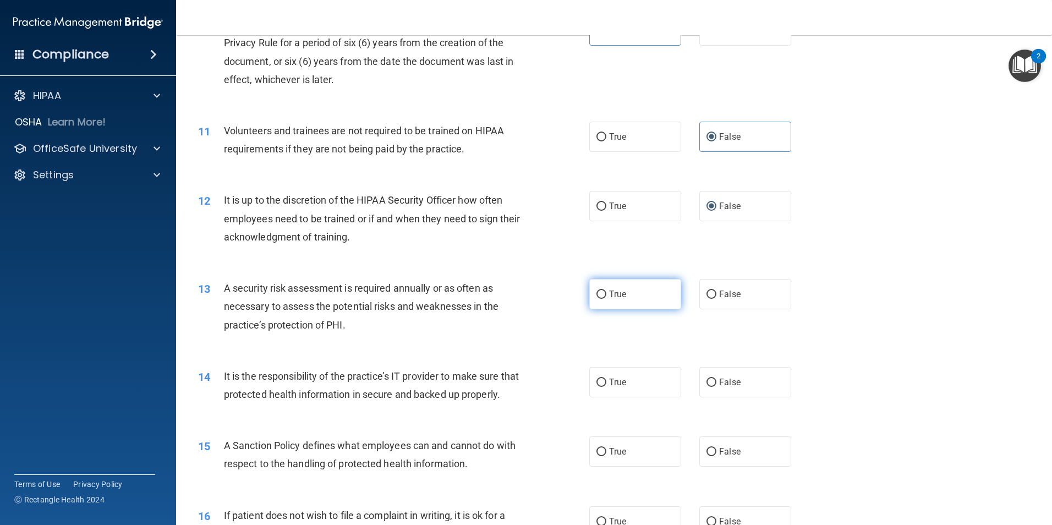
click at [597, 296] on input "True" at bounding box center [601, 294] width 10 height 8
radio input "true"
click at [596, 388] on label "True" at bounding box center [635, 382] width 92 height 30
click at [596, 387] on input "True" at bounding box center [601, 382] width 10 height 8
radio input "true"
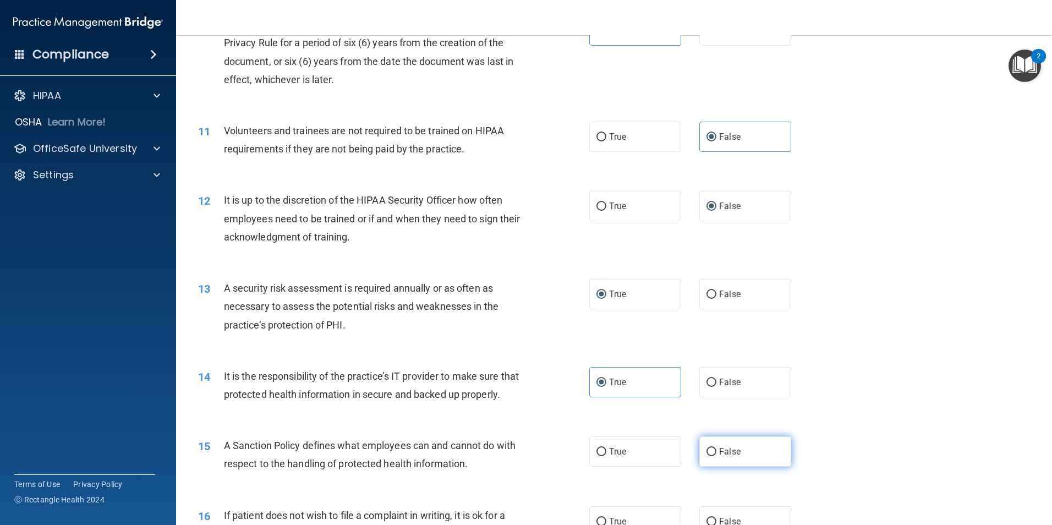
click at [708, 456] on input "False" at bounding box center [711, 452] width 10 height 8
radio input "true"
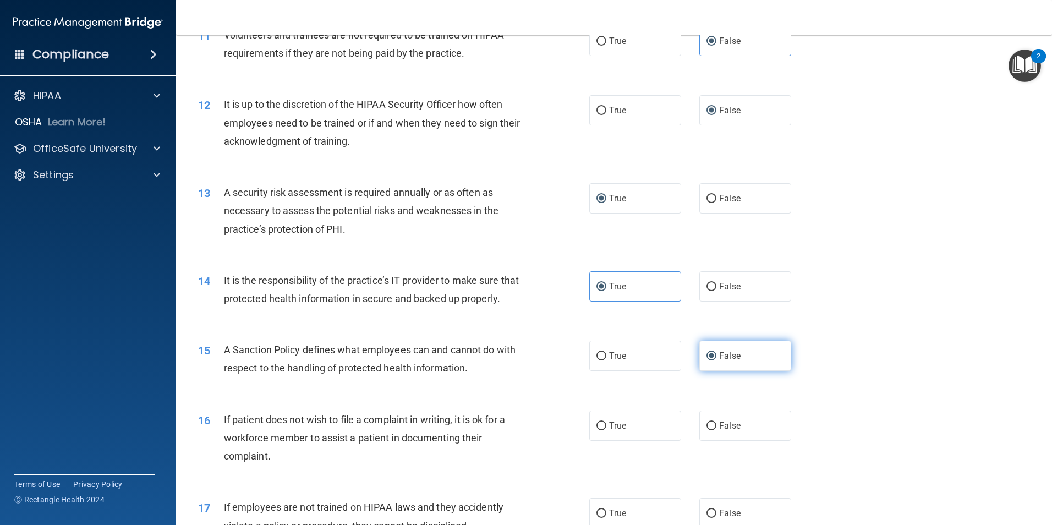
scroll to position [1100, 0]
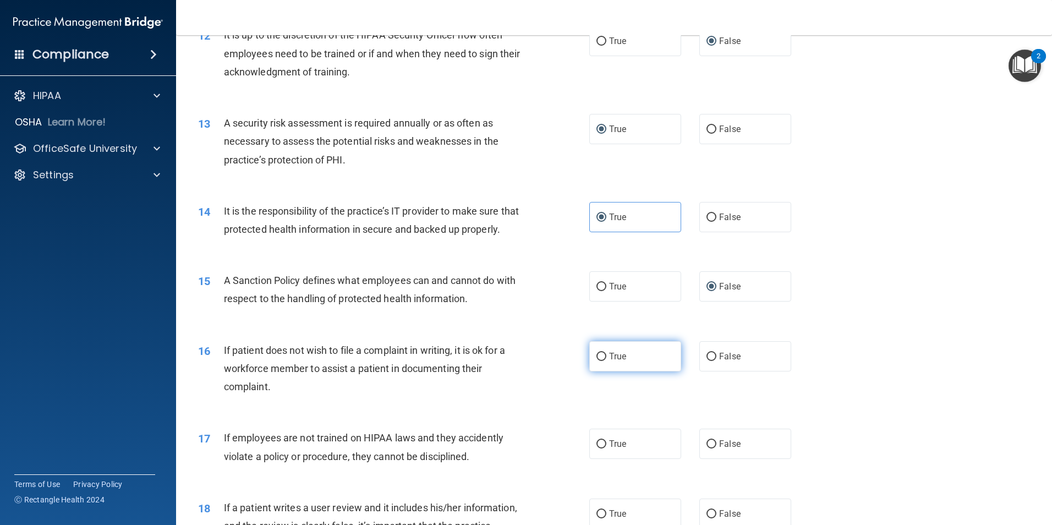
click at [597, 361] on input "True" at bounding box center [601, 357] width 10 height 8
radio input "true"
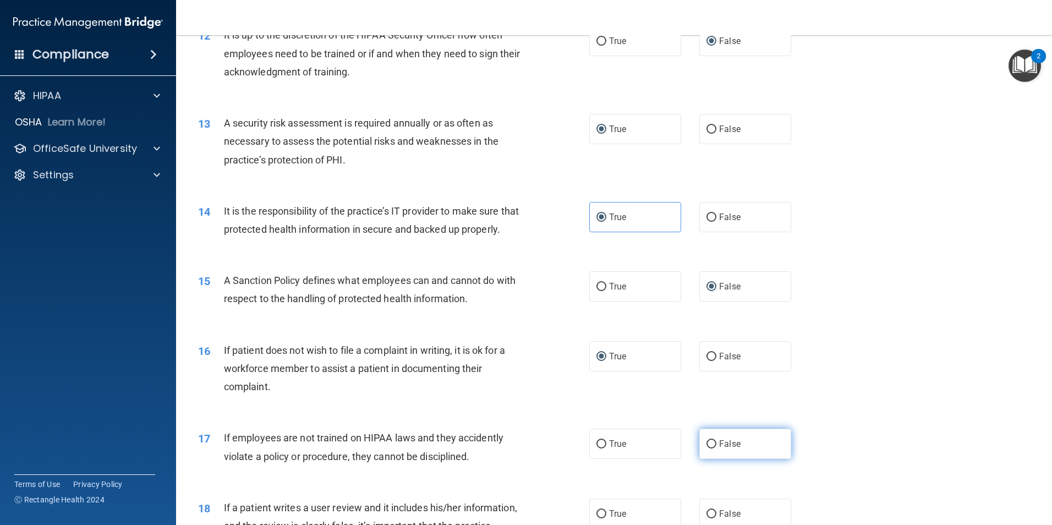
click at [707, 448] on input "False" at bounding box center [711, 444] width 10 height 8
radio input "true"
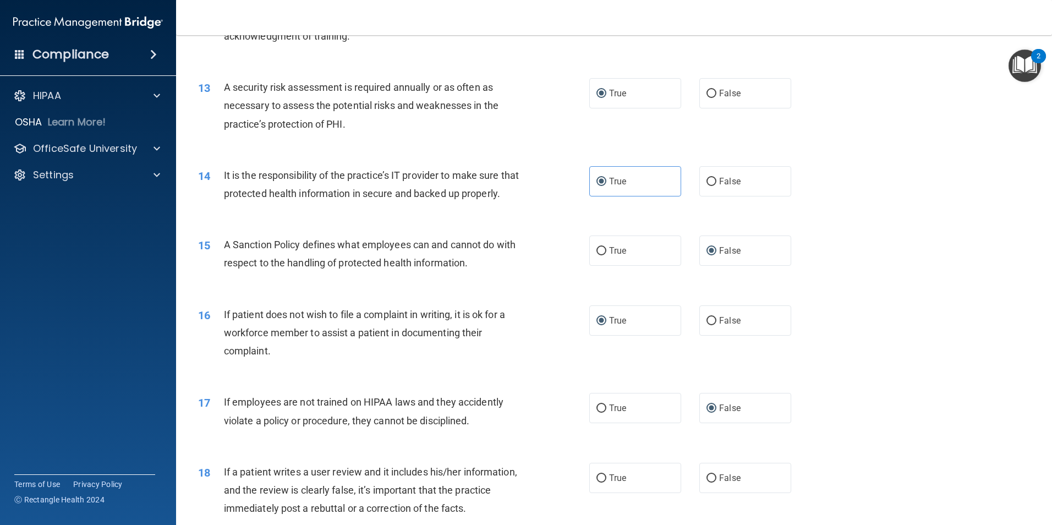
scroll to position [1210, 0]
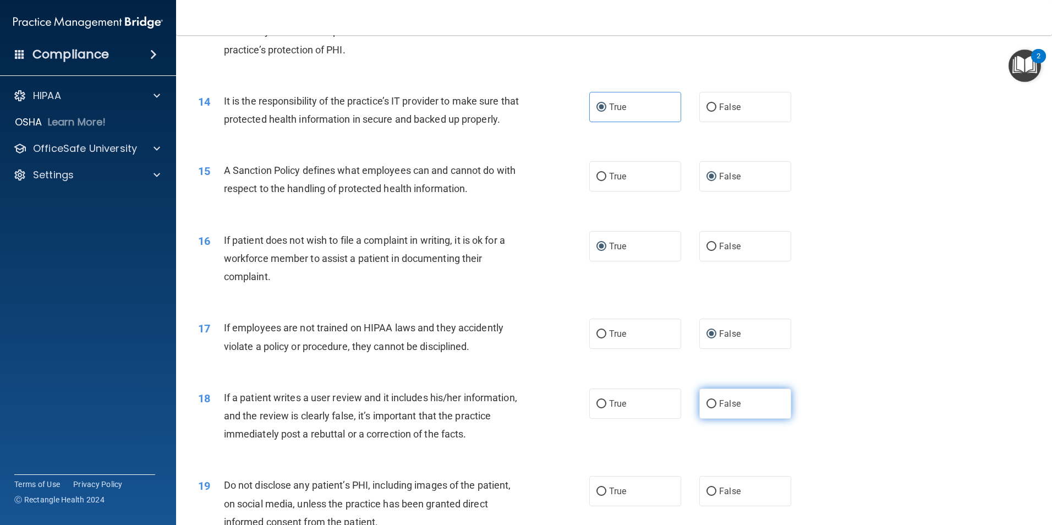
click at [706, 408] on input "False" at bounding box center [711, 404] width 10 height 8
radio input "true"
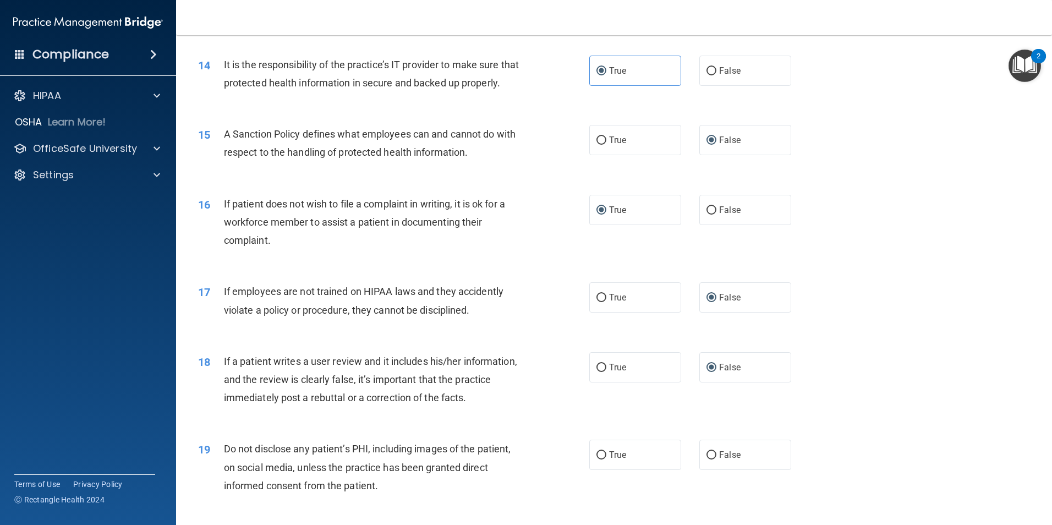
scroll to position [1320, 0]
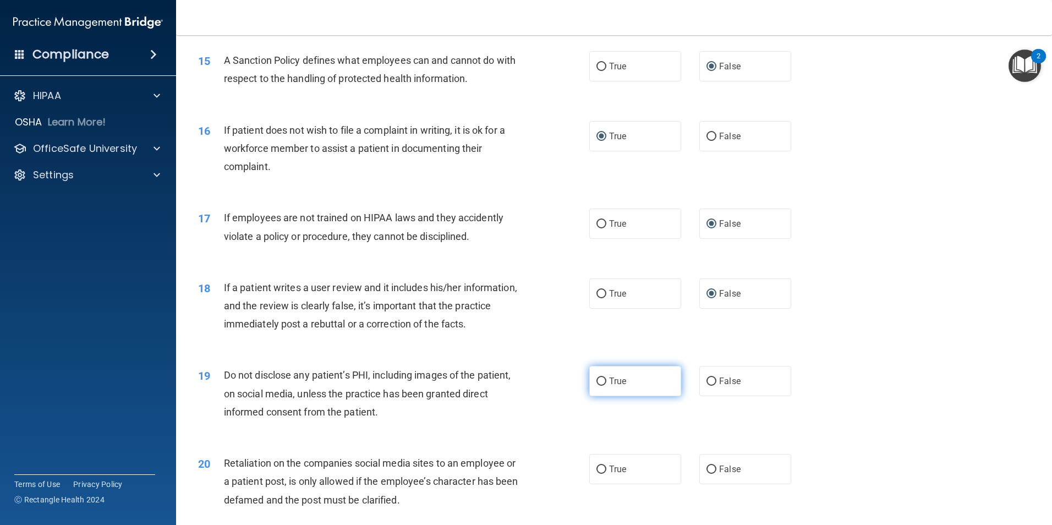
click at [598, 386] on input "True" at bounding box center [601, 381] width 10 height 8
radio input "true"
click at [706, 474] on input "False" at bounding box center [711, 469] width 10 height 8
radio input "true"
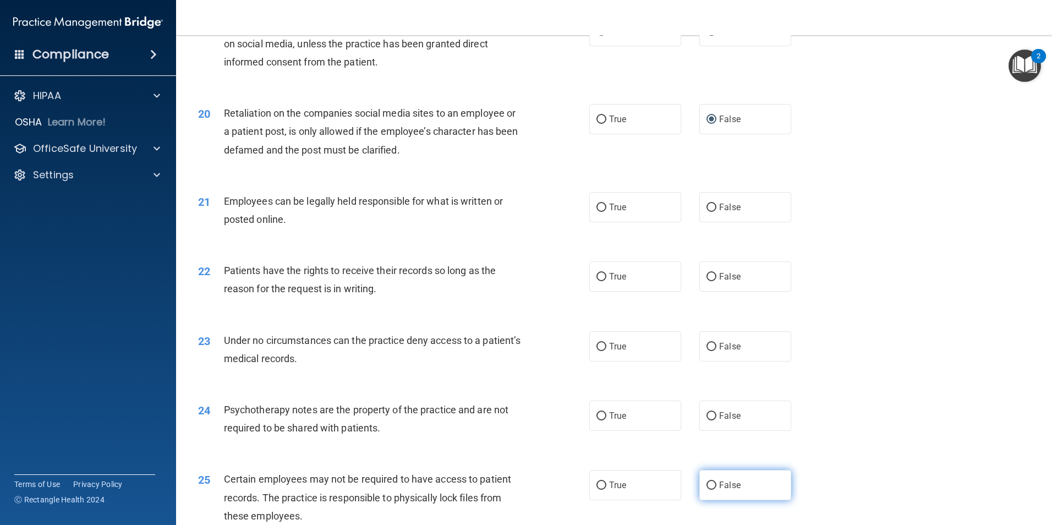
scroll to position [1705, 0]
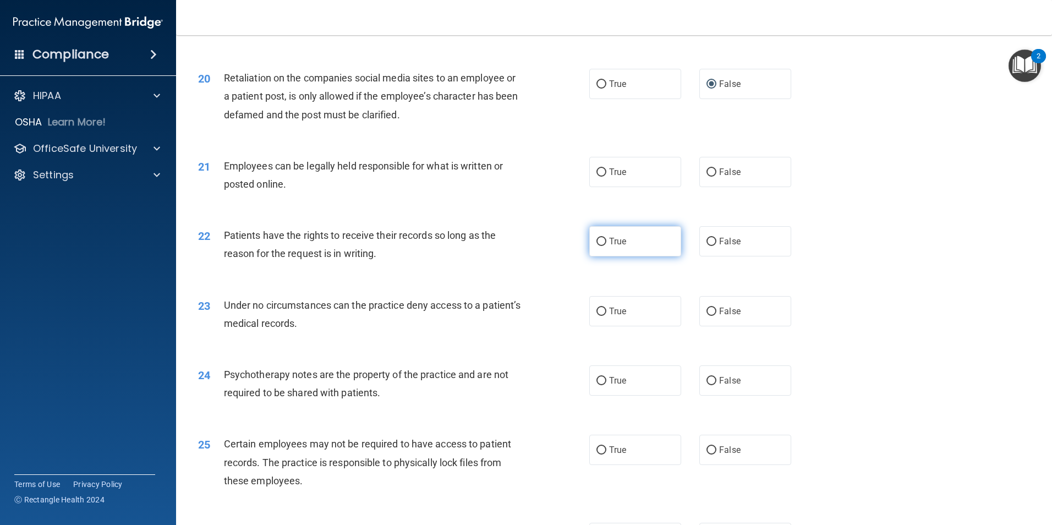
click at [598, 246] on input "True" at bounding box center [601, 242] width 10 height 8
radio input "true"
click at [706, 316] on input "False" at bounding box center [711, 311] width 10 height 8
radio input "true"
click at [706, 385] on input "False" at bounding box center [711, 381] width 10 height 8
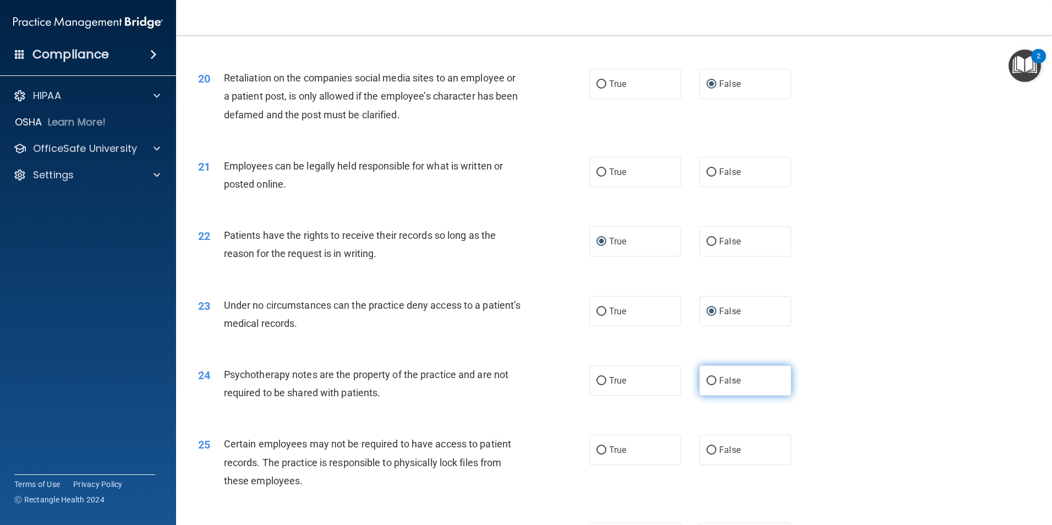
radio input "true"
click at [597, 454] on input "True" at bounding box center [601, 450] width 10 height 8
radio input "true"
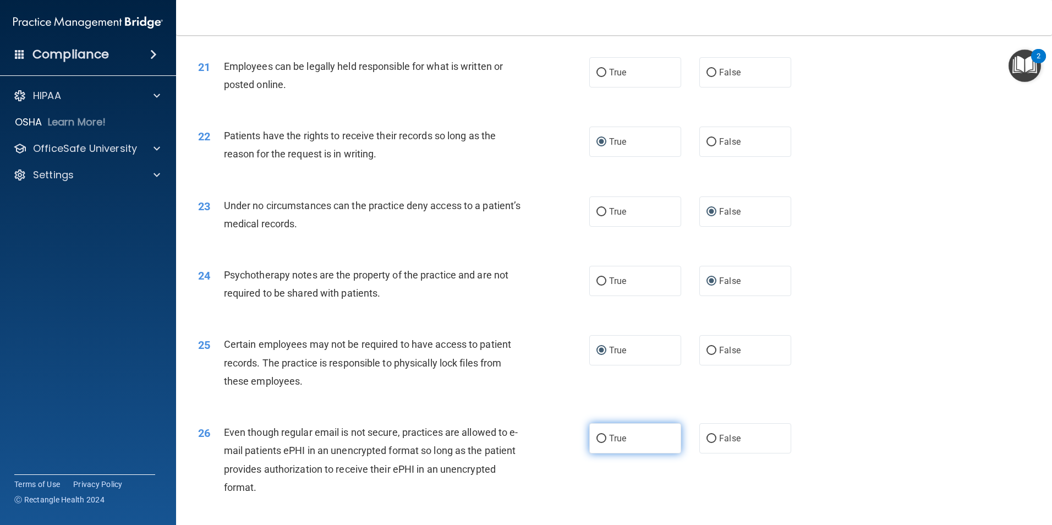
scroll to position [1815, 0]
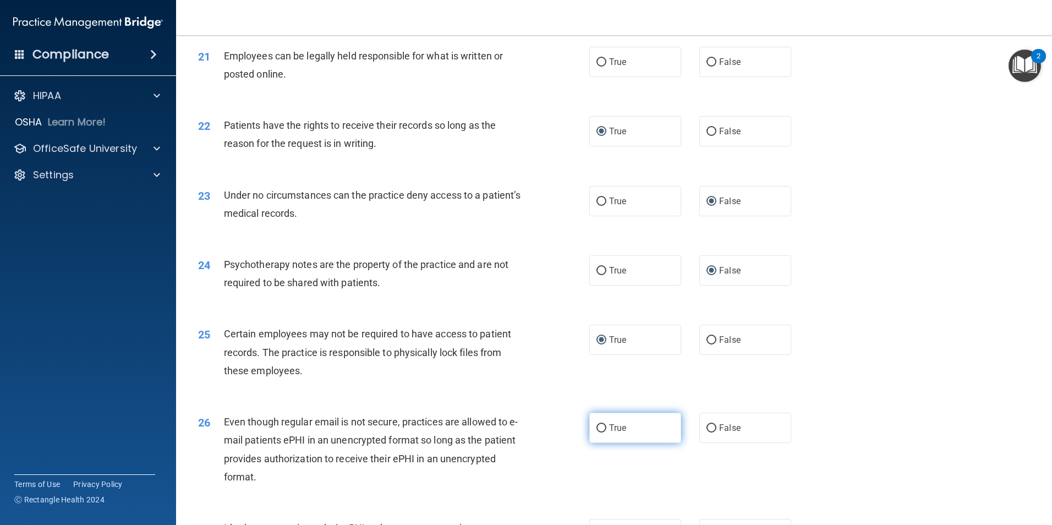
click at [597, 432] on input "True" at bounding box center [601, 428] width 10 height 8
radio input "true"
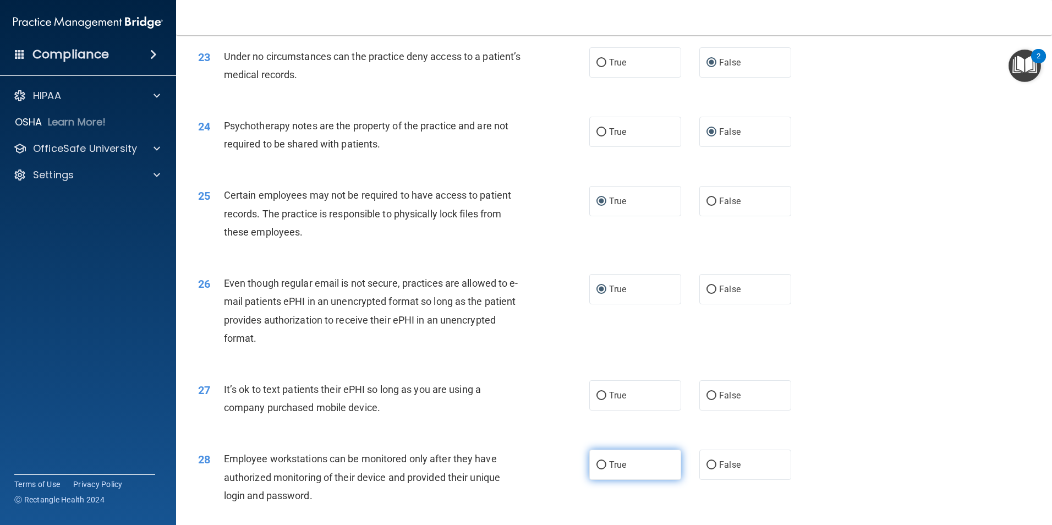
scroll to position [1980, 0]
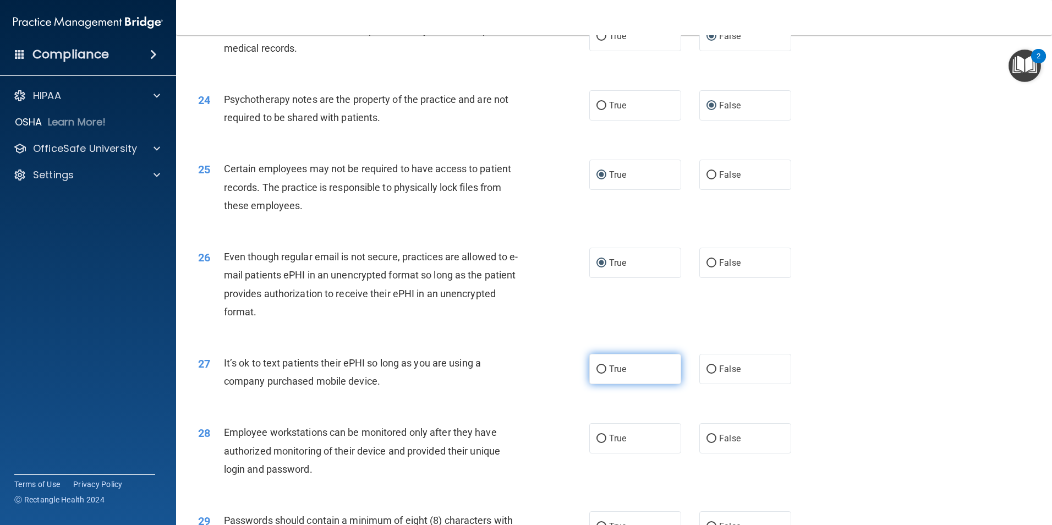
click at [596, 373] on input "True" at bounding box center [601, 369] width 10 height 8
radio input "true"
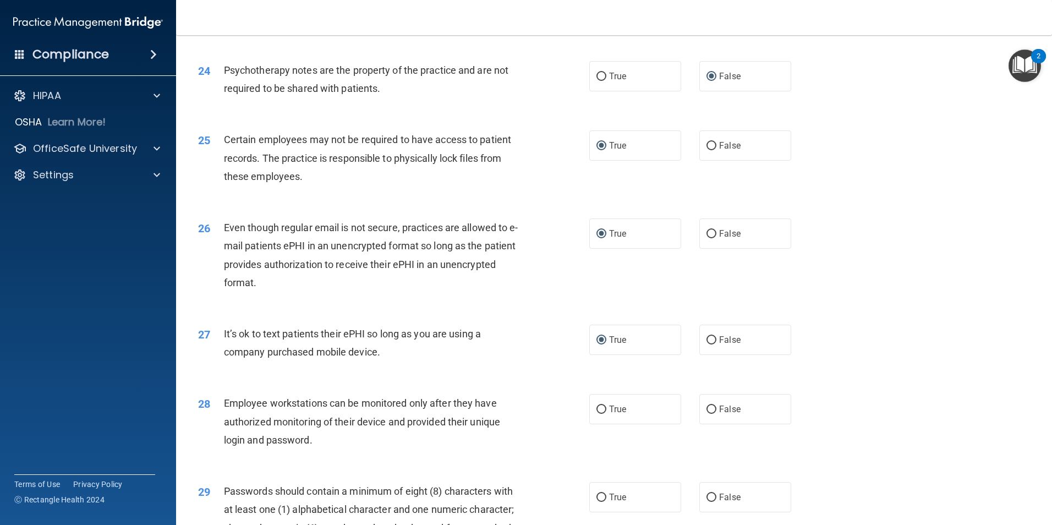
scroll to position [2035, 0]
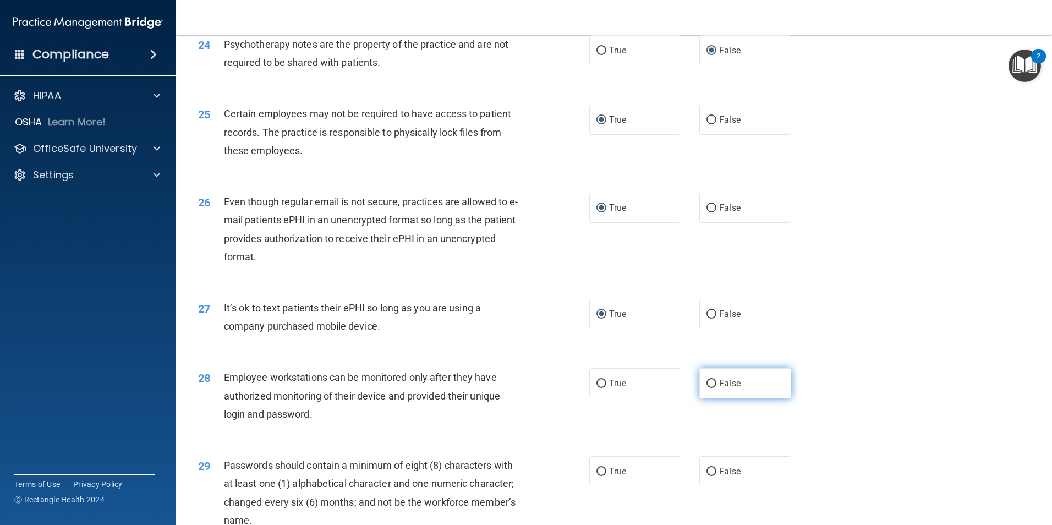
click at [706, 388] on input "False" at bounding box center [711, 384] width 10 height 8
radio input "true"
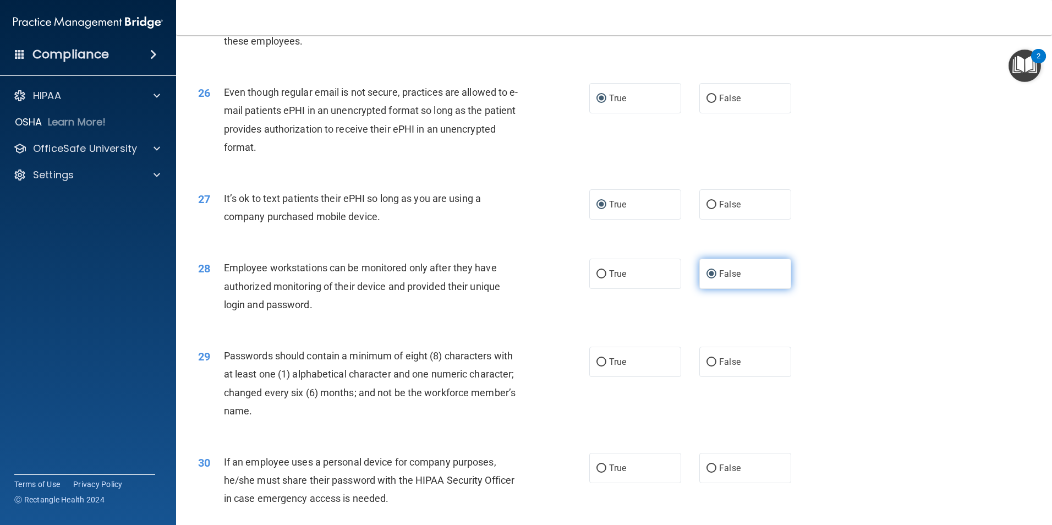
scroll to position [2145, 0]
click at [596, 366] on input "True" at bounding box center [601, 362] width 10 height 8
radio input "true"
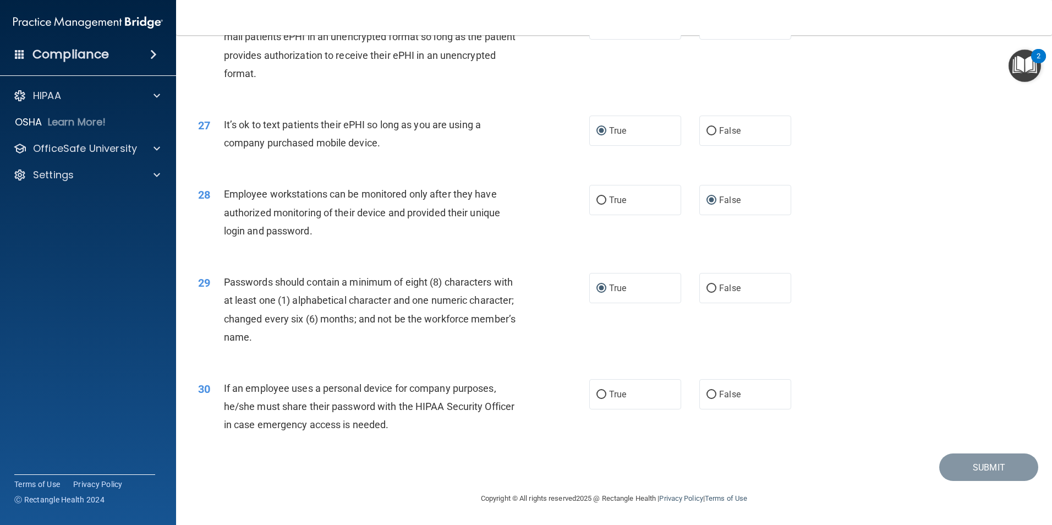
scroll to position [2237, 0]
click at [706, 396] on input "False" at bounding box center [711, 395] width 10 height 8
radio input "true"
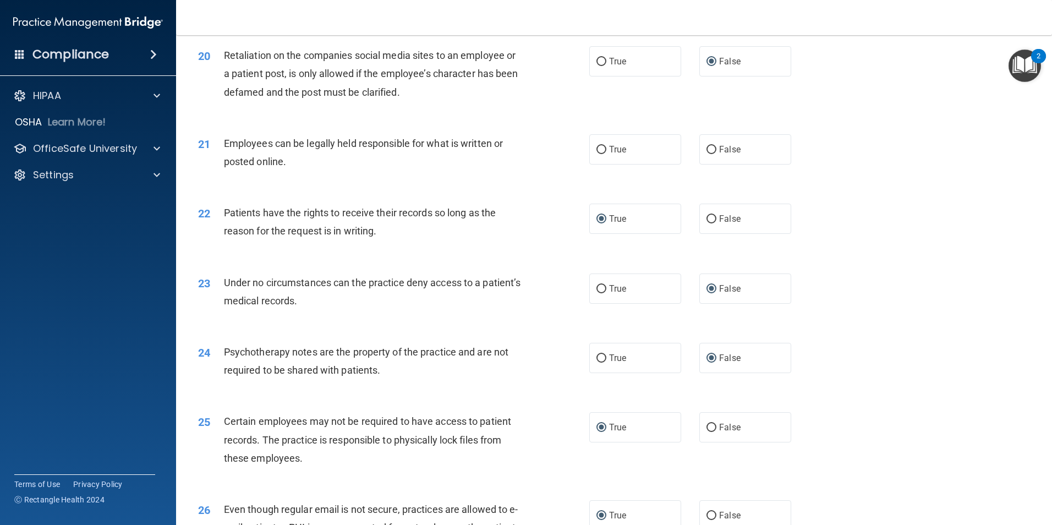
scroll to position [1687, 0]
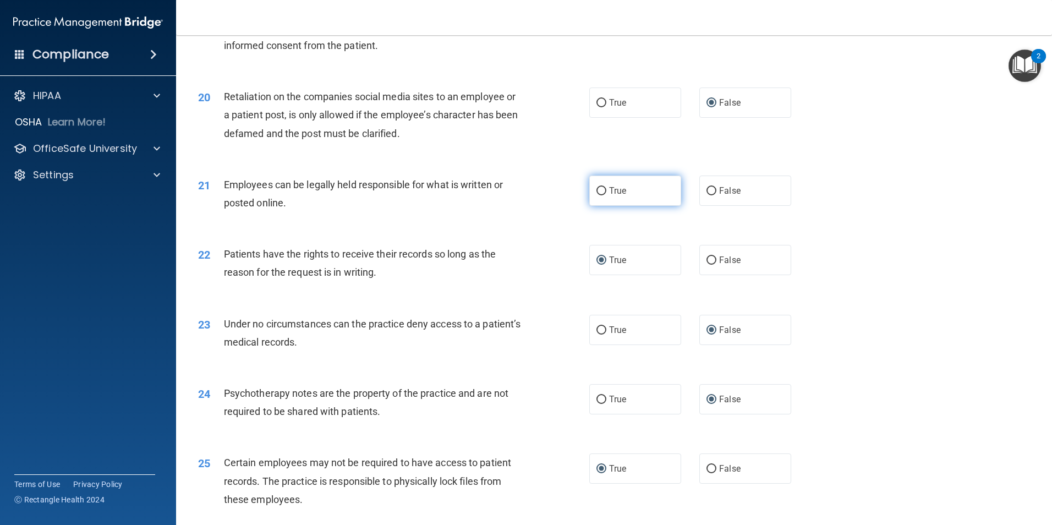
click at [597, 195] on input "True" at bounding box center [601, 191] width 10 height 8
radio input "true"
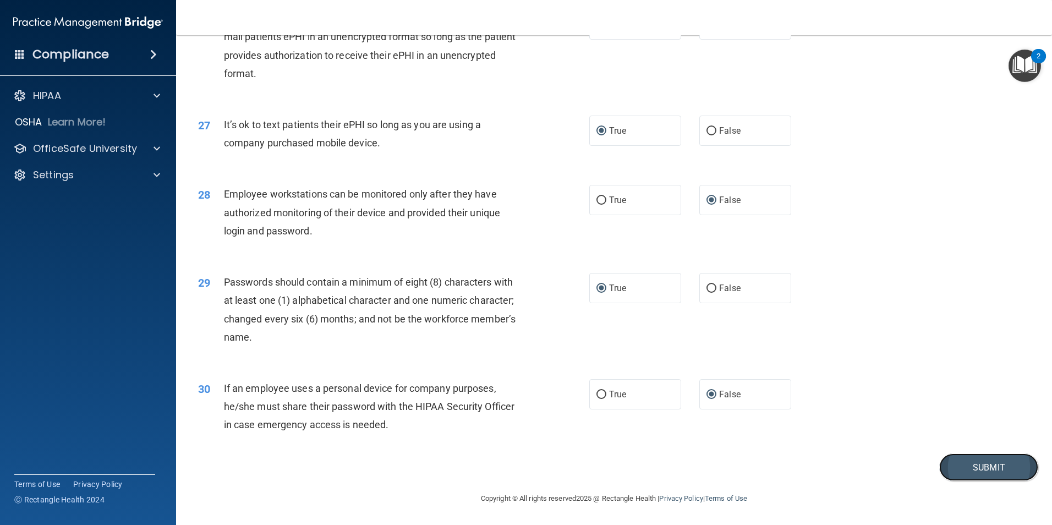
click at [985, 465] on button "Submit" at bounding box center [988, 467] width 99 height 28
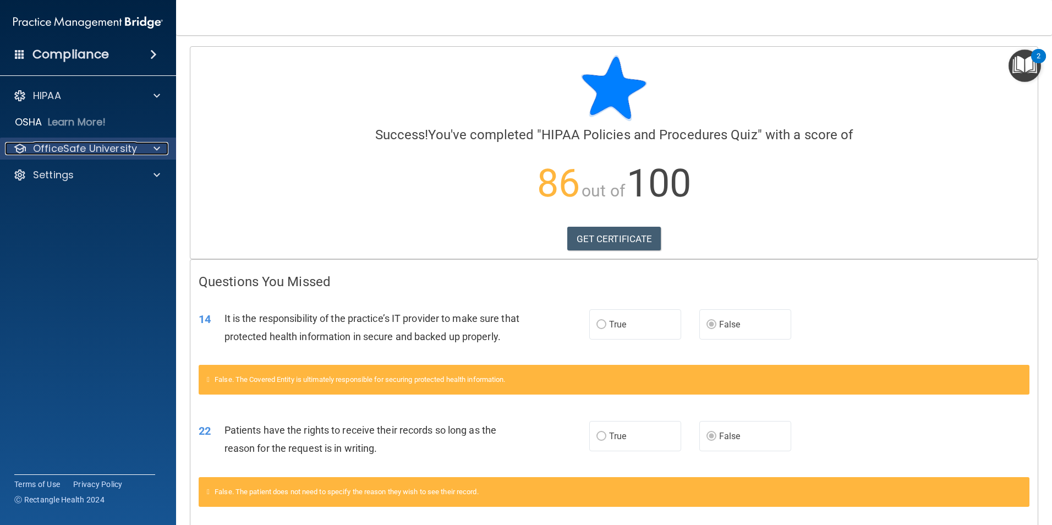
click at [128, 143] on p "OfficeSafe University" at bounding box center [85, 148] width 104 height 13
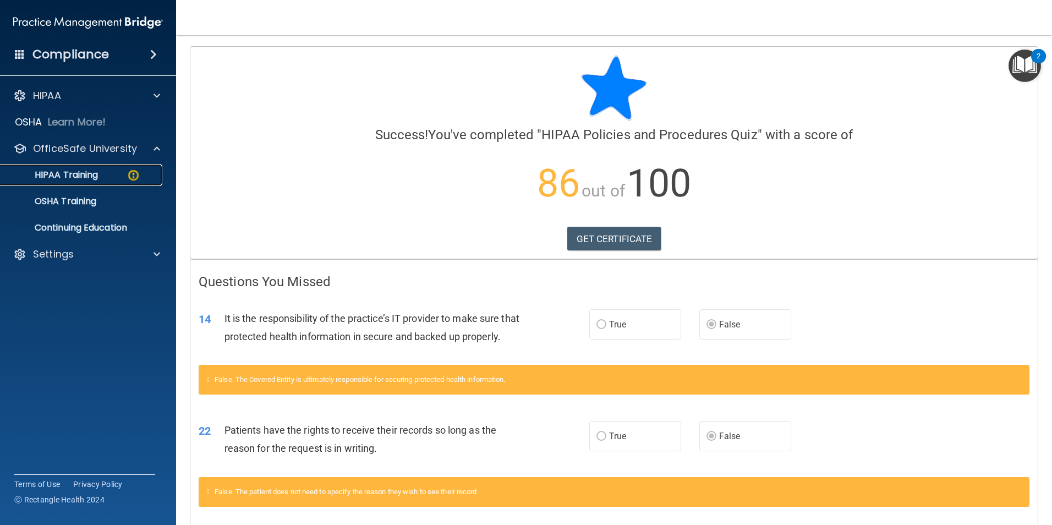
click at [107, 173] on div "HIPAA Training" at bounding box center [82, 174] width 150 height 11
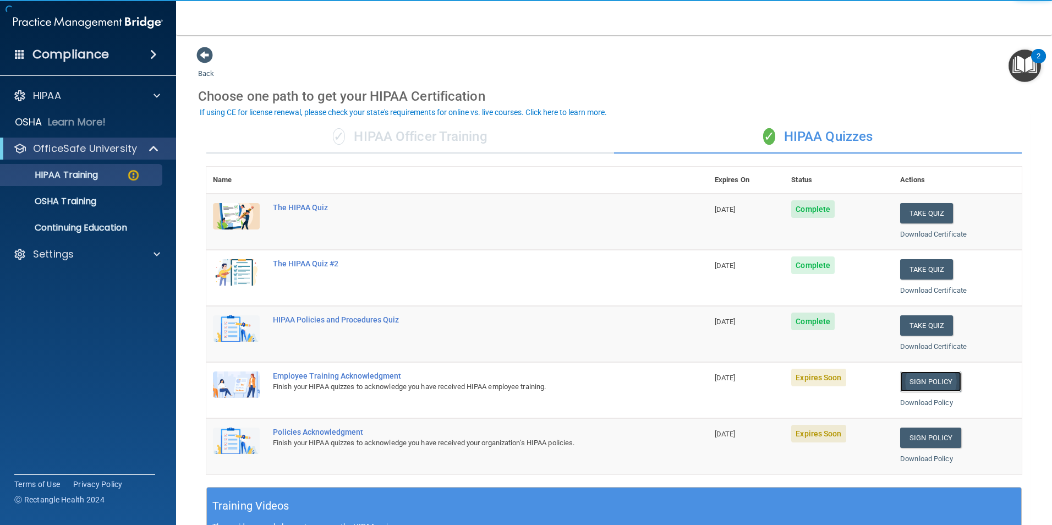
click at [933, 384] on link "Sign Policy" at bounding box center [930, 381] width 61 height 20
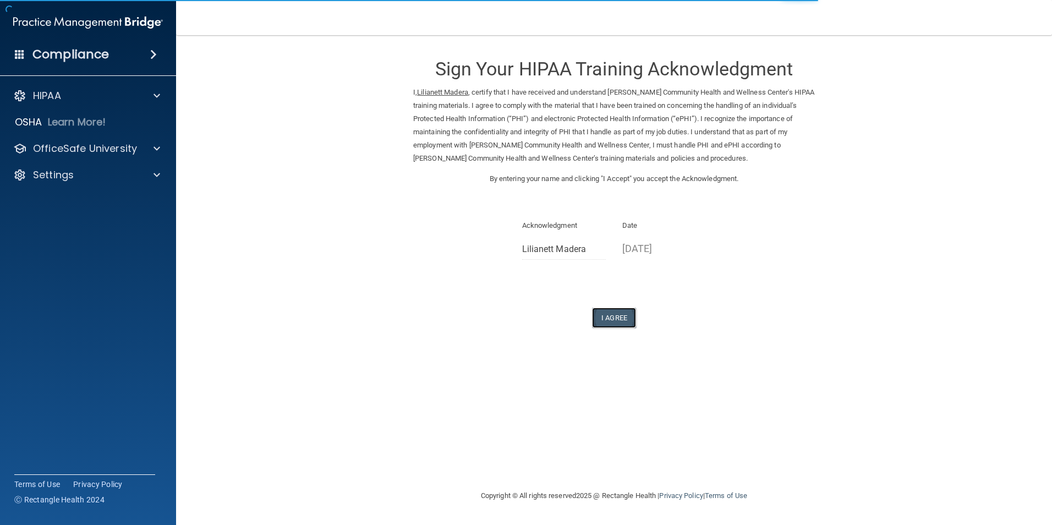
click at [611, 321] on button "I Agree" at bounding box center [614, 317] width 44 height 20
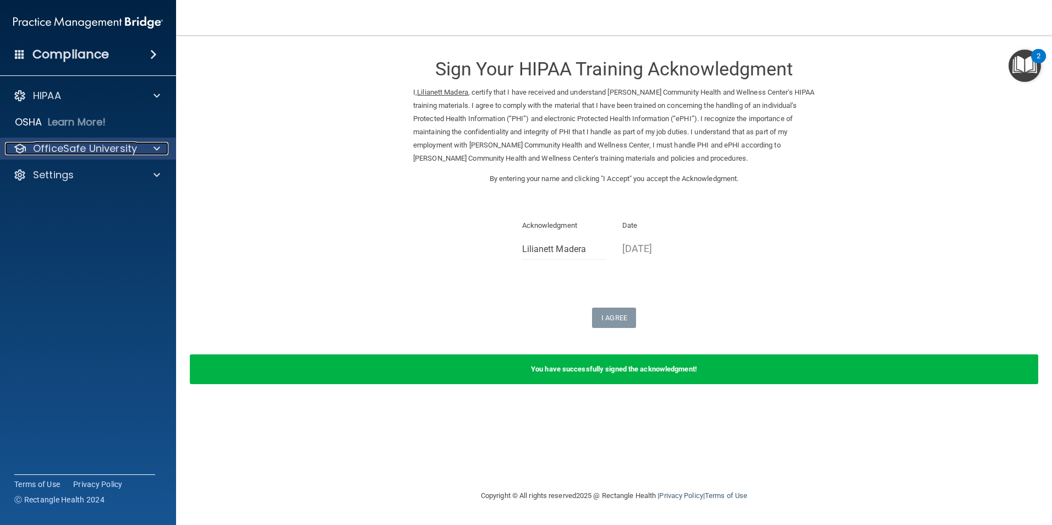
click at [127, 144] on p "OfficeSafe University" at bounding box center [85, 148] width 104 height 13
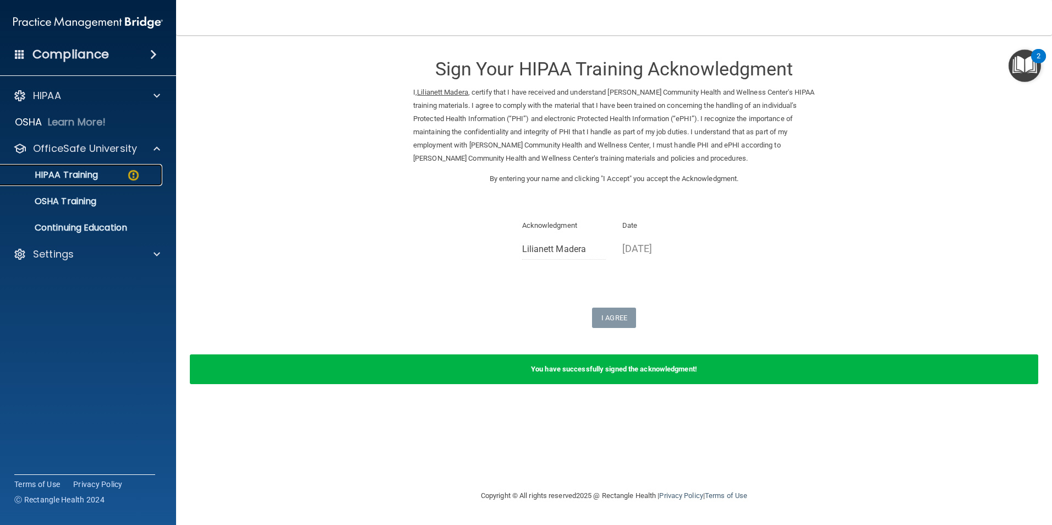
click at [130, 171] on img at bounding box center [134, 175] width 14 height 14
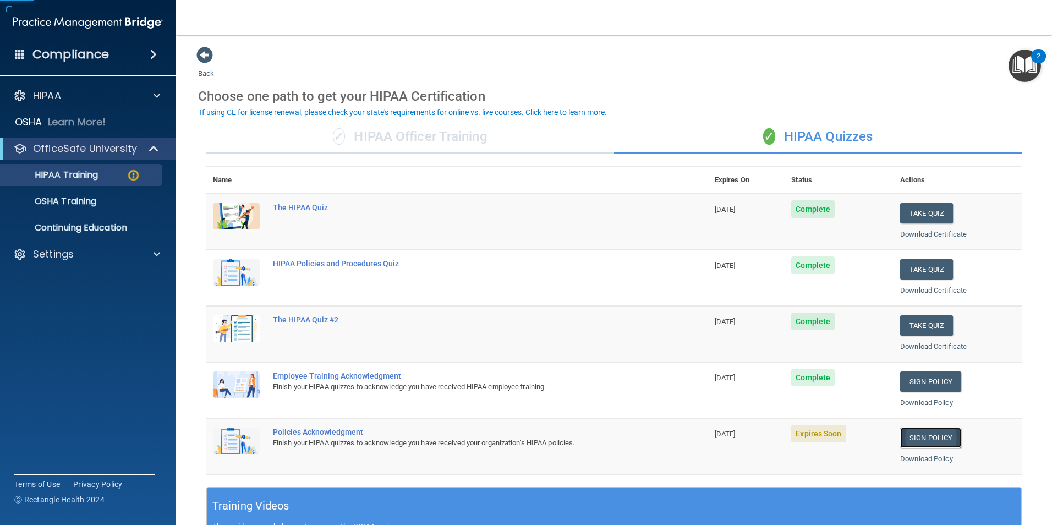
click at [925, 447] on link "Sign Policy" at bounding box center [930, 437] width 61 height 20
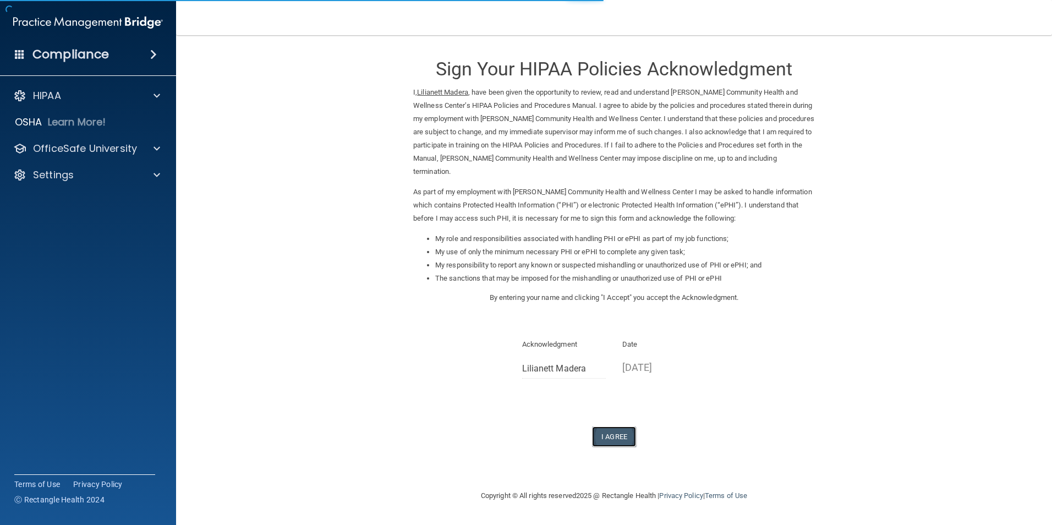
click at [612, 433] on button "I Agree" at bounding box center [614, 436] width 44 height 20
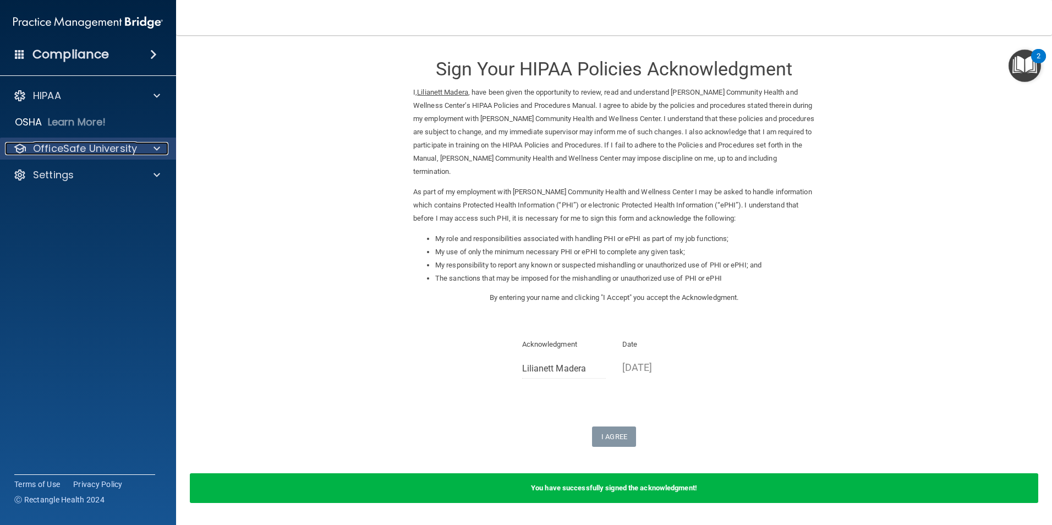
click at [117, 142] on p "OfficeSafe University" at bounding box center [85, 148] width 104 height 13
